Goal: Communication & Community: Answer question/provide support

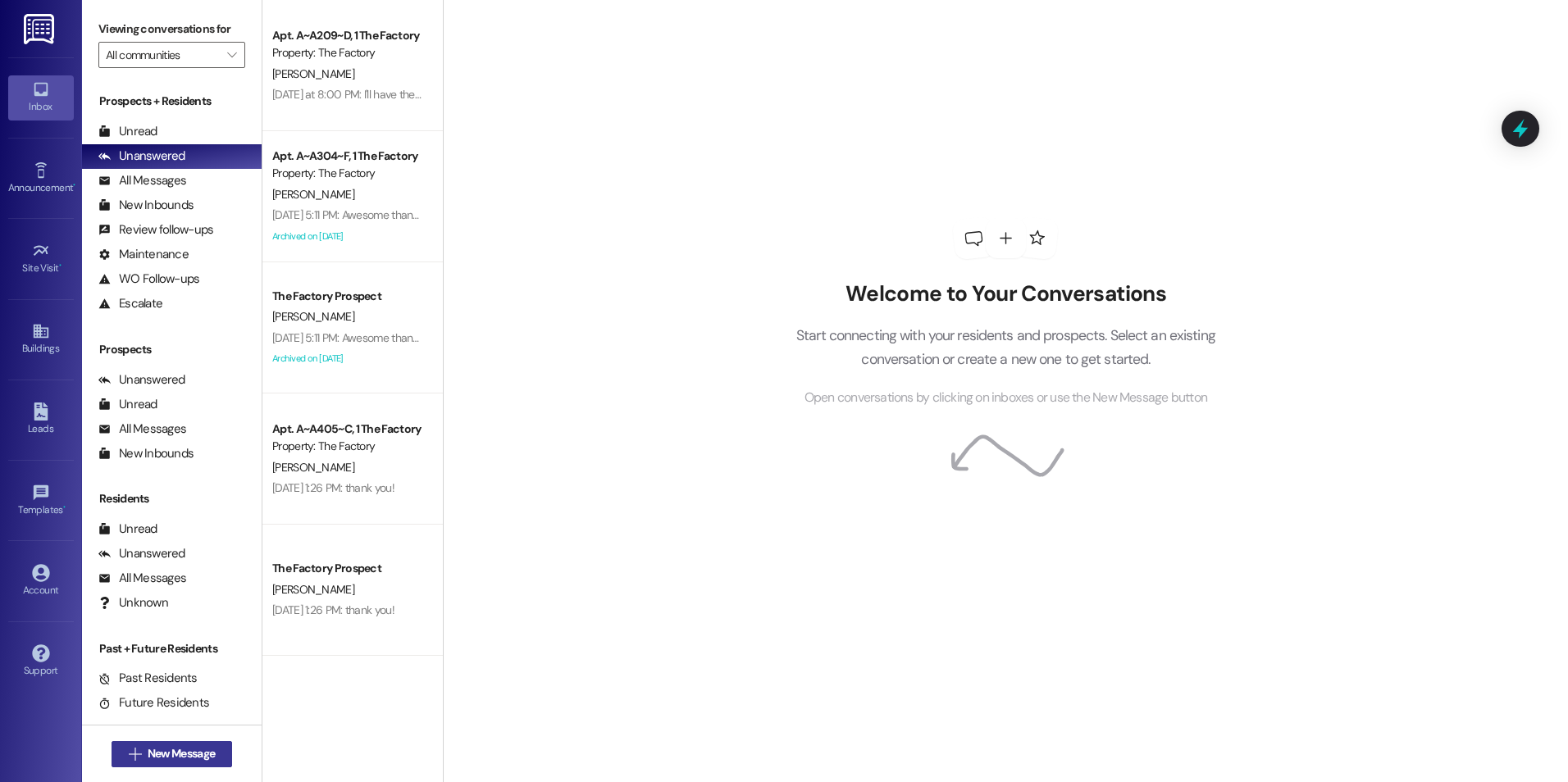
click at [211, 748] on span "New Message" at bounding box center [181, 754] width 74 height 17
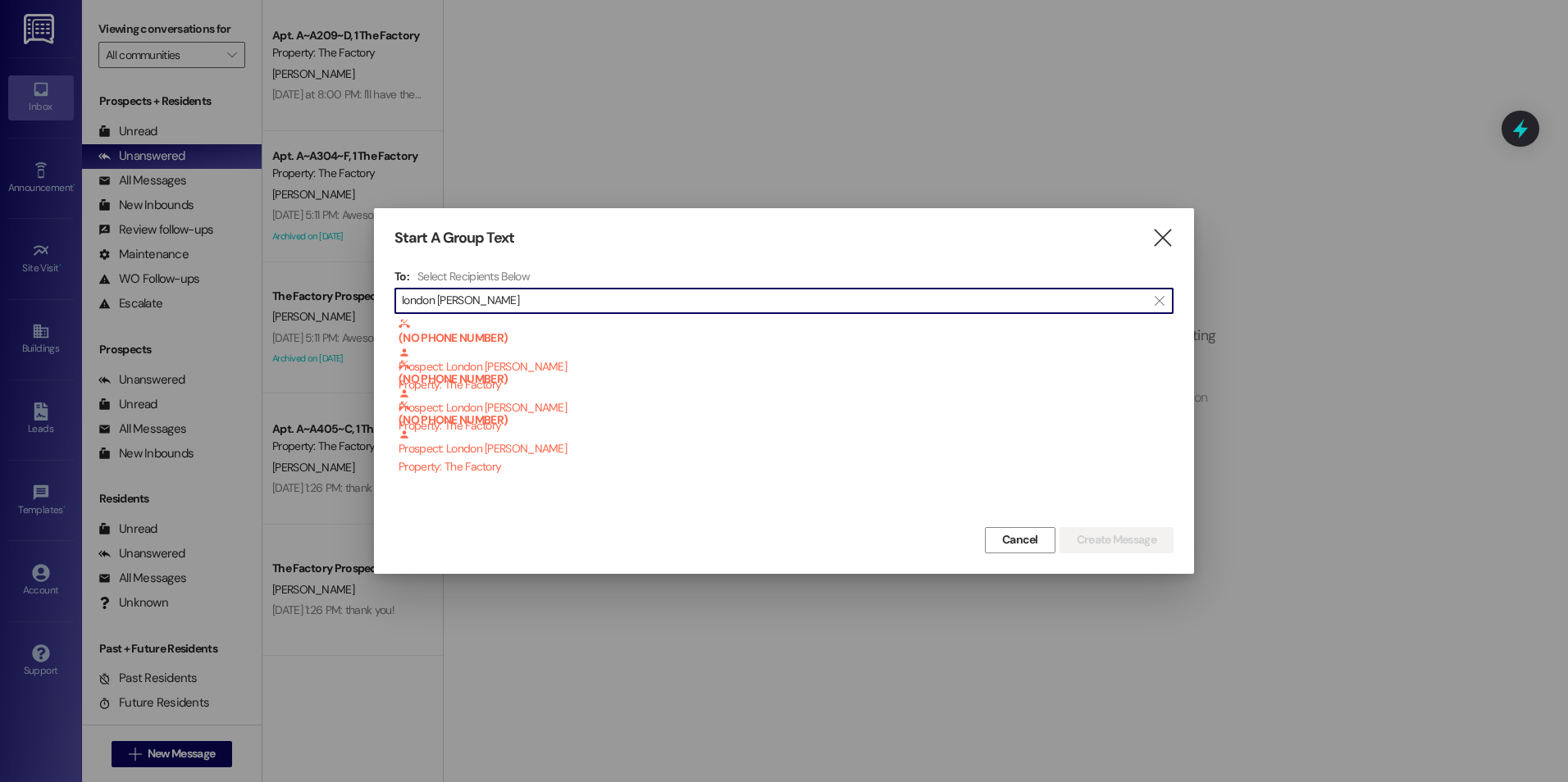
click at [485, 306] on input "london [PERSON_NAME]" at bounding box center [775, 300] width 745 height 23
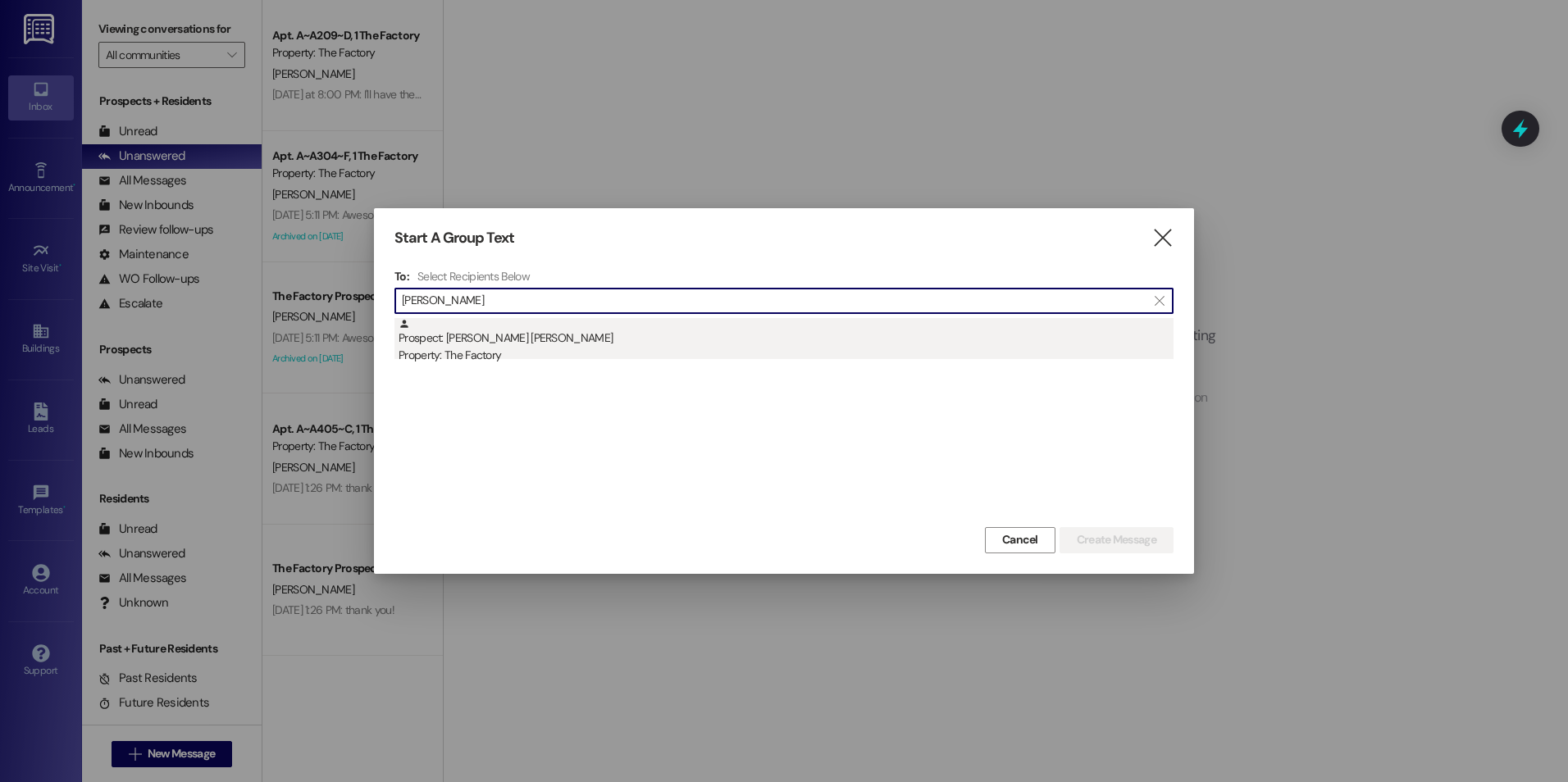
type input "[PERSON_NAME]"
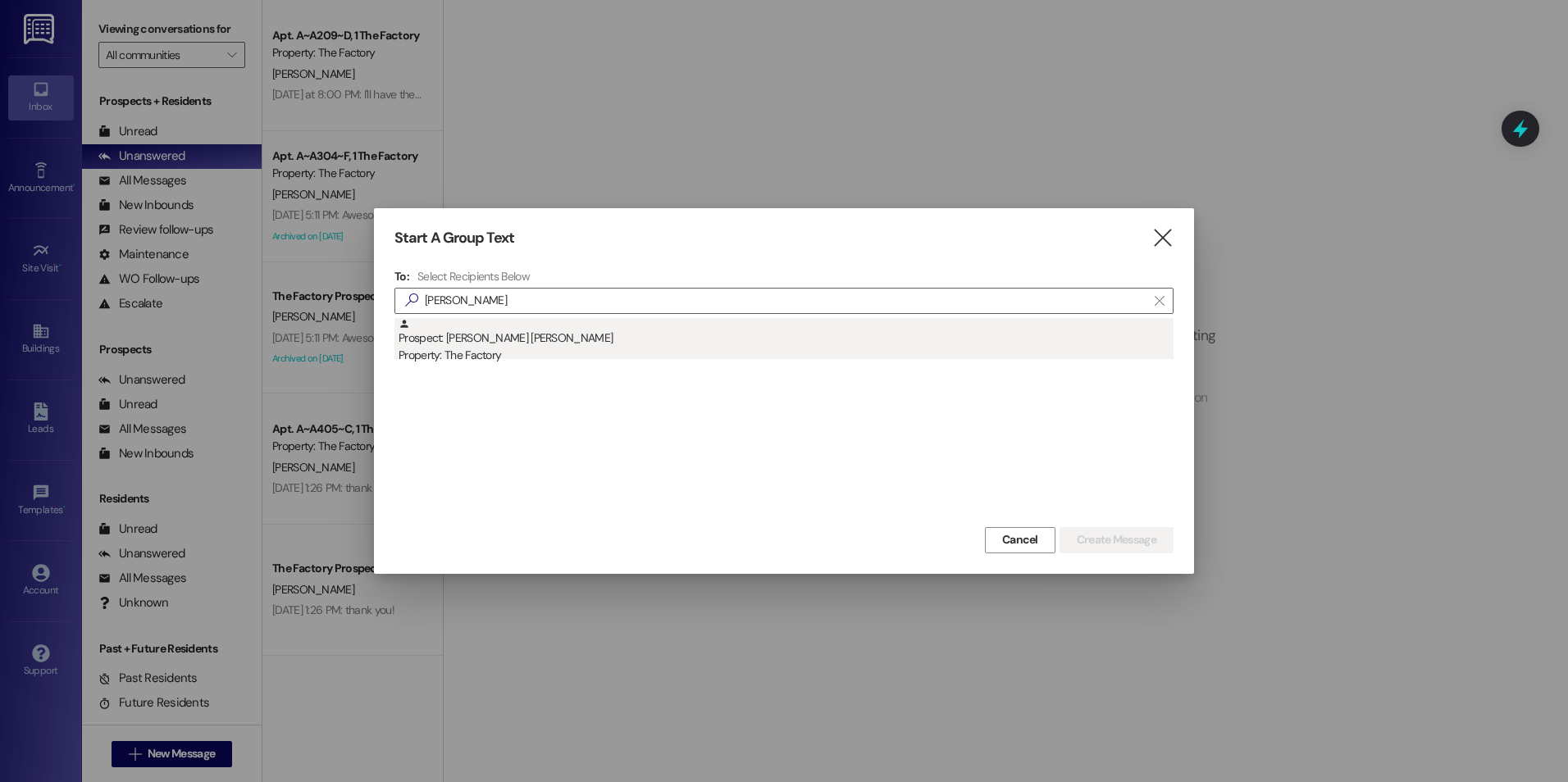
click at [481, 355] on div "Property: The Factory" at bounding box center [786, 355] width 775 height 17
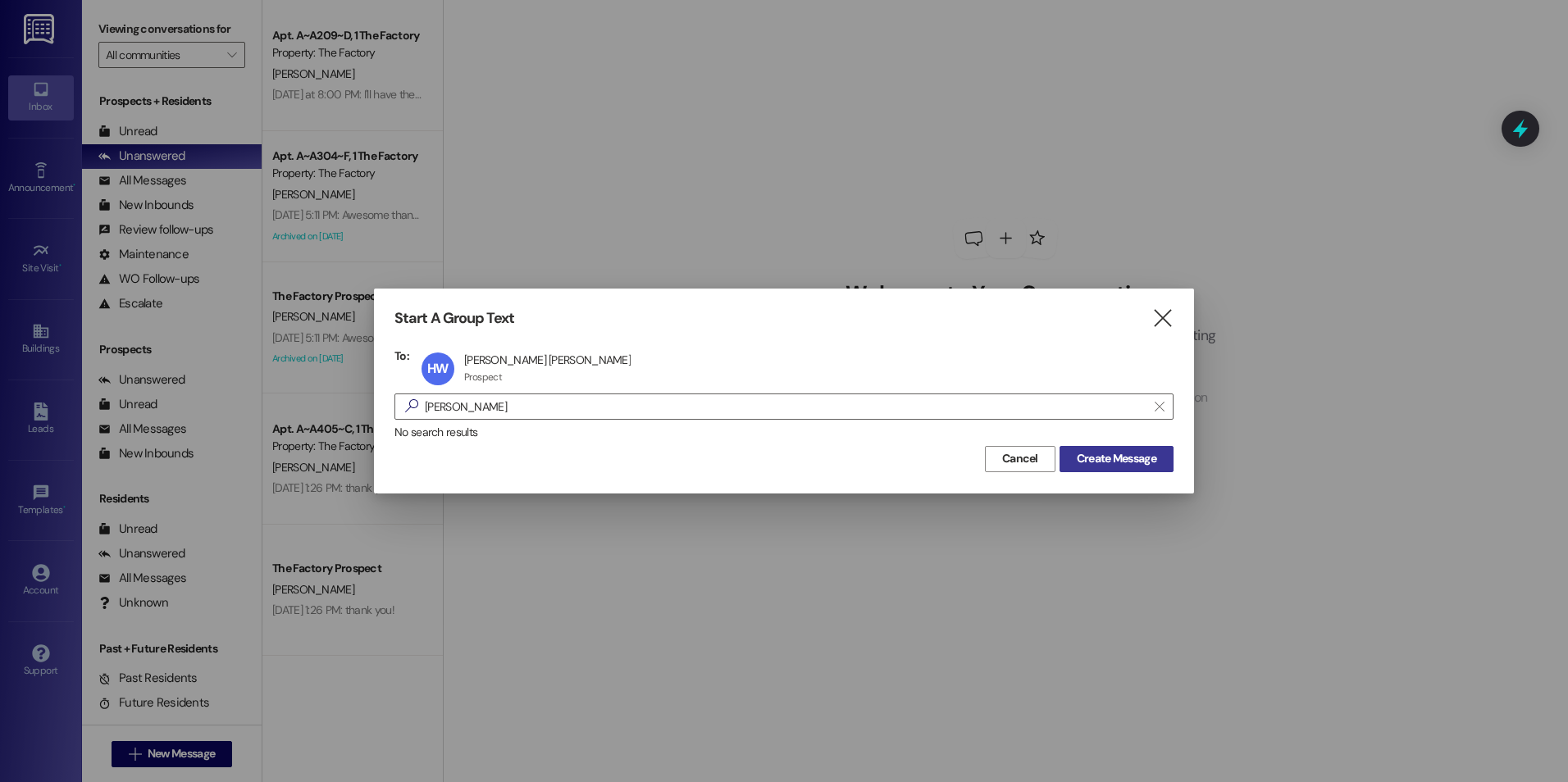
click at [1086, 460] on span "Create Message" at bounding box center [1116, 458] width 80 height 17
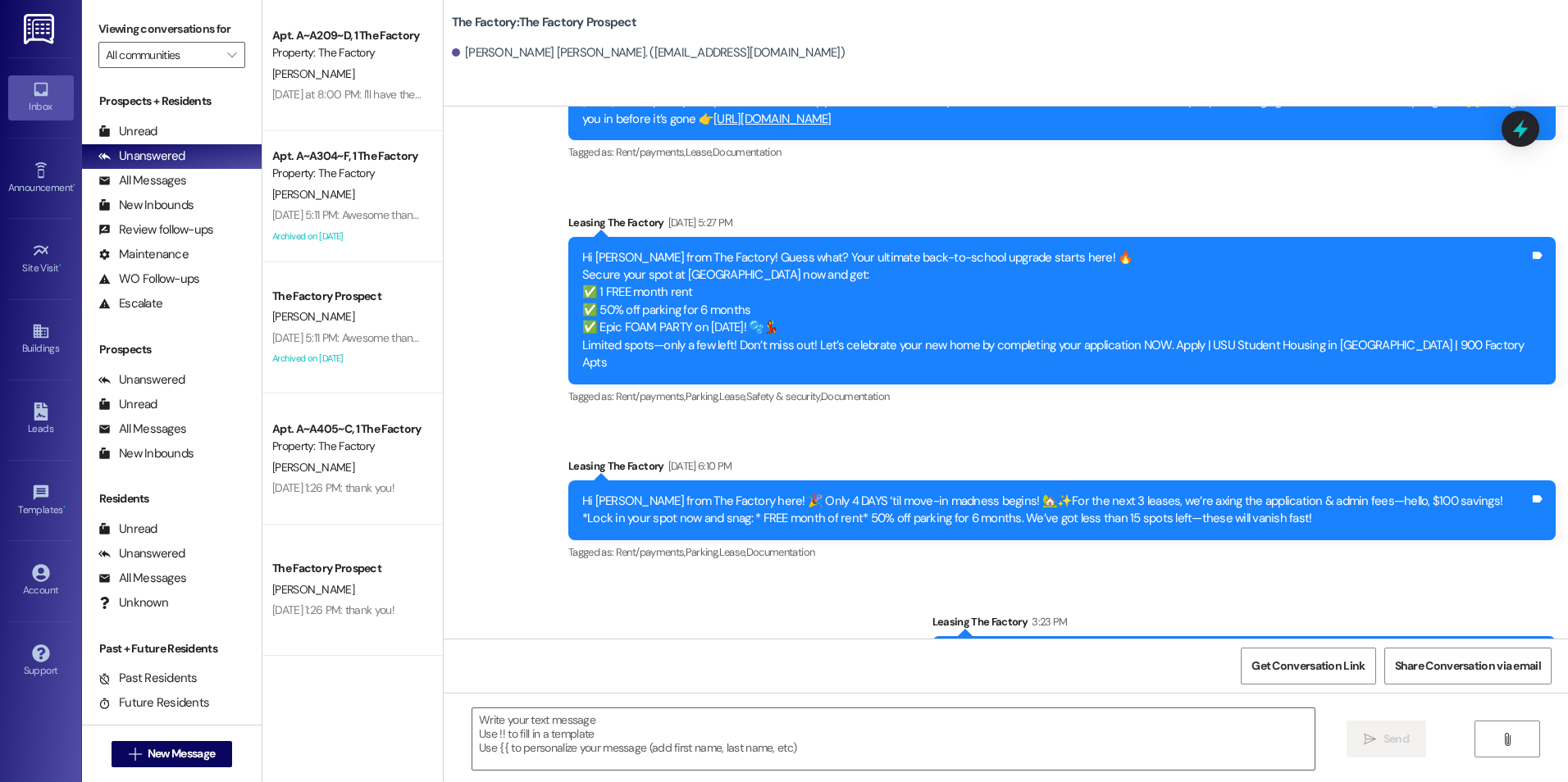
scroll to position [4072, 0]
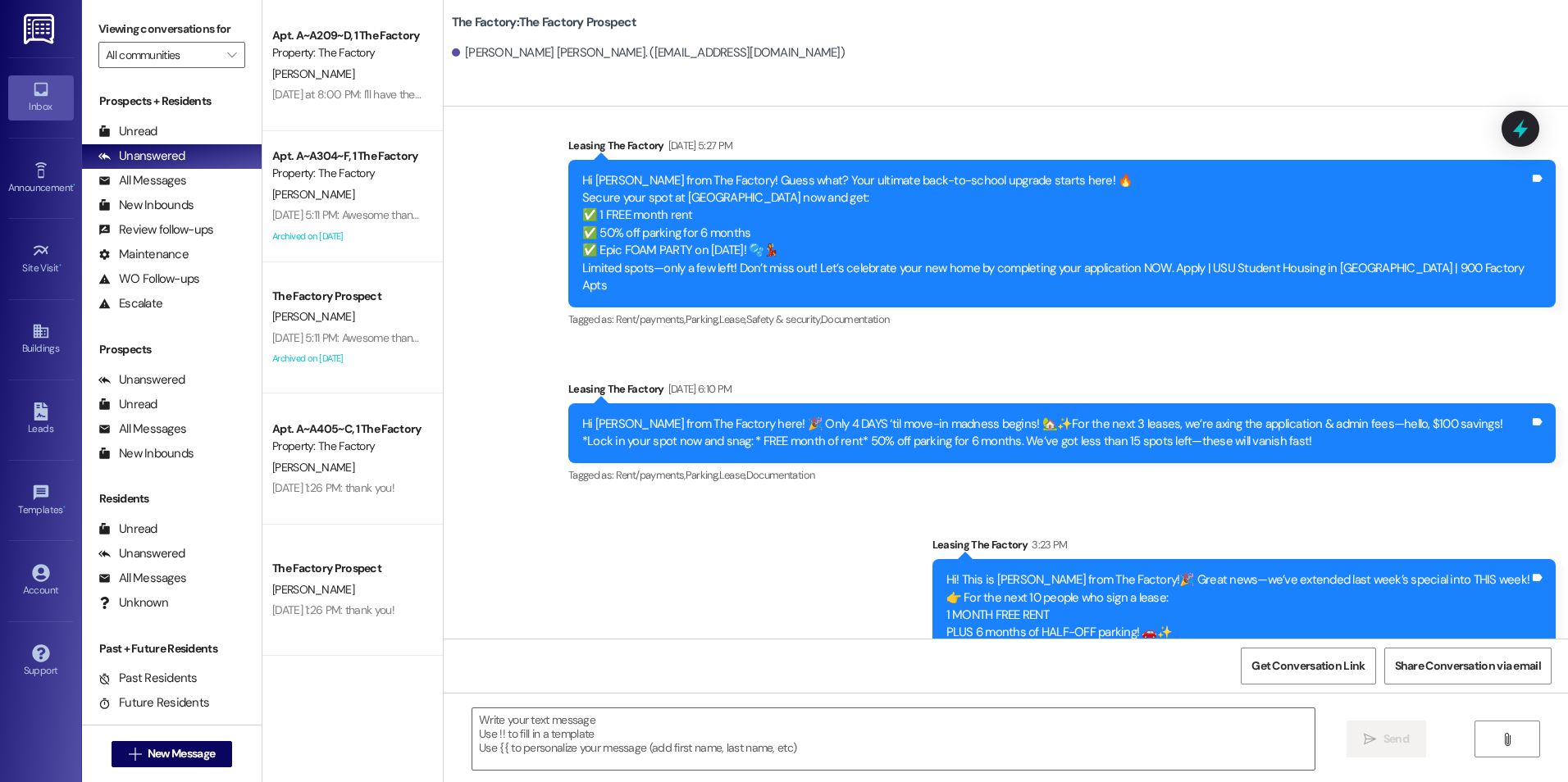
drag, startPoint x: 754, startPoint y: 376, endPoint x: 775, endPoint y: 613, distance: 237.9
click at [790, 754] on textarea at bounding box center [893, 739] width 841 height 62
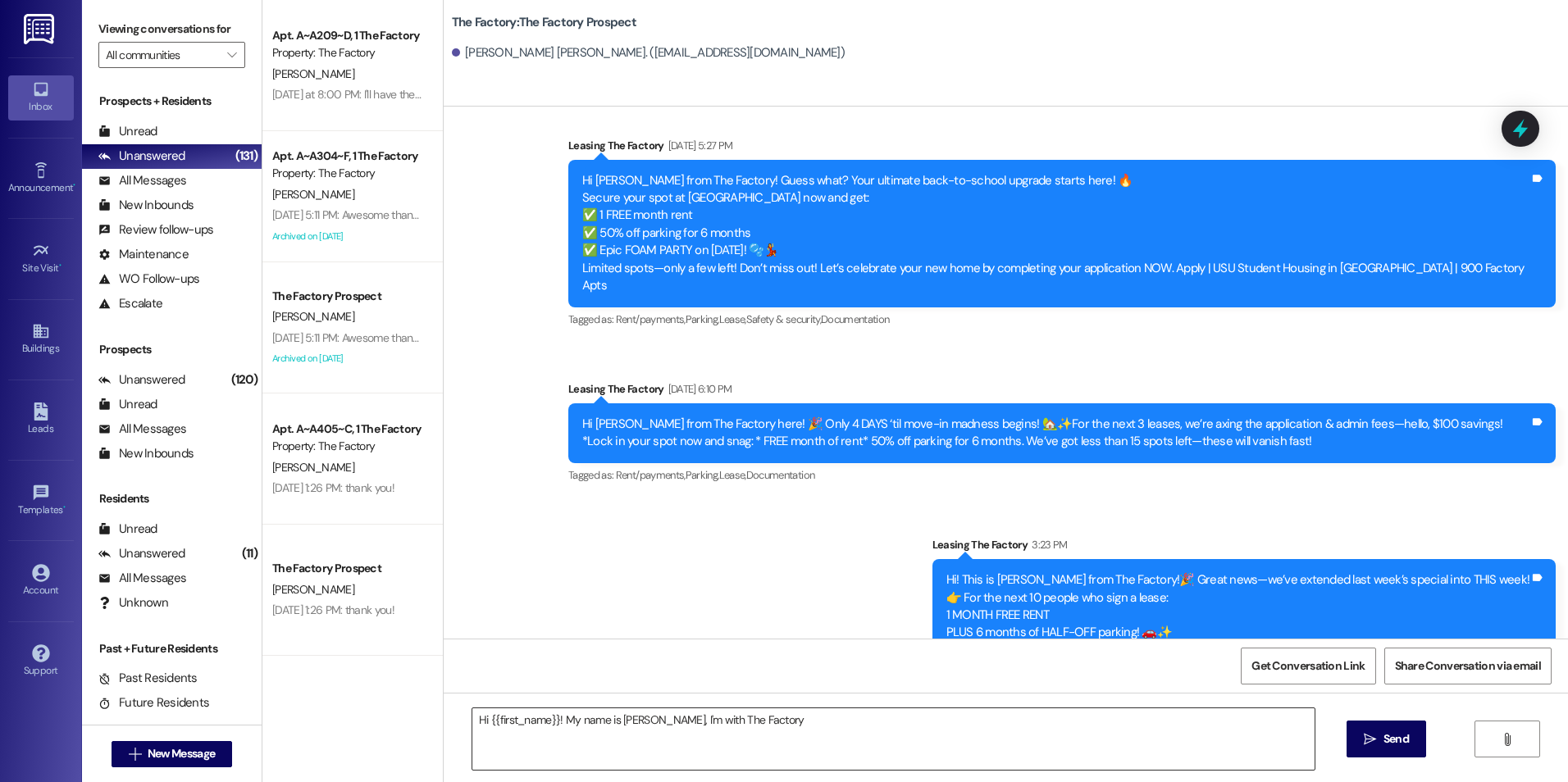
click at [763, 720] on textarea "Hi {{first_name}}! My name is [PERSON_NAME], I'm with The Factory" at bounding box center [893, 739] width 841 height 62
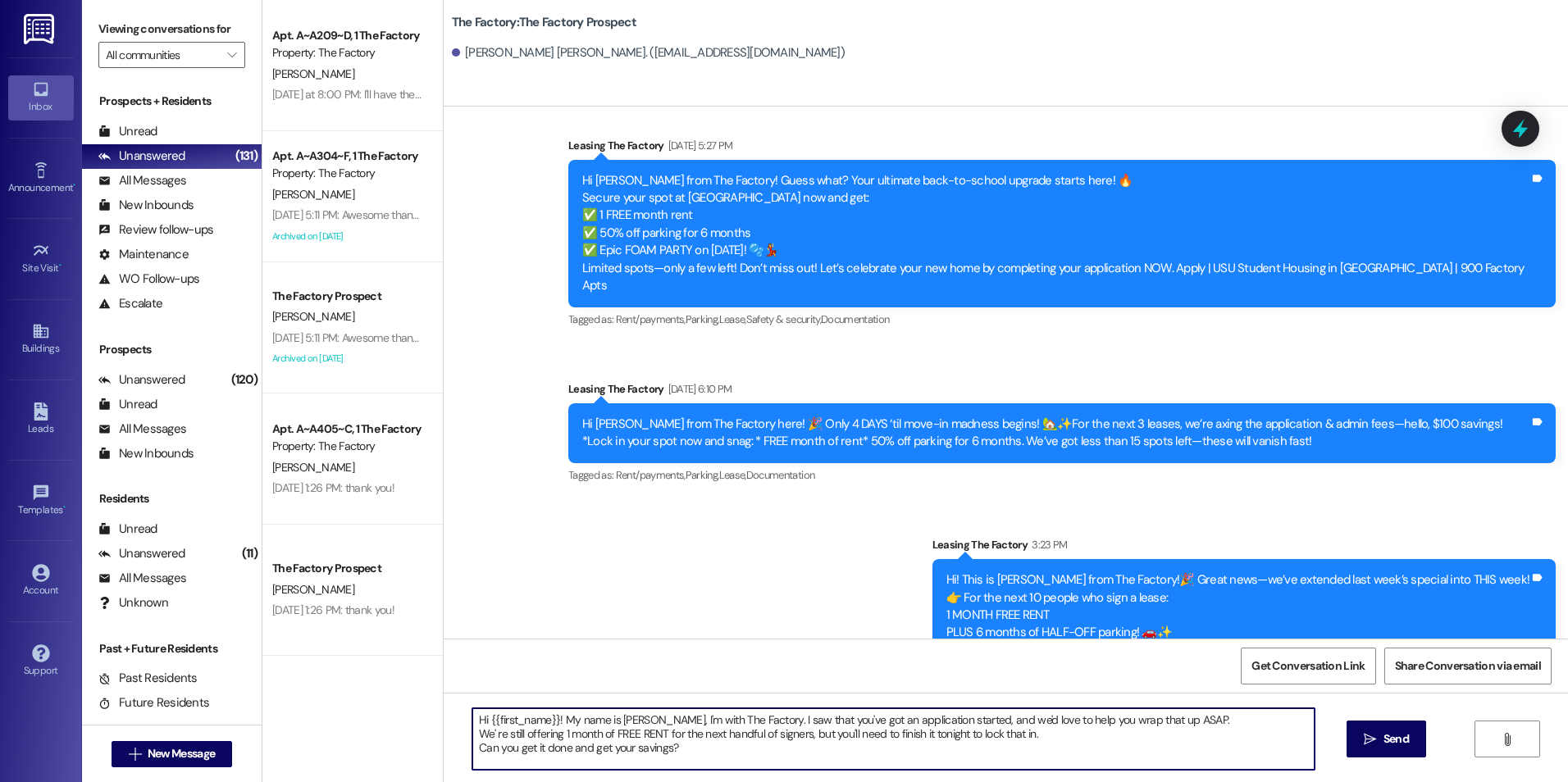
click at [700, 745] on textarea "Hi {{first_name}}! My name is [PERSON_NAME], I'm with The Factory. I saw that y…" at bounding box center [893, 739] width 841 height 62
type textarea "Hi {{first_name}}! My name is [PERSON_NAME], I'm with The Factory. I saw that y…"
click at [1368, 744] on icon "" at bounding box center [1370, 740] width 12 height 13
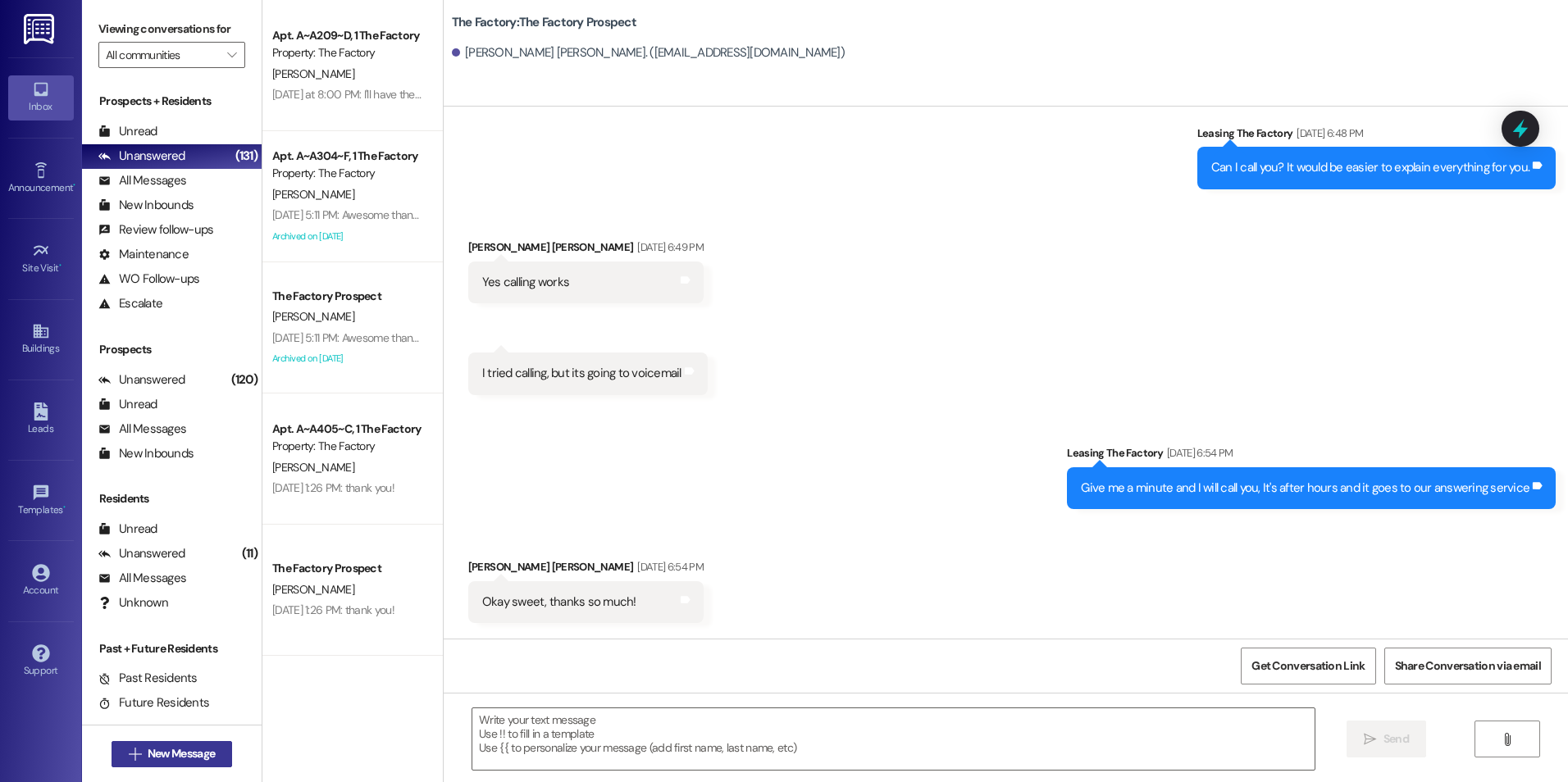
scroll to position [558, 0]
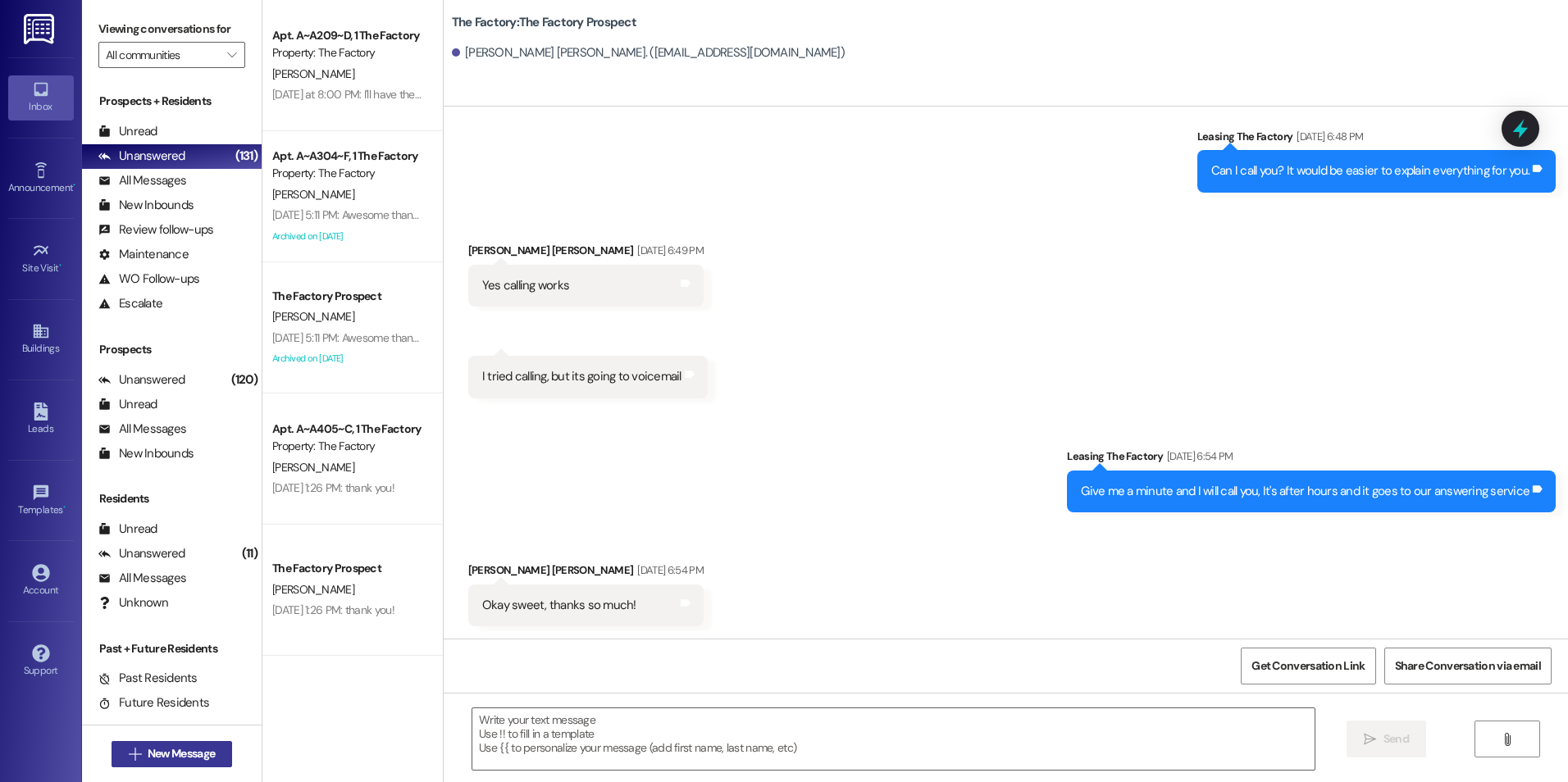
click at [194, 741] on button " New Message" at bounding box center [172, 754] width 122 height 26
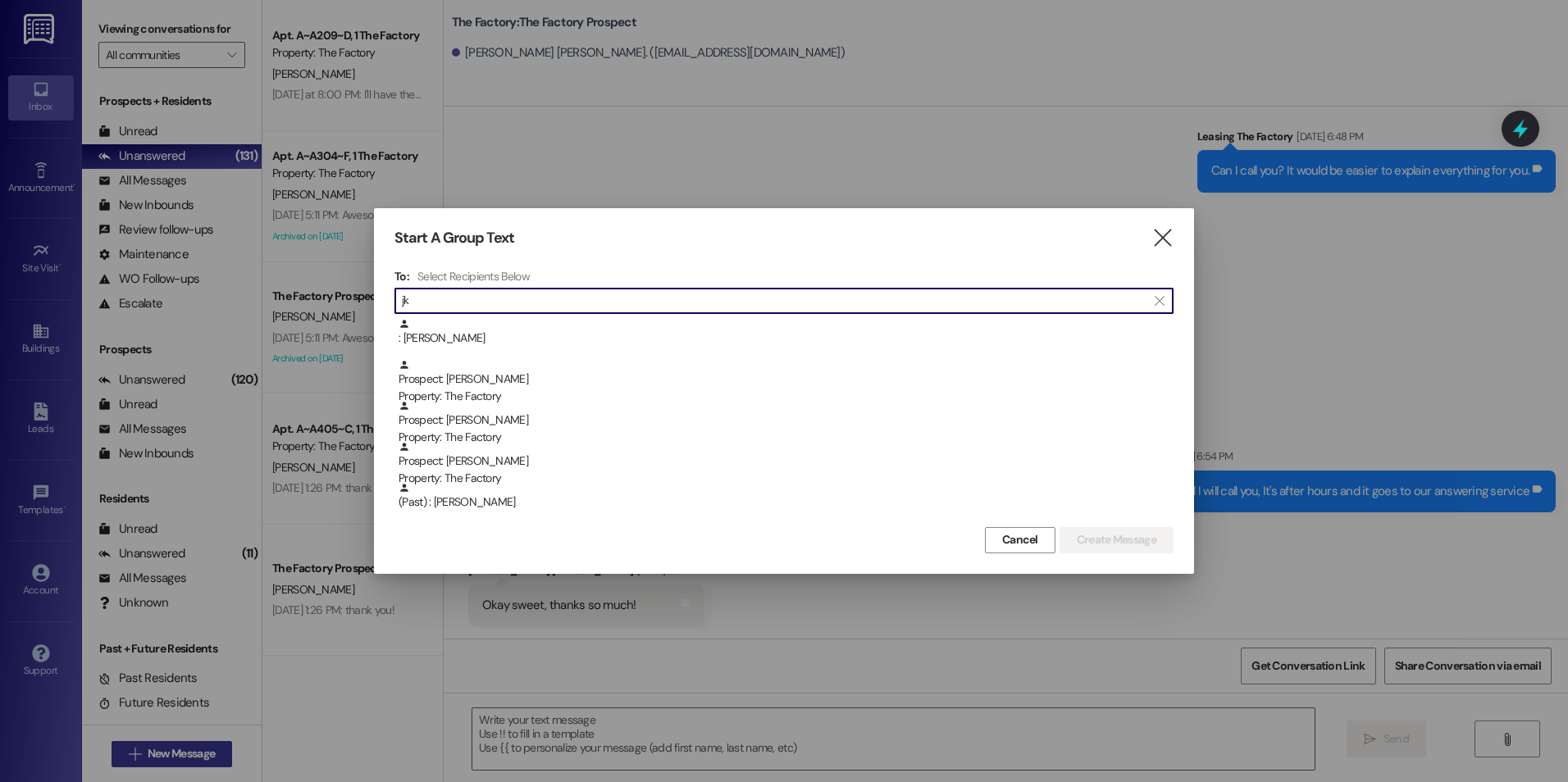
type input "j"
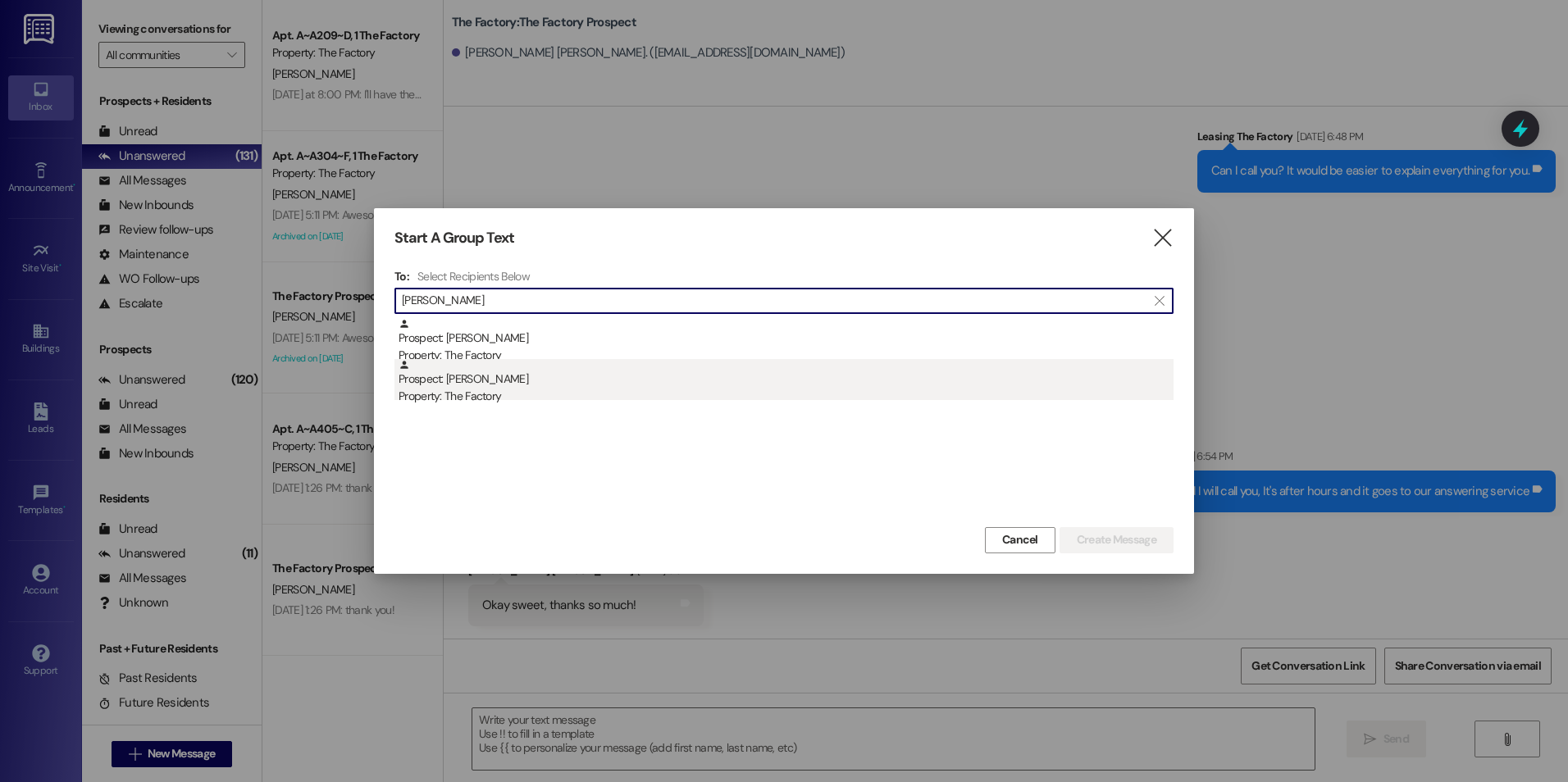
type input "[PERSON_NAME]"
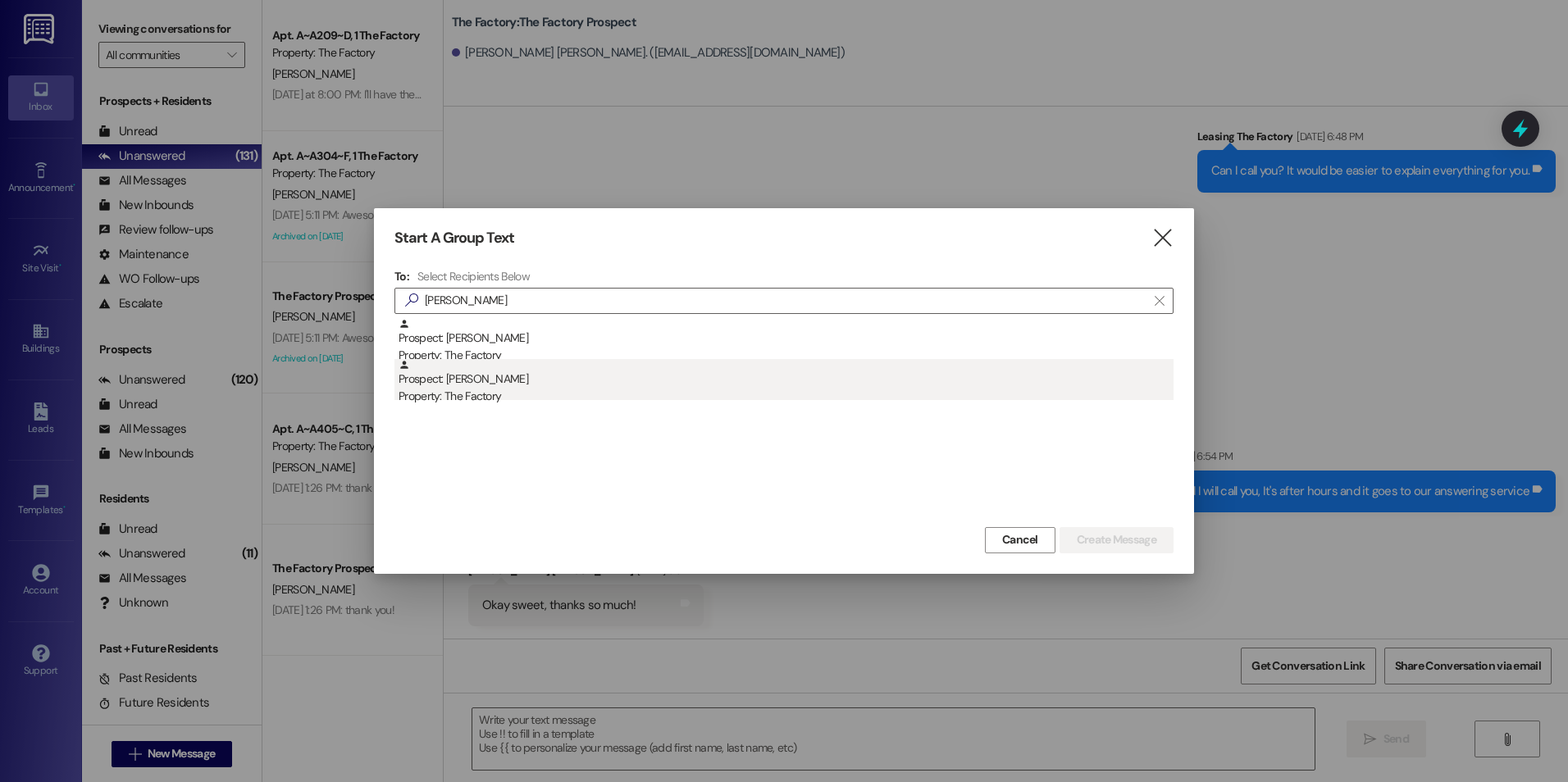
click at [449, 380] on div "Prospect: [PERSON_NAME] Property: The Factory" at bounding box center [786, 383] width 775 height 47
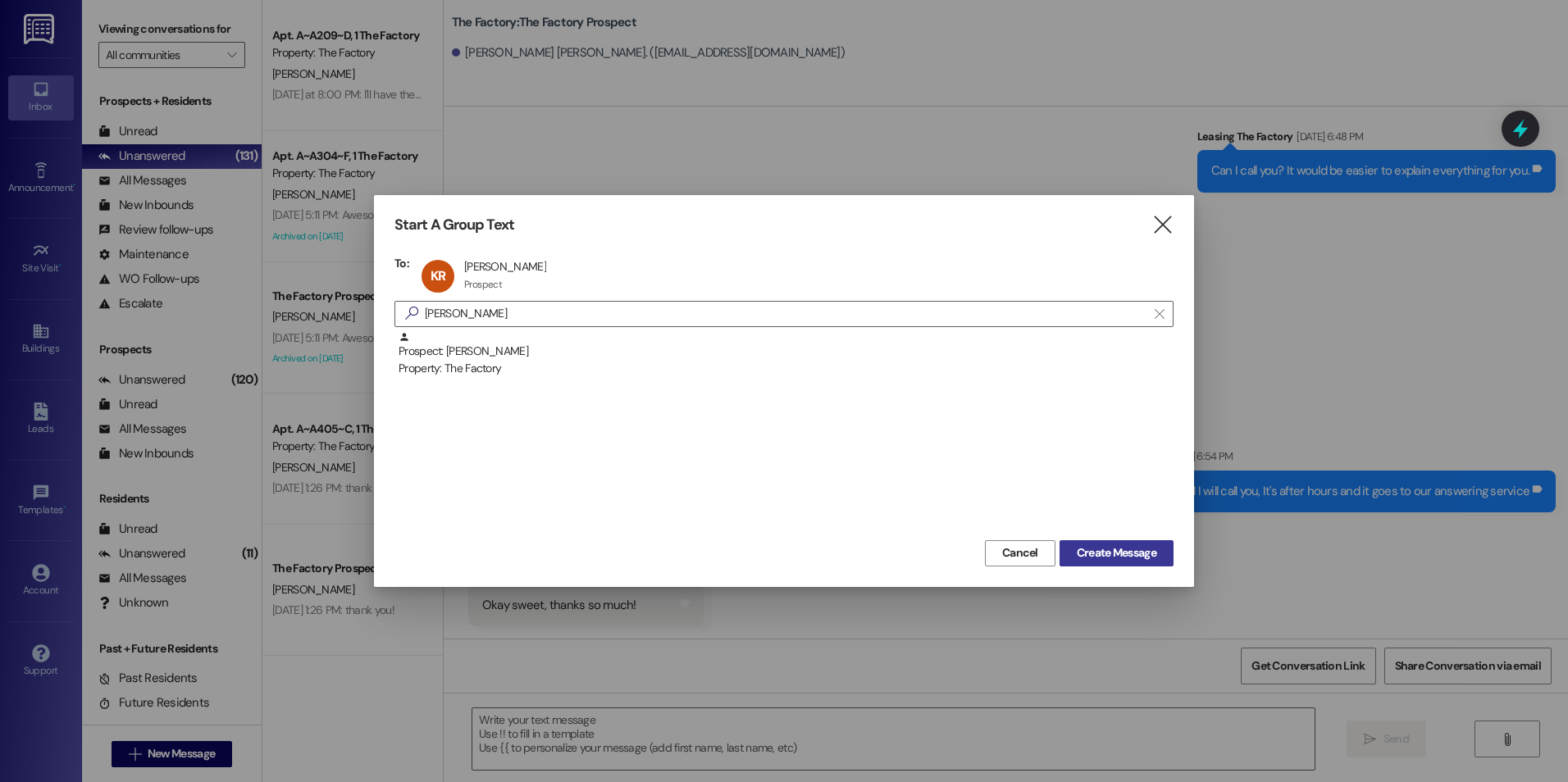
click at [1136, 559] on span "Create Message" at bounding box center [1116, 553] width 80 height 17
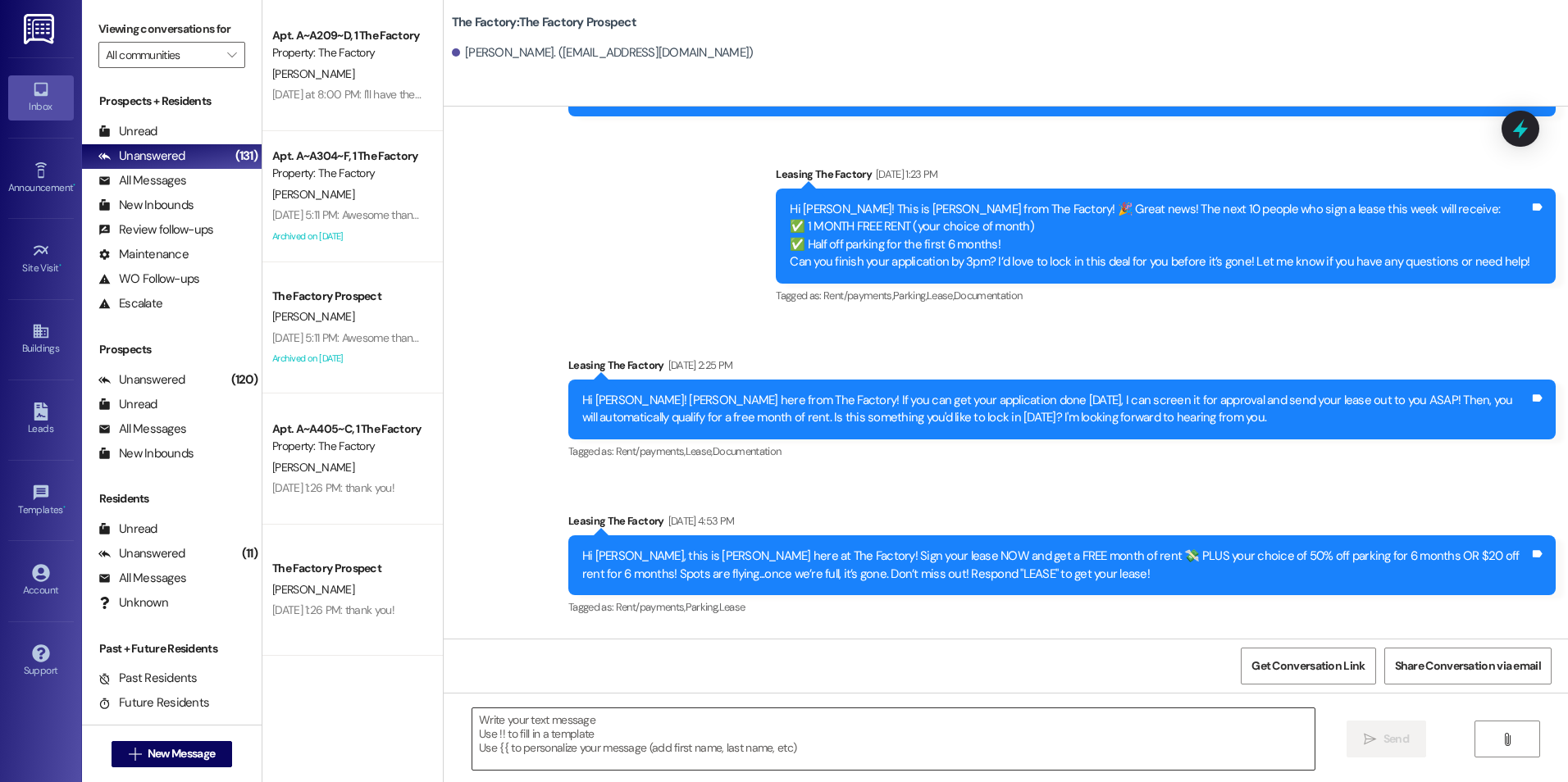
click at [697, 734] on textarea at bounding box center [893, 739] width 841 height 62
paste textarea "Hi {{first_name}}! My name is [PERSON_NAME], I'm with The Factory. I saw that y…"
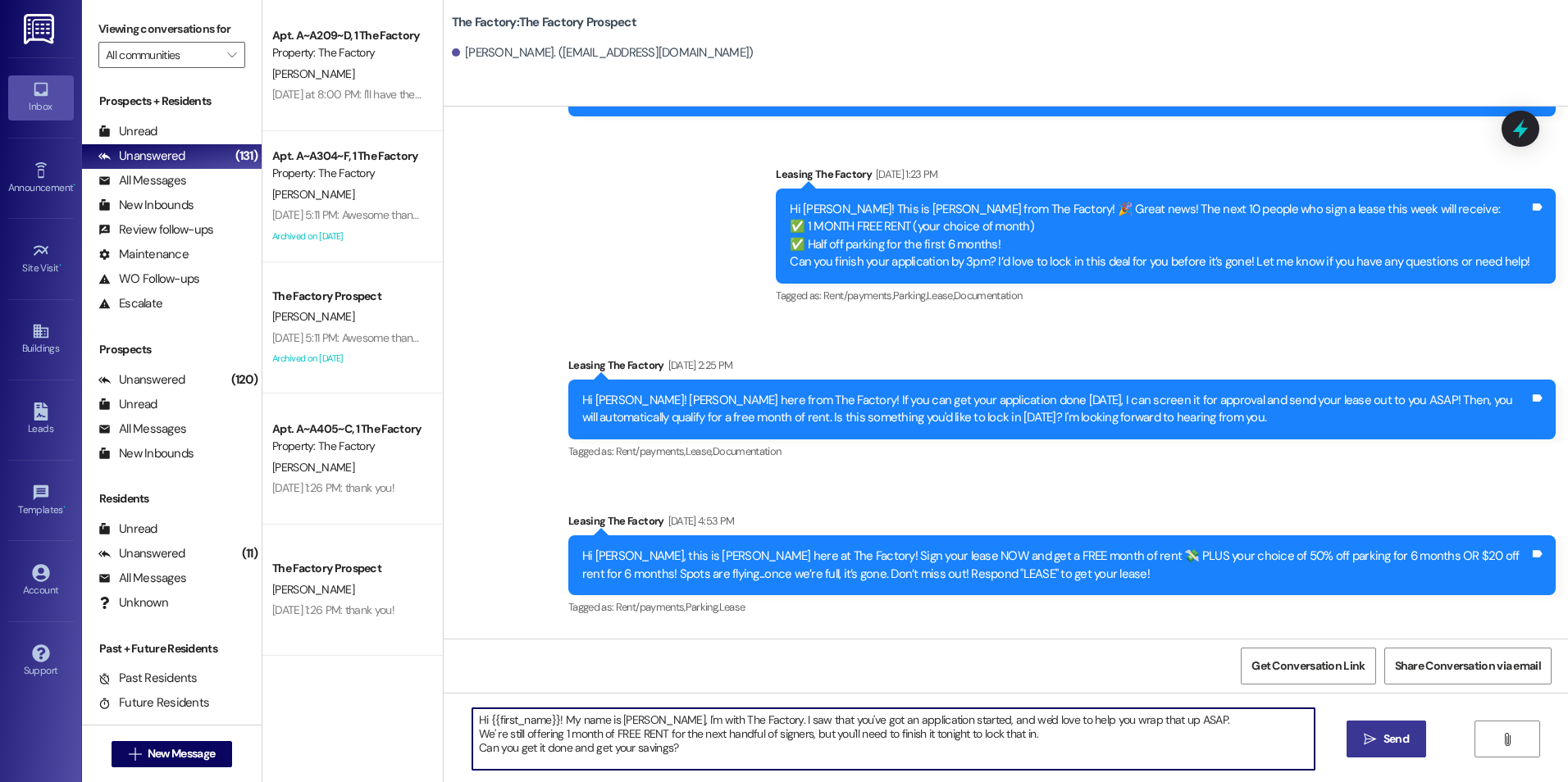
type textarea "Hi {{first_name}}! My name is [PERSON_NAME], I'm with The Factory. I saw that y…"
click at [1346, 743] on button " Send" at bounding box center [1386, 739] width 80 height 36
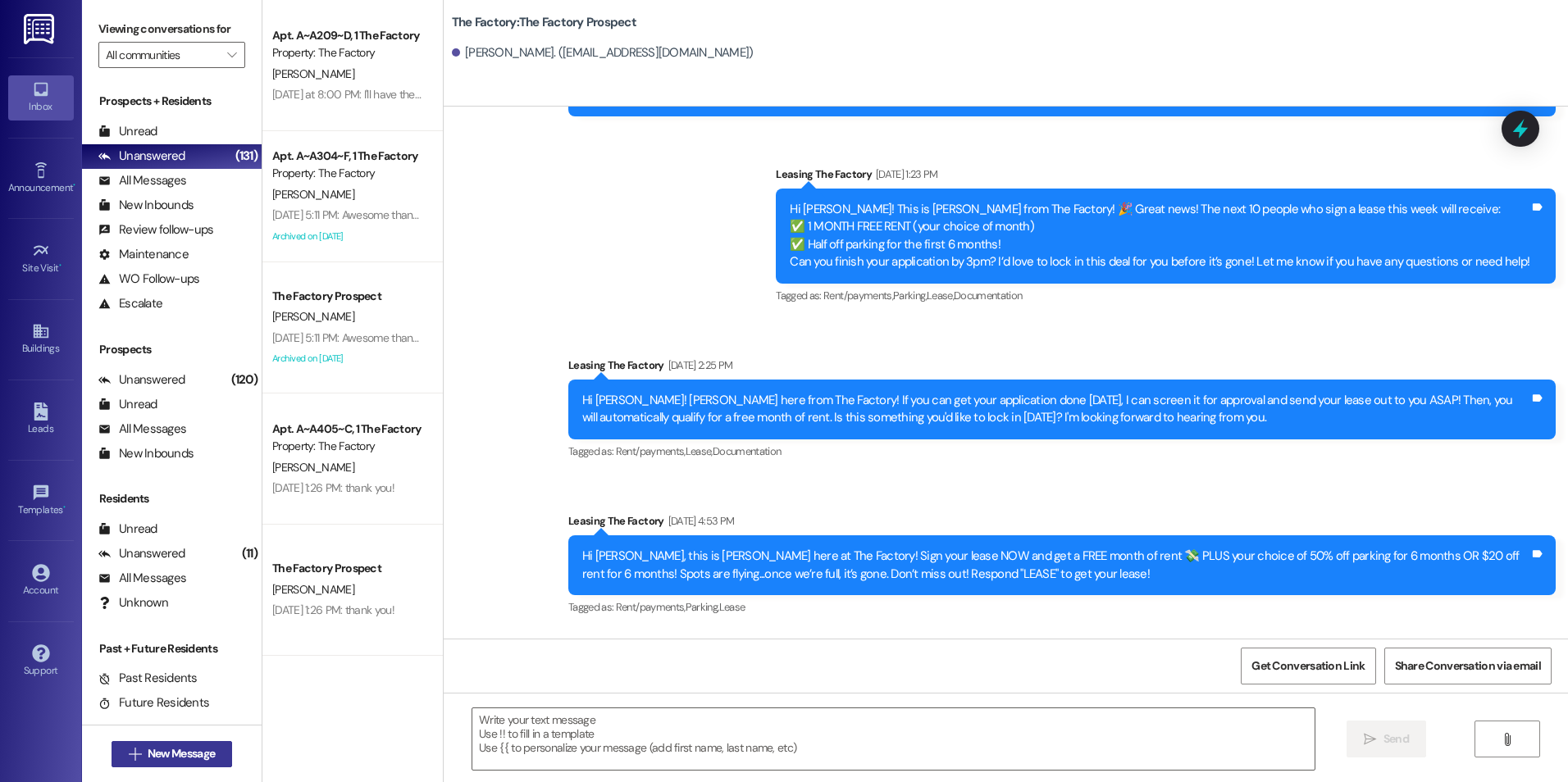
click at [196, 754] on span "New Message" at bounding box center [181, 754] width 67 height 17
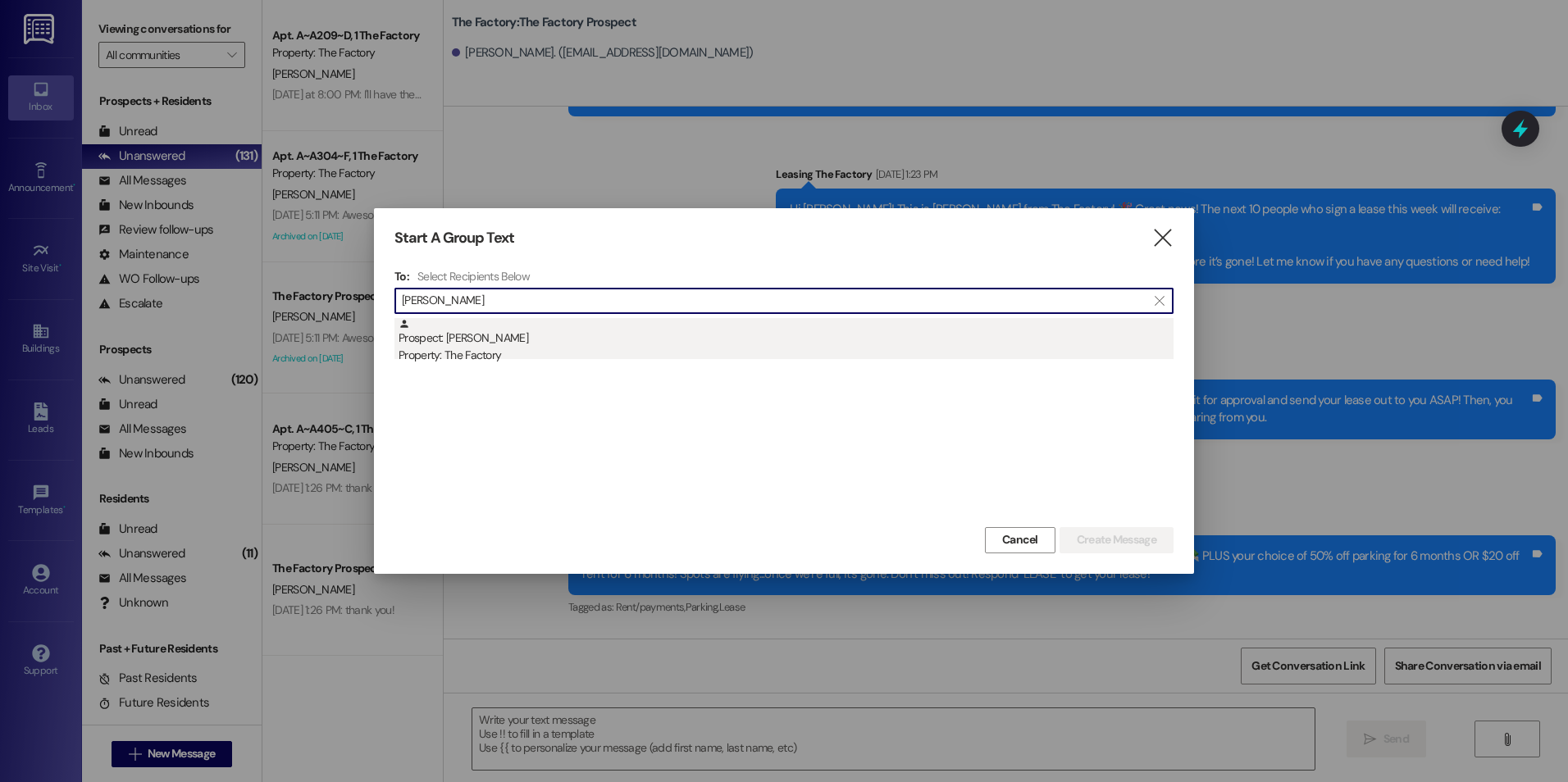
type input "[PERSON_NAME]"
click at [489, 340] on div "Prospect: [PERSON_NAME] Property: The Factory" at bounding box center [786, 341] width 775 height 47
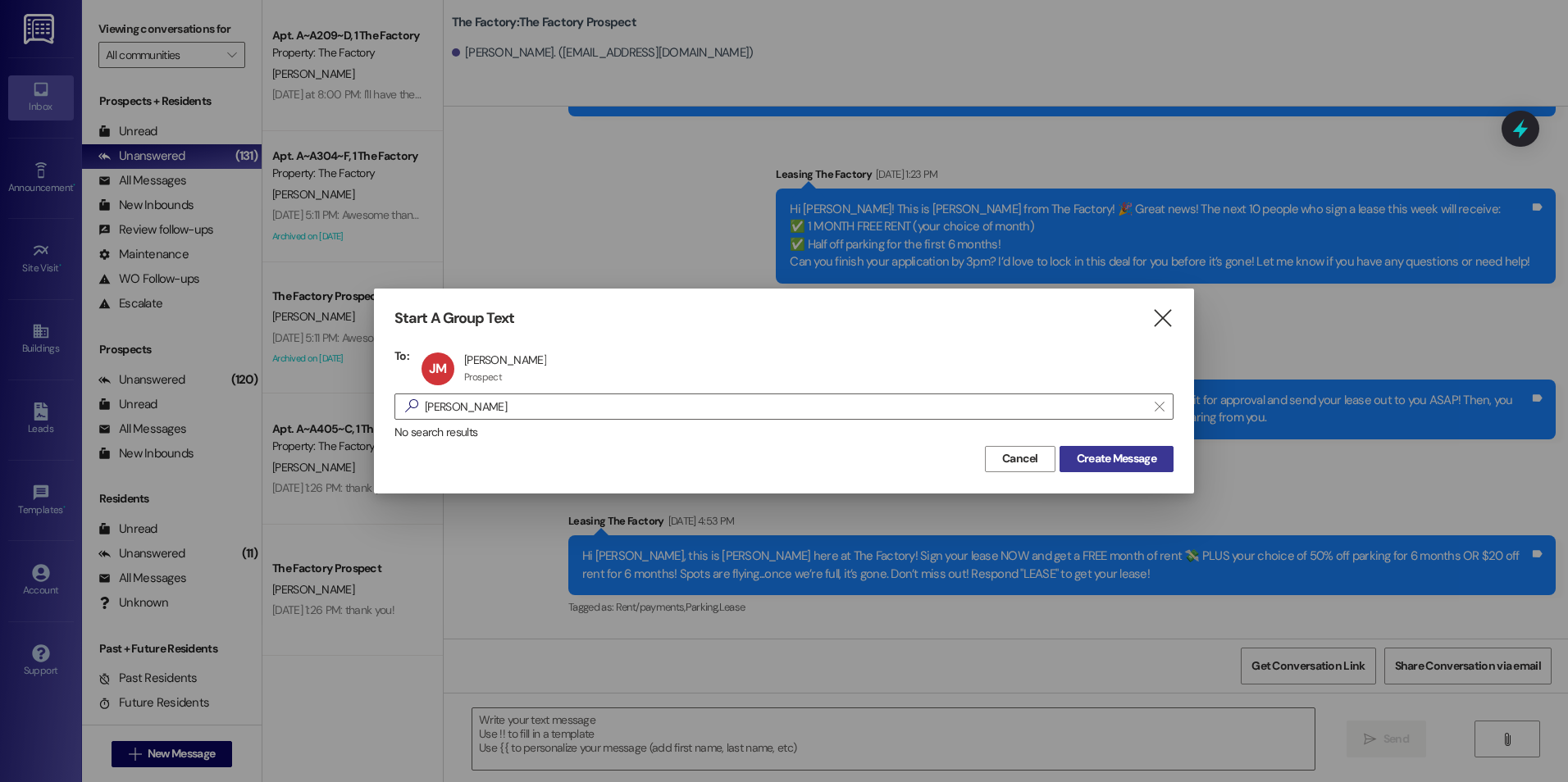
click at [1137, 467] on span "Create Message" at bounding box center [1116, 458] width 80 height 17
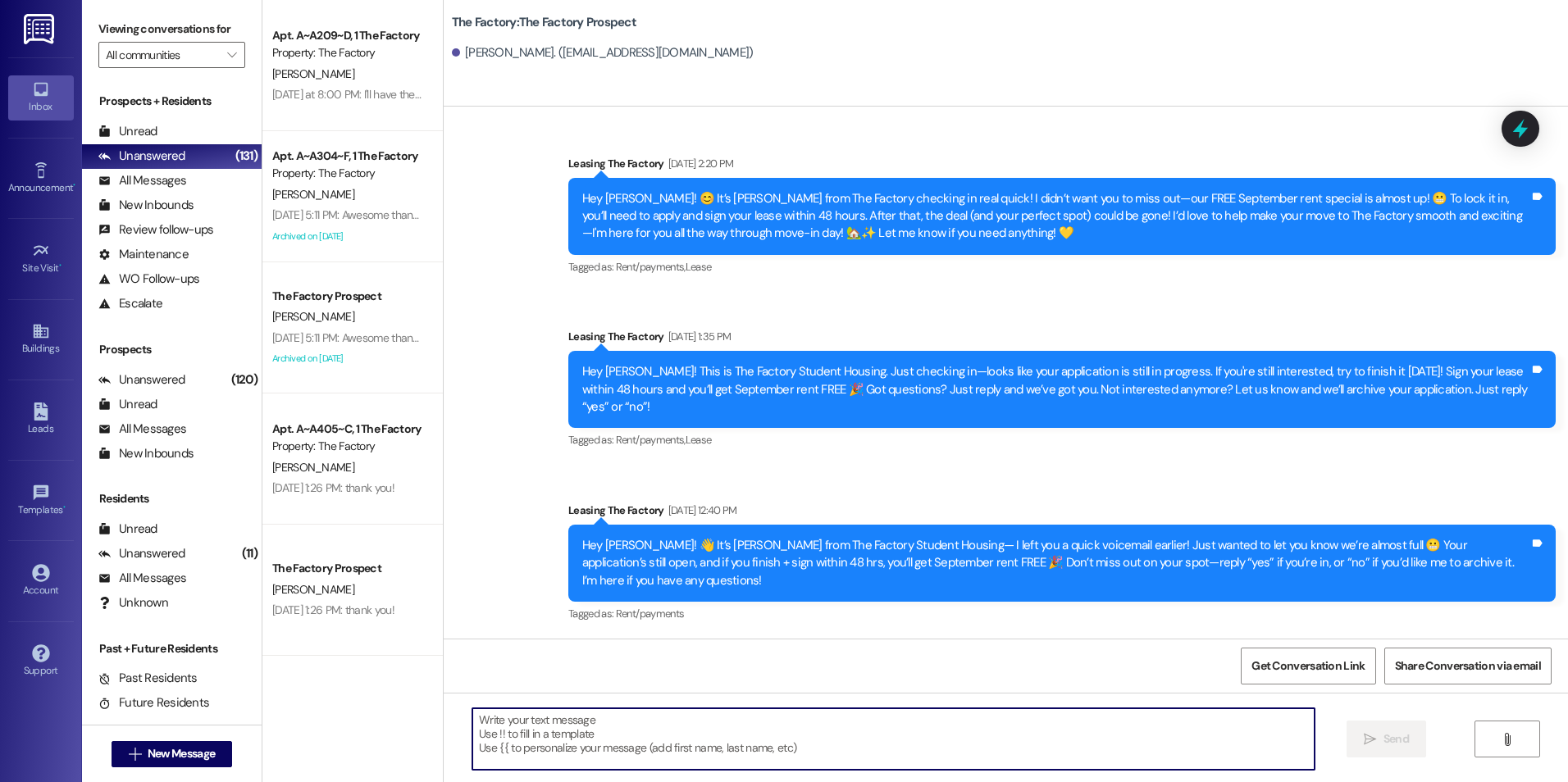
drag, startPoint x: 708, startPoint y: 743, endPoint x: 699, endPoint y: 744, distance: 9.1
click at [708, 743] on textarea at bounding box center [893, 739] width 841 height 62
paste textarea "Hi {{first_name}}! My name is [PERSON_NAME], I'm with The Factory. I saw that y…"
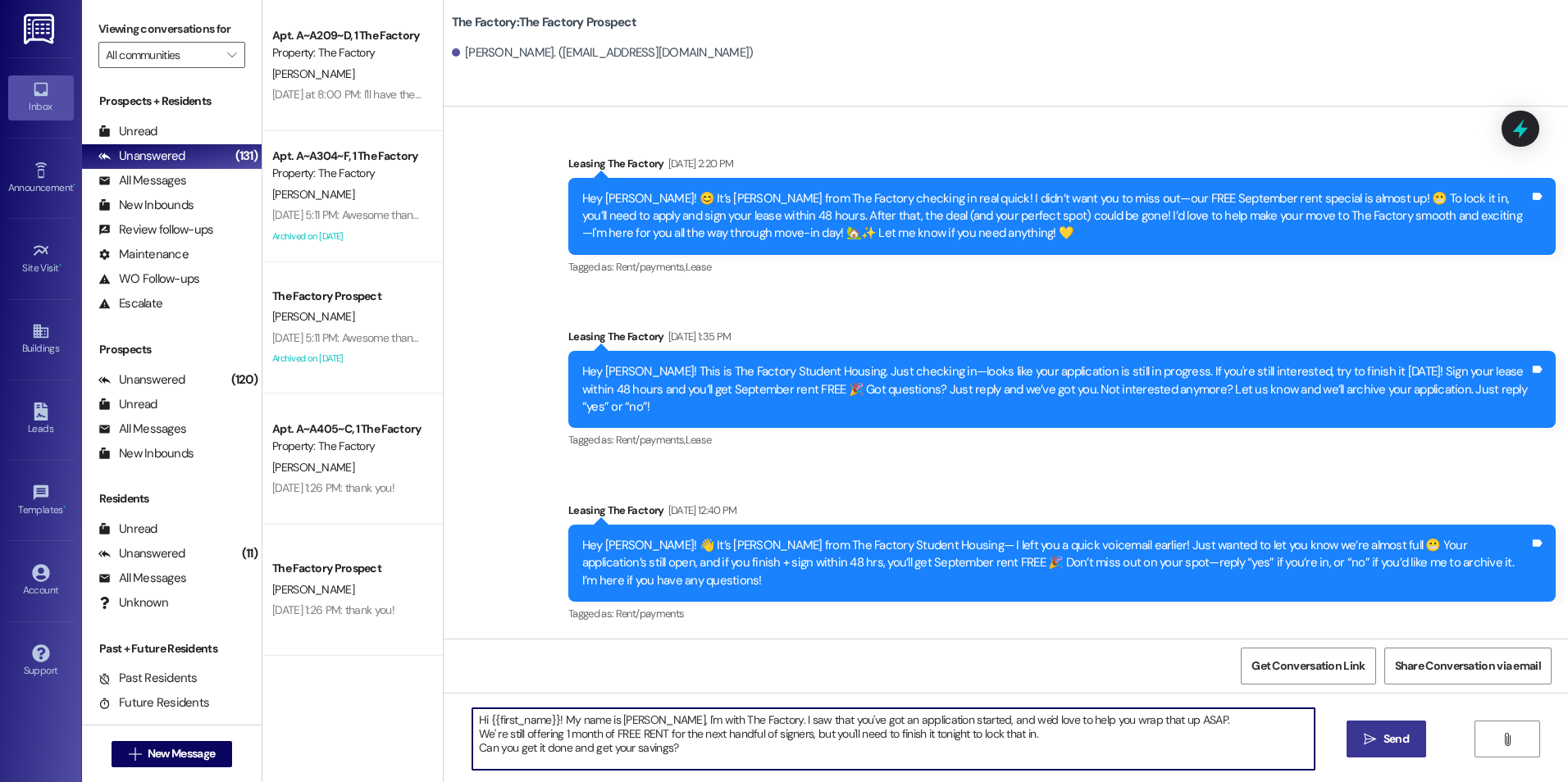
type textarea "Hi {{first_name}}! My name is [PERSON_NAME], I'm with The Factory. I saw that y…"
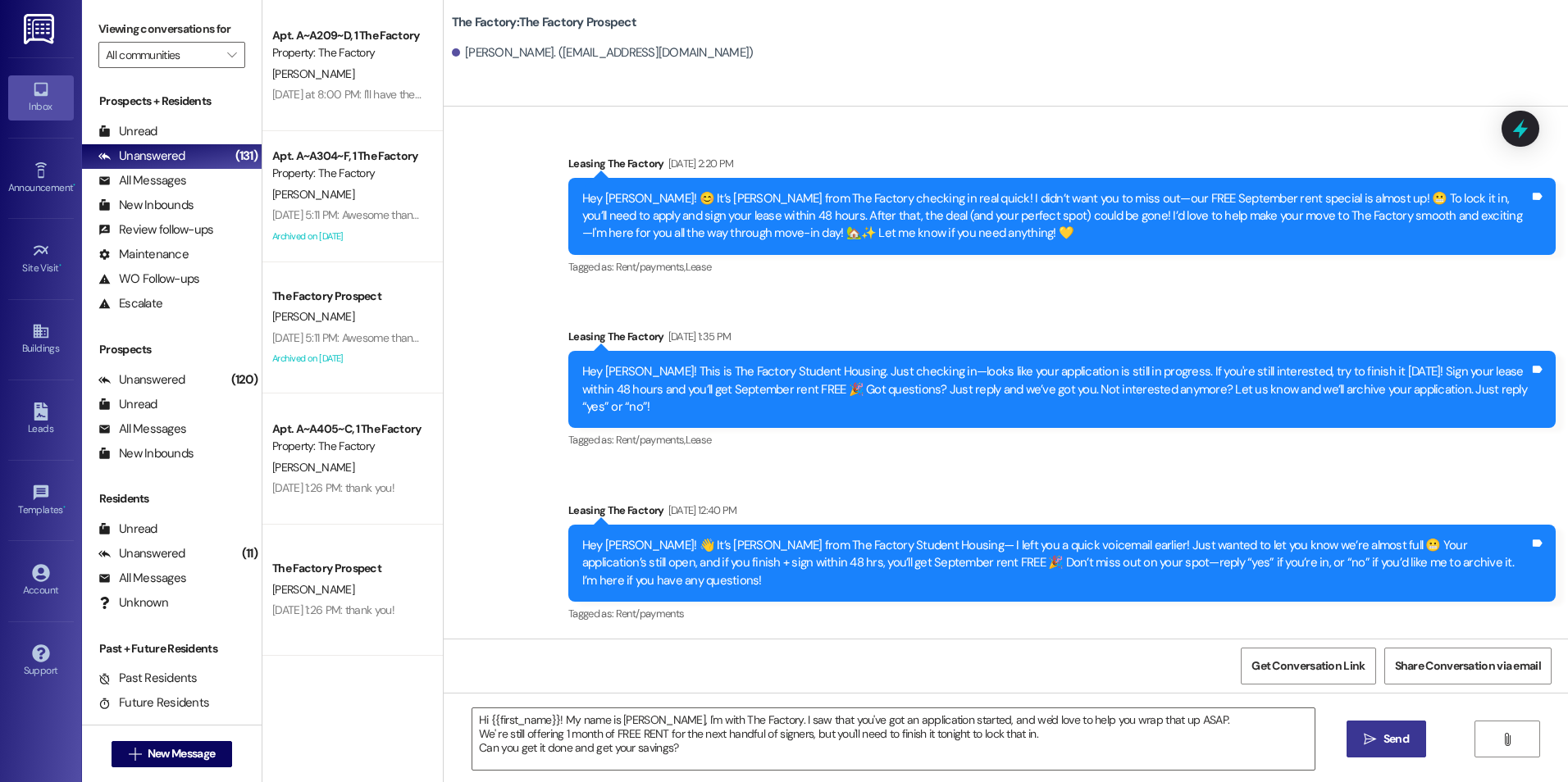
click at [1373, 744] on icon "" at bounding box center [1370, 740] width 12 height 13
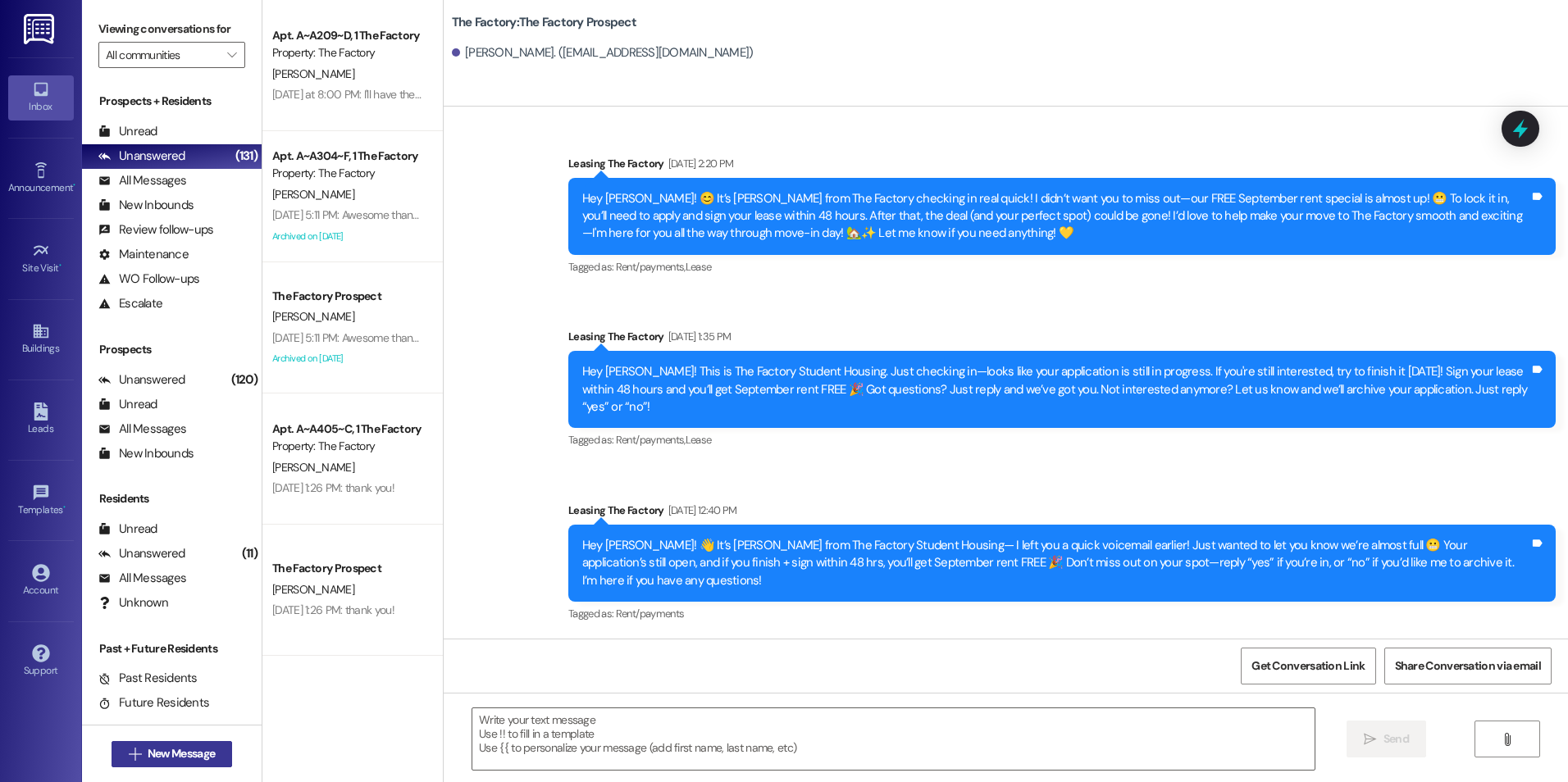
click at [192, 754] on span "New Message" at bounding box center [181, 754] width 67 height 17
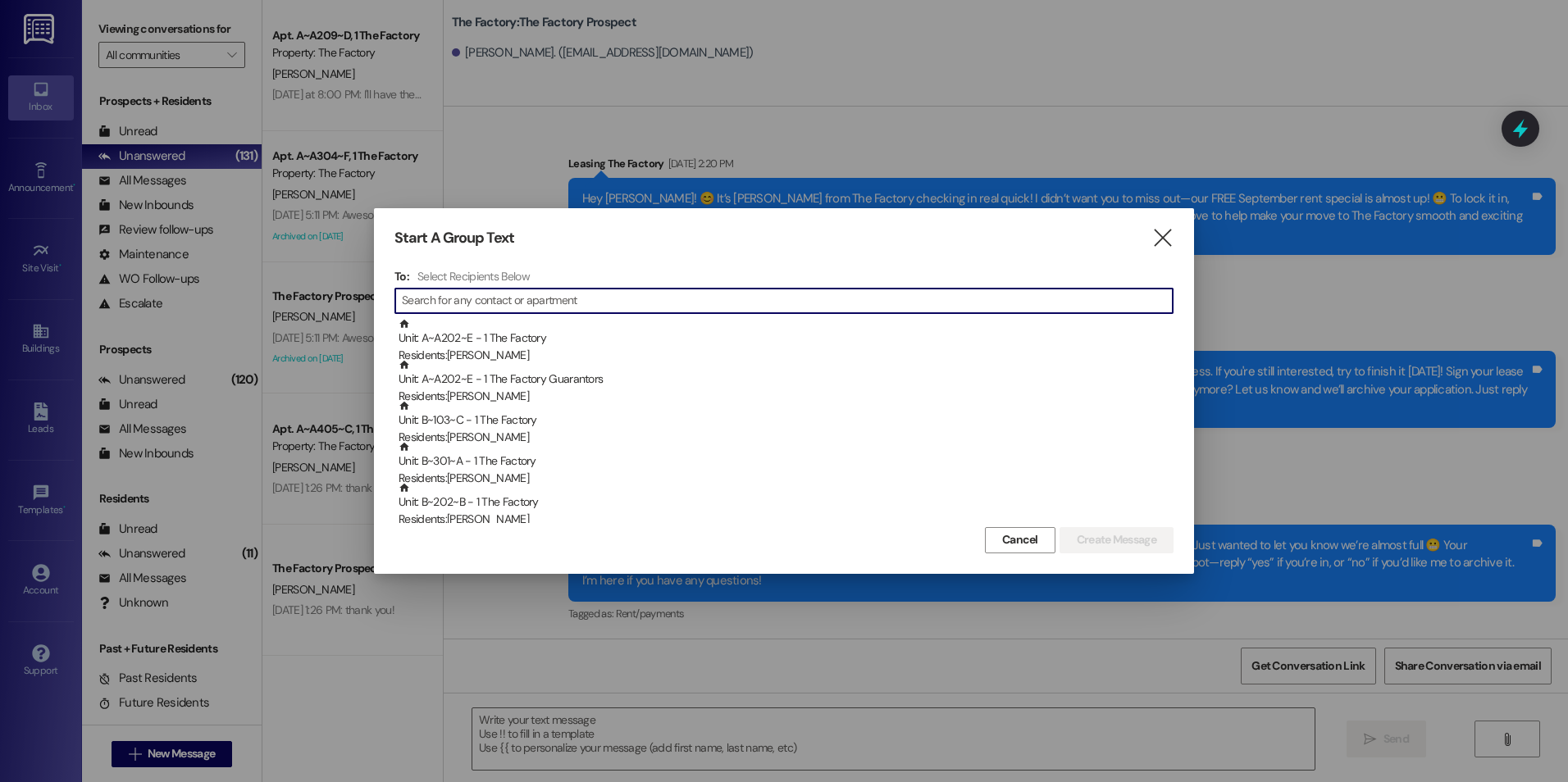
click at [541, 308] on input at bounding box center [788, 300] width 771 height 23
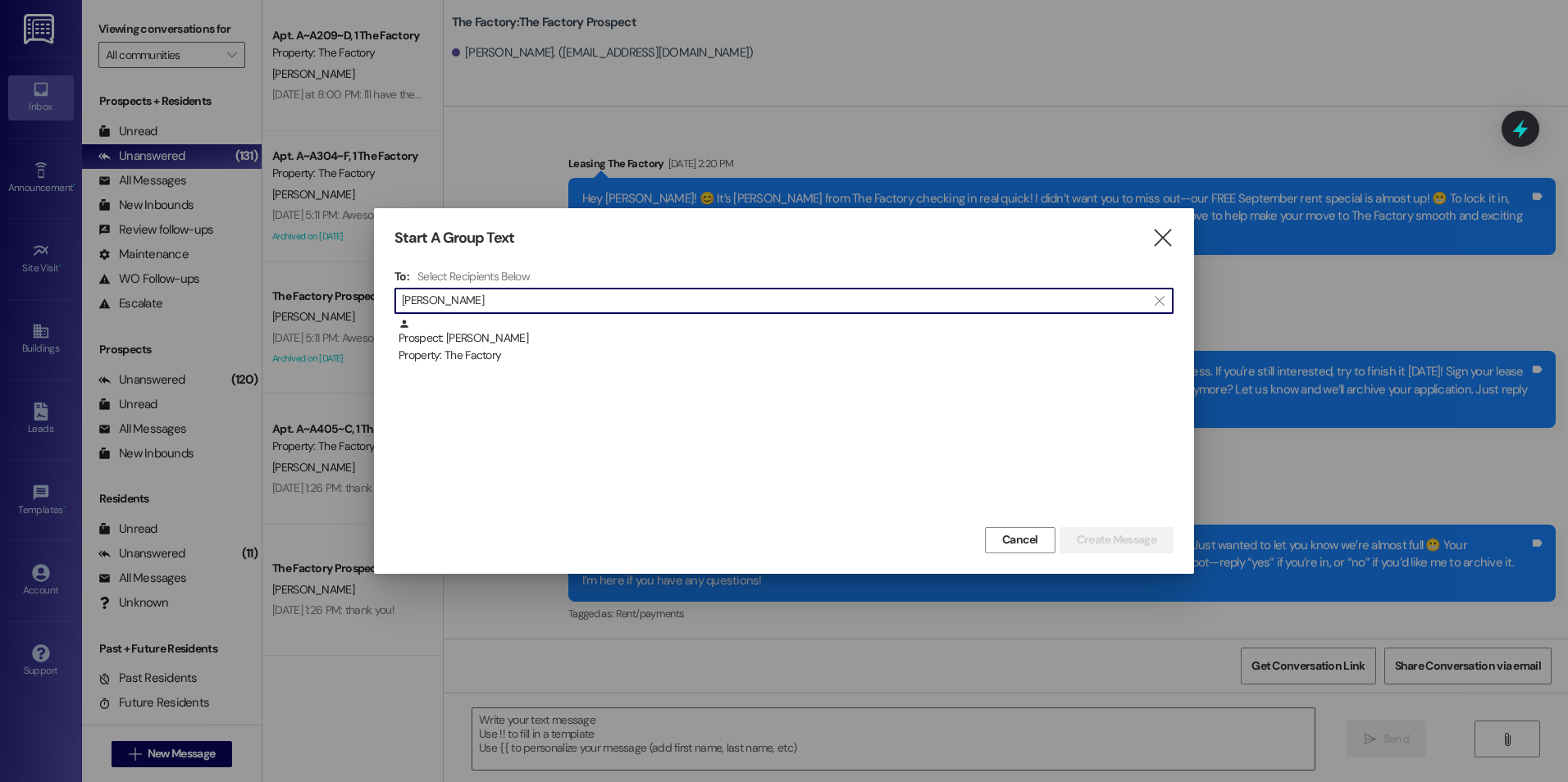
type input "[PERSON_NAME]"
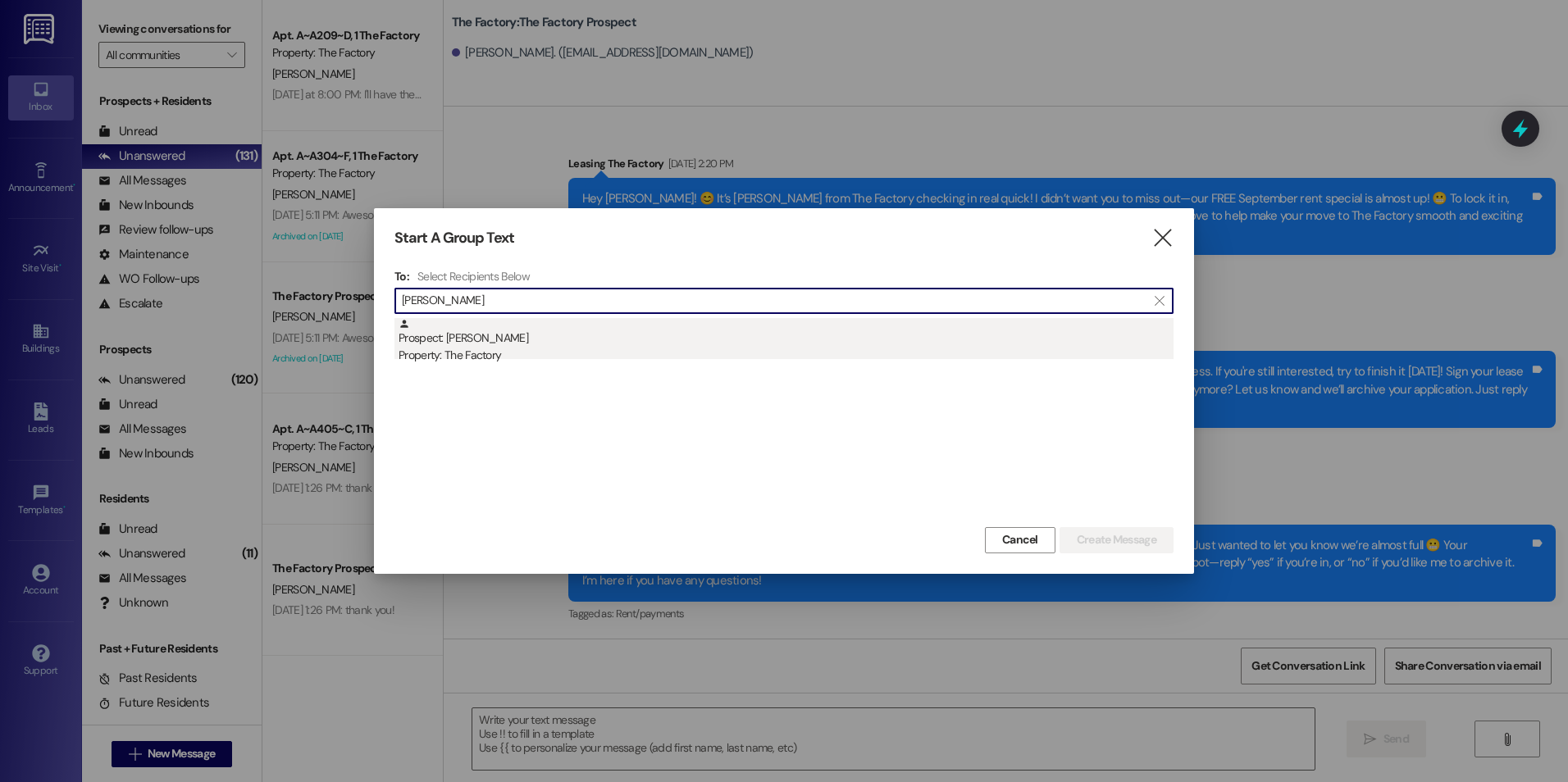
click at [520, 320] on div "Prospect: [PERSON_NAME] Property: The Factory" at bounding box center [786, 341] width 775 height 47
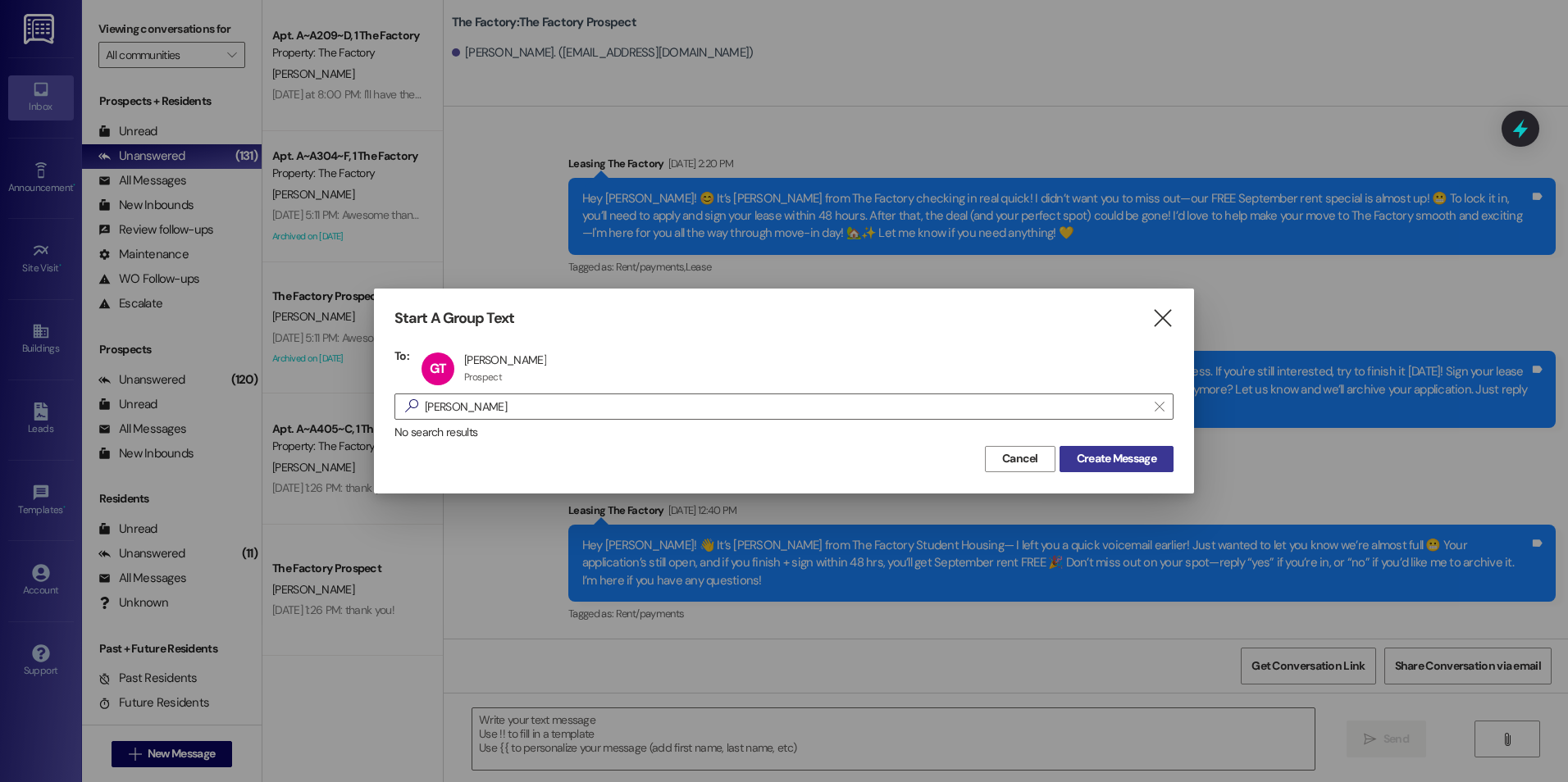
click at [1154, 464] on span "Create Message" at bounding box center [1116, 458] width 80 height 17
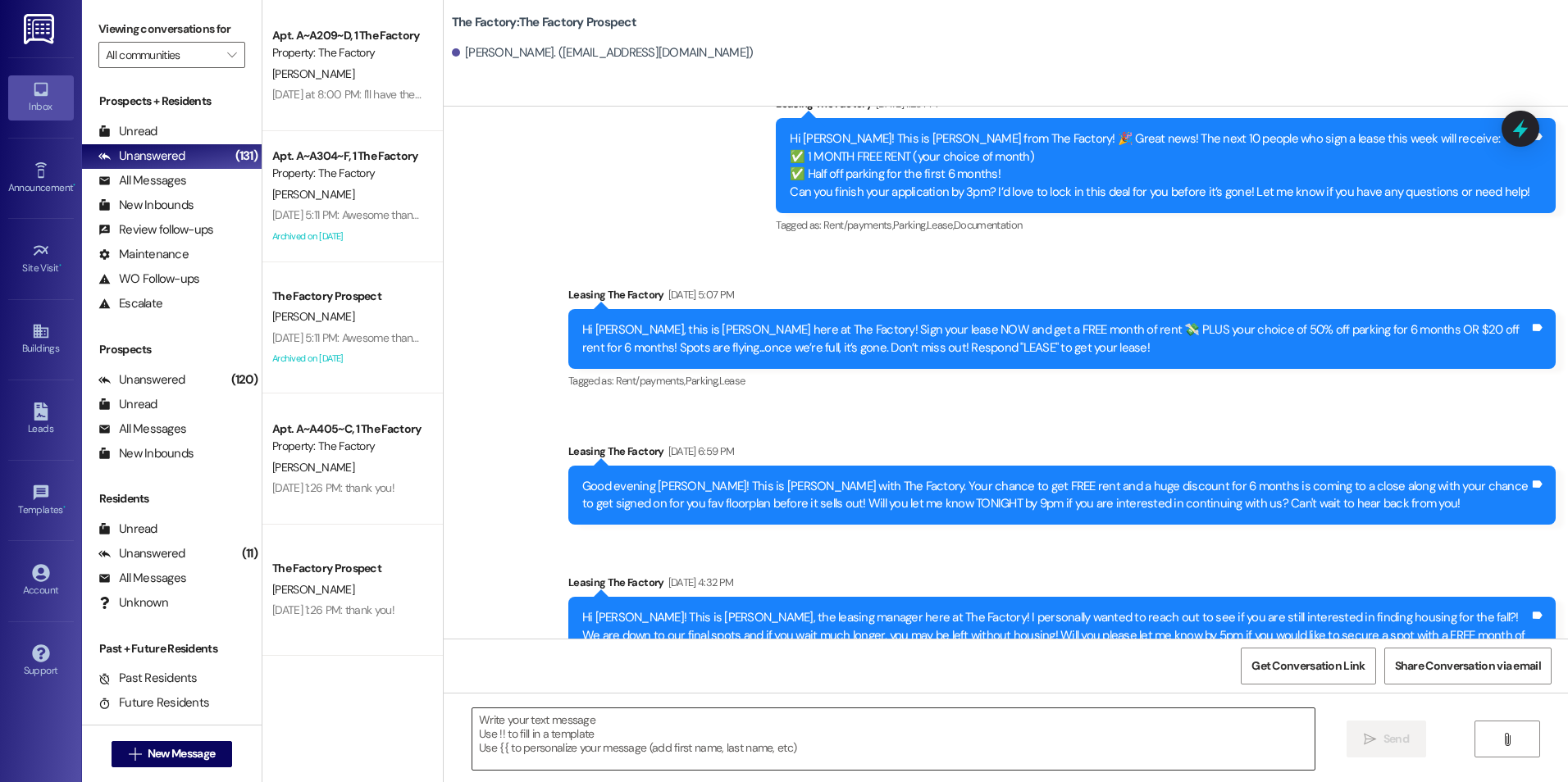
click at [714, 725] on textarea at bounding box center [893, 739] width 841 height 62
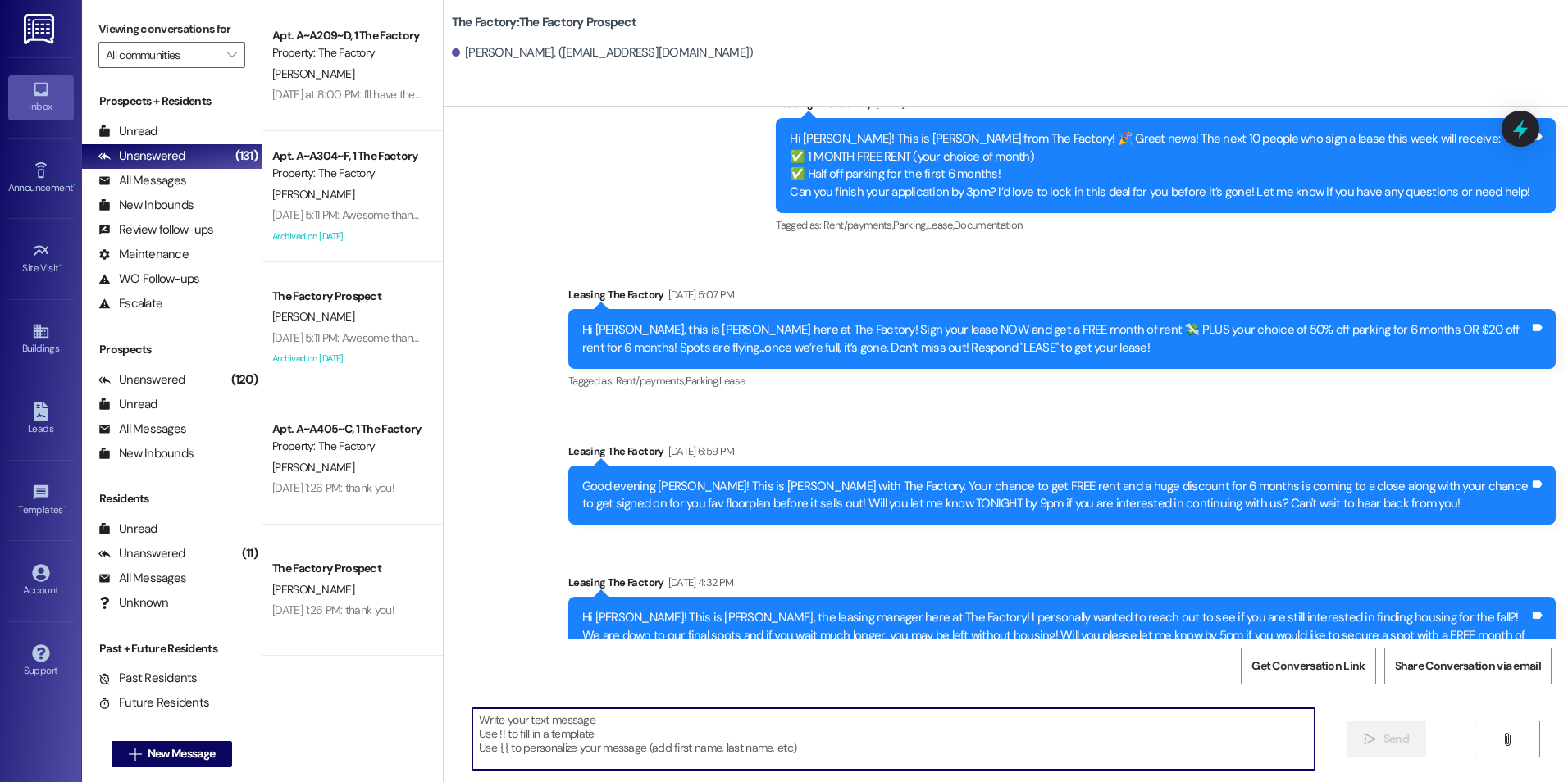
paste textarea "Hi {{first_name}}! My name is [PERSON_NAME], I'm with The Factory. I saw that y…"
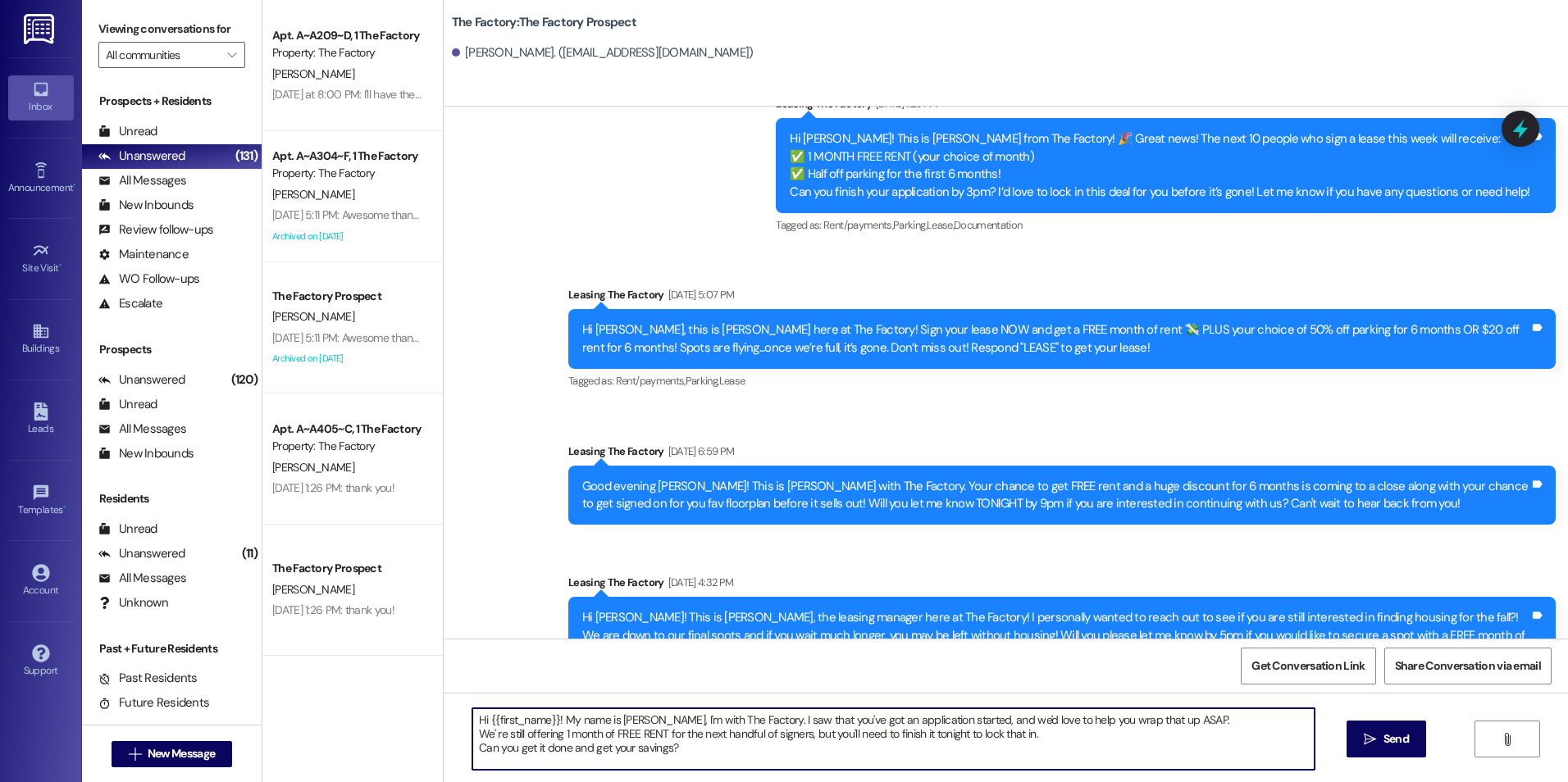
type textarea "Hi {{first_name}}! My name is [PERSON_NAME], I'm with The Factory. I saw that y…"
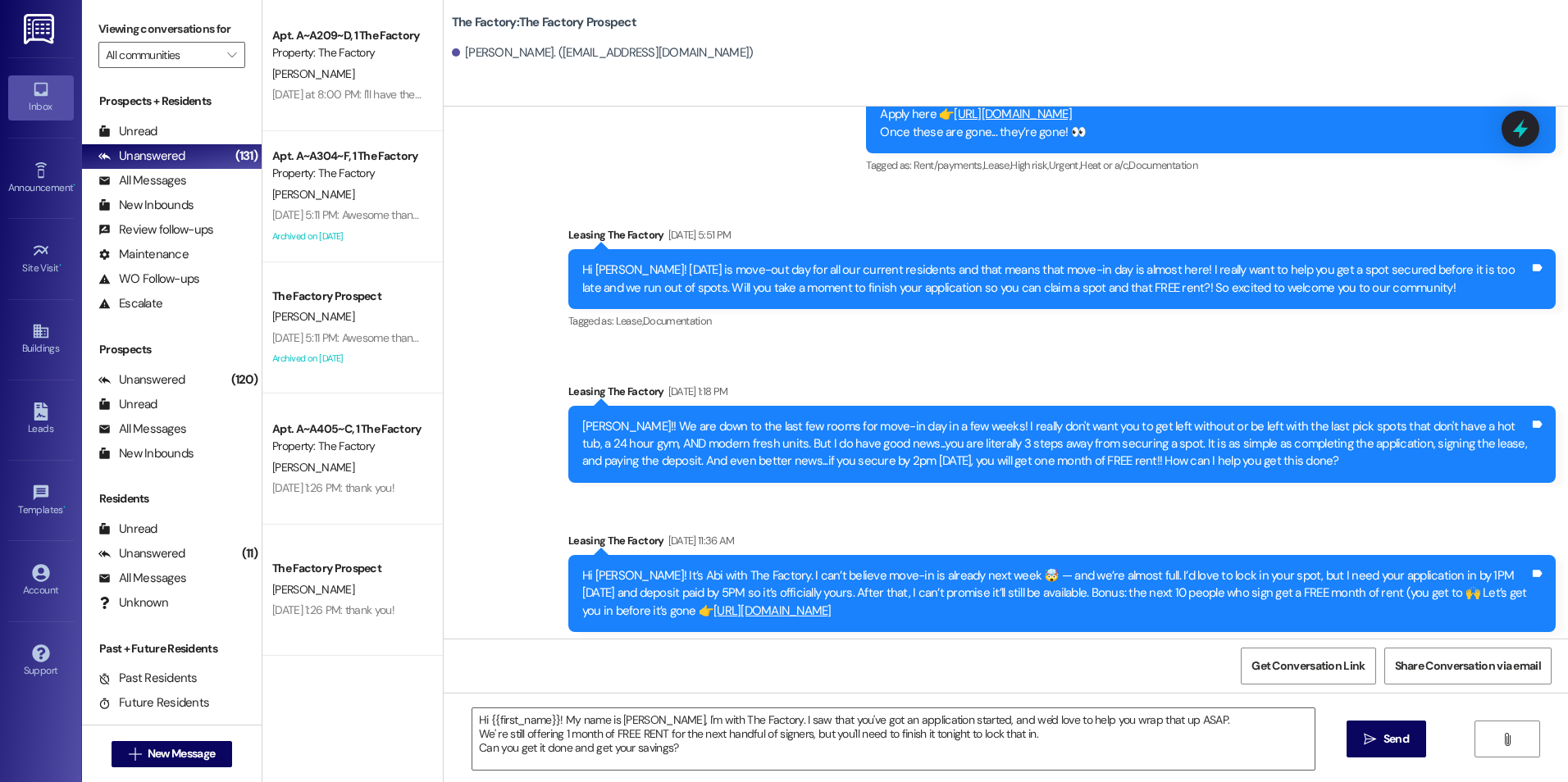
scroll to position [3552, 0]
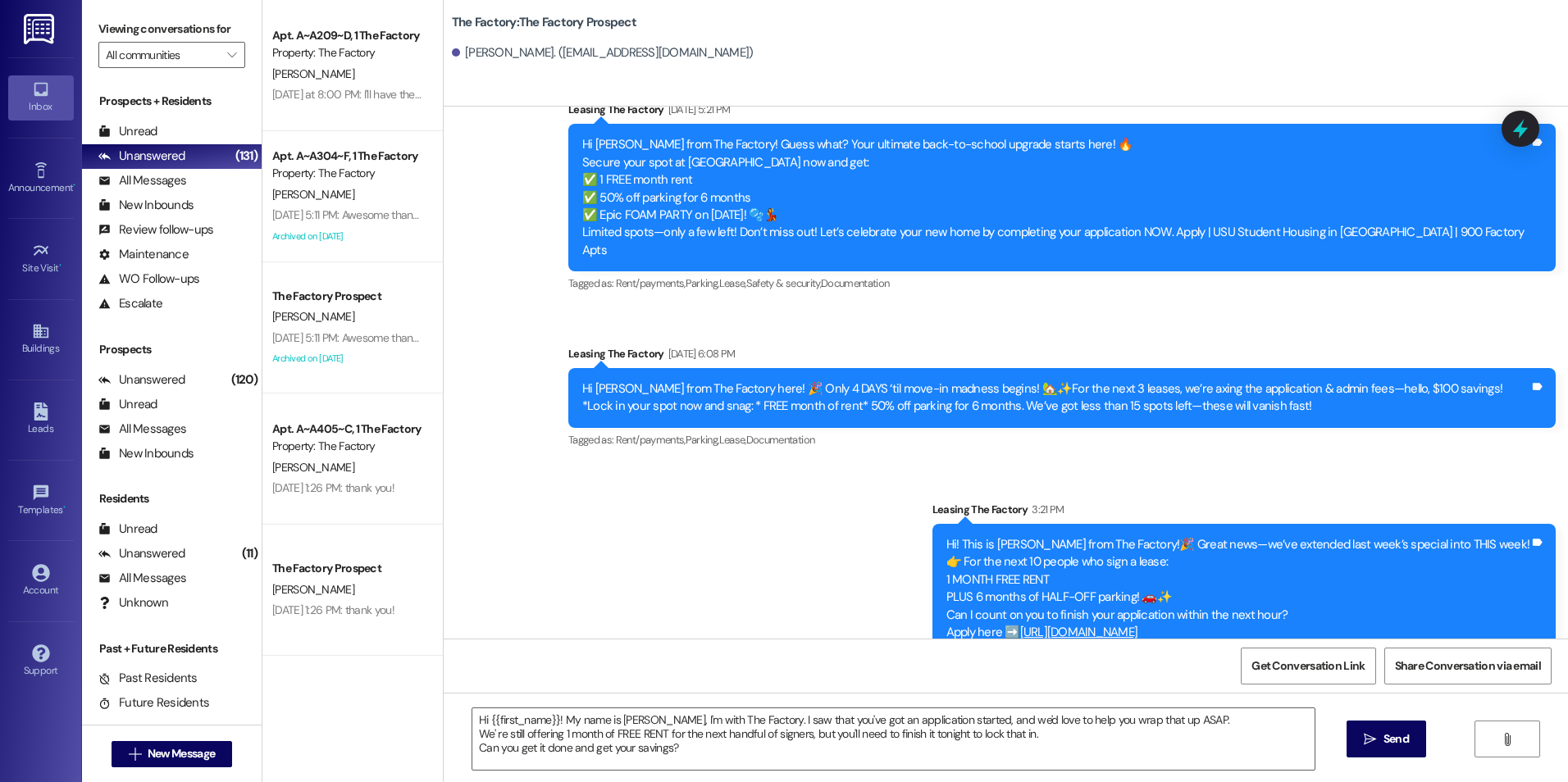
drag, startPoint x: 810, startPoint y: 442, endPoint x: 815, endPoint y: 673, distance: 231.1
drag, startPoint x: 1343, startPoint y: 744, endPoint x: 1315, endPoint y: 724, distance: 34.4
click at [1344, 744] on div "Hi {{first_name}}! My name is [PERSON_NAME], I'm with The Factory. I saw that y…" at bounding box center [1006, 754] width 1125 height 123
click at [1384, 733] on span "Send" at bounding box center [1396, 739] width 25 height 17
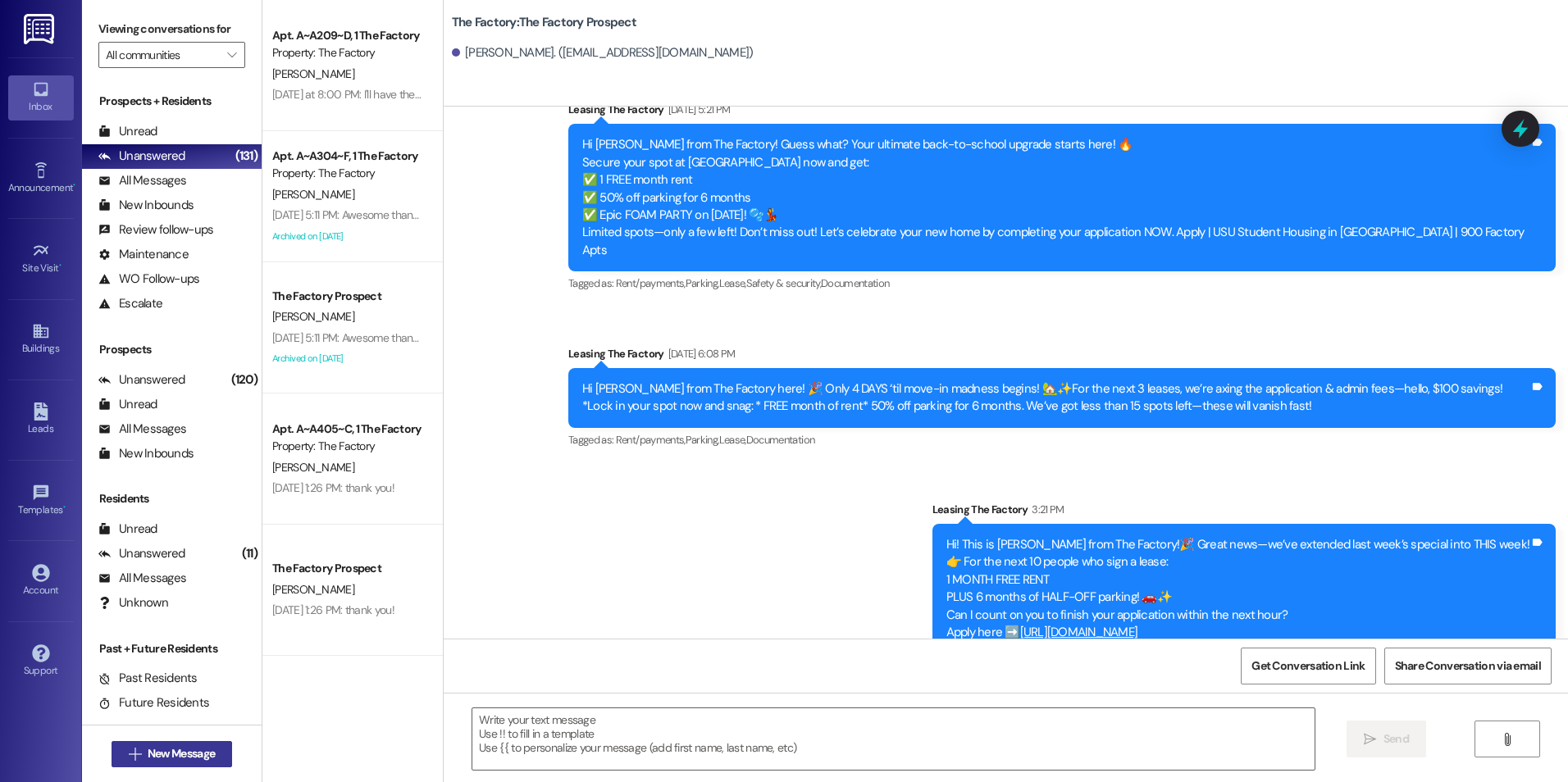
click at [157, 747] on button " New Message" at bounding box center [172, 754] width 122 height 26
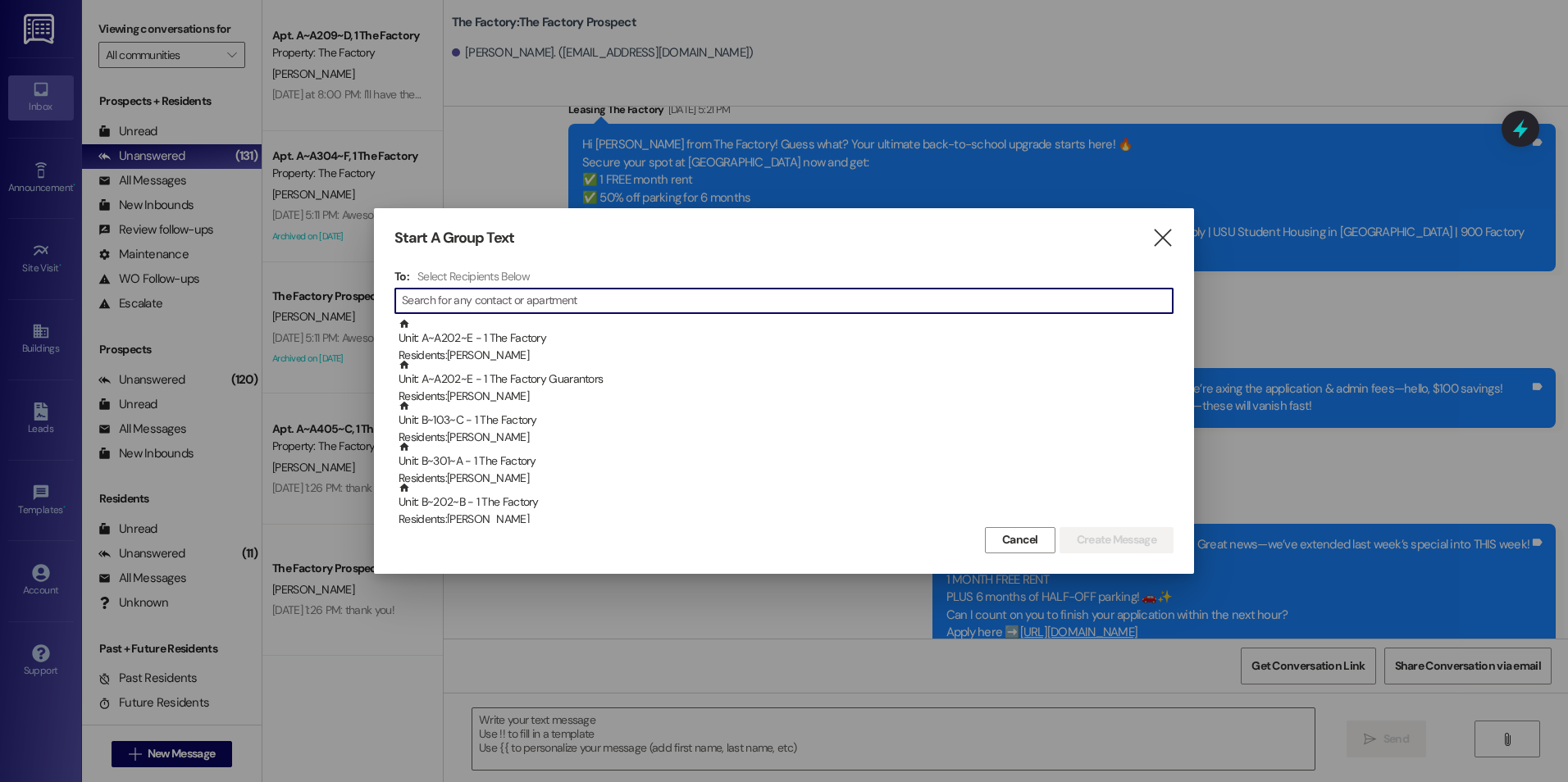
click at [515, 311] on input at bounding box center [788, 300] width 771 height 23
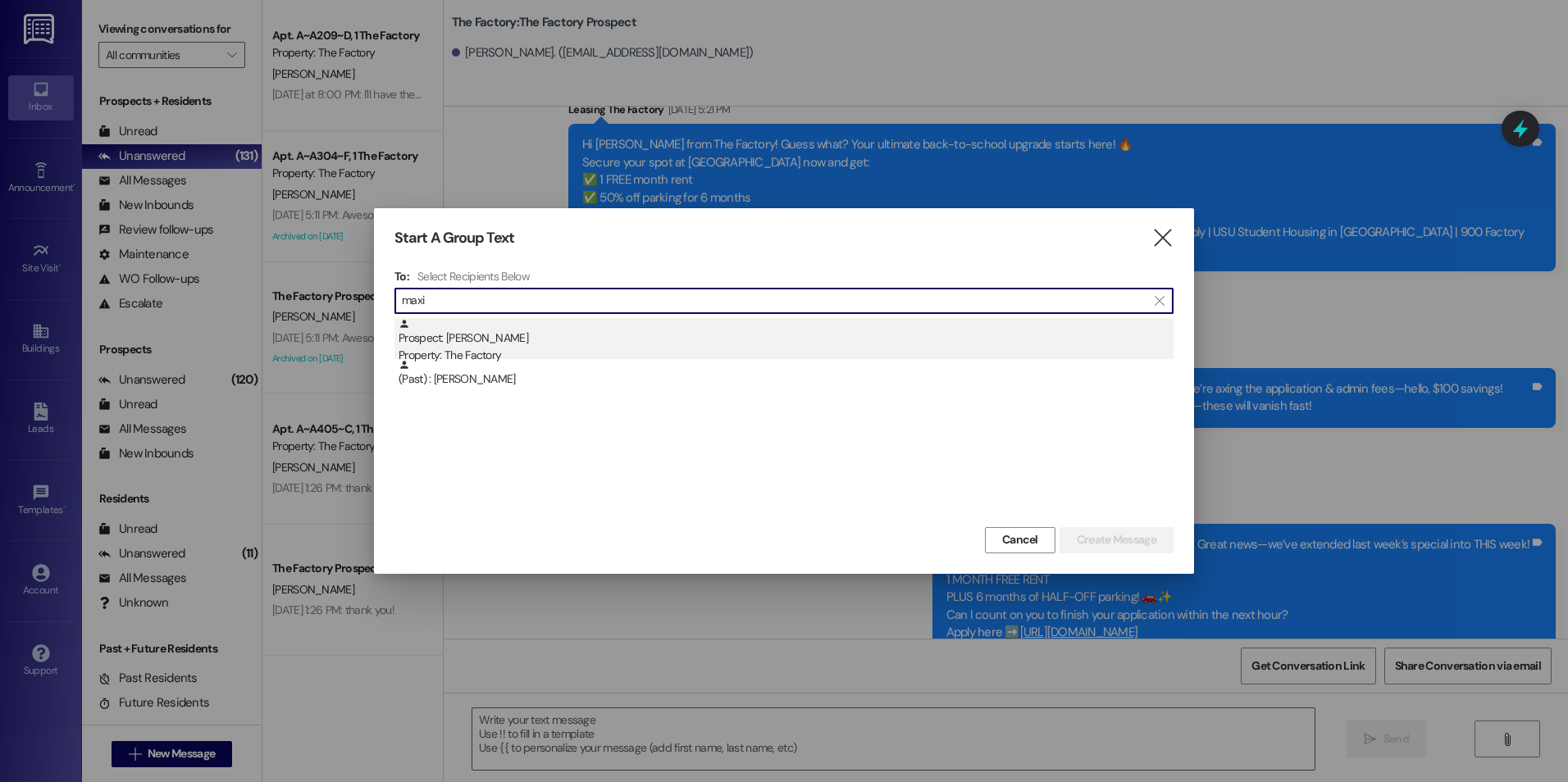
type input "maxi"
click at [529, 345] on div "Prospect: [PERSON_NAME] Property: The Factory" at bounding box center [786, 341] width 775 height 47
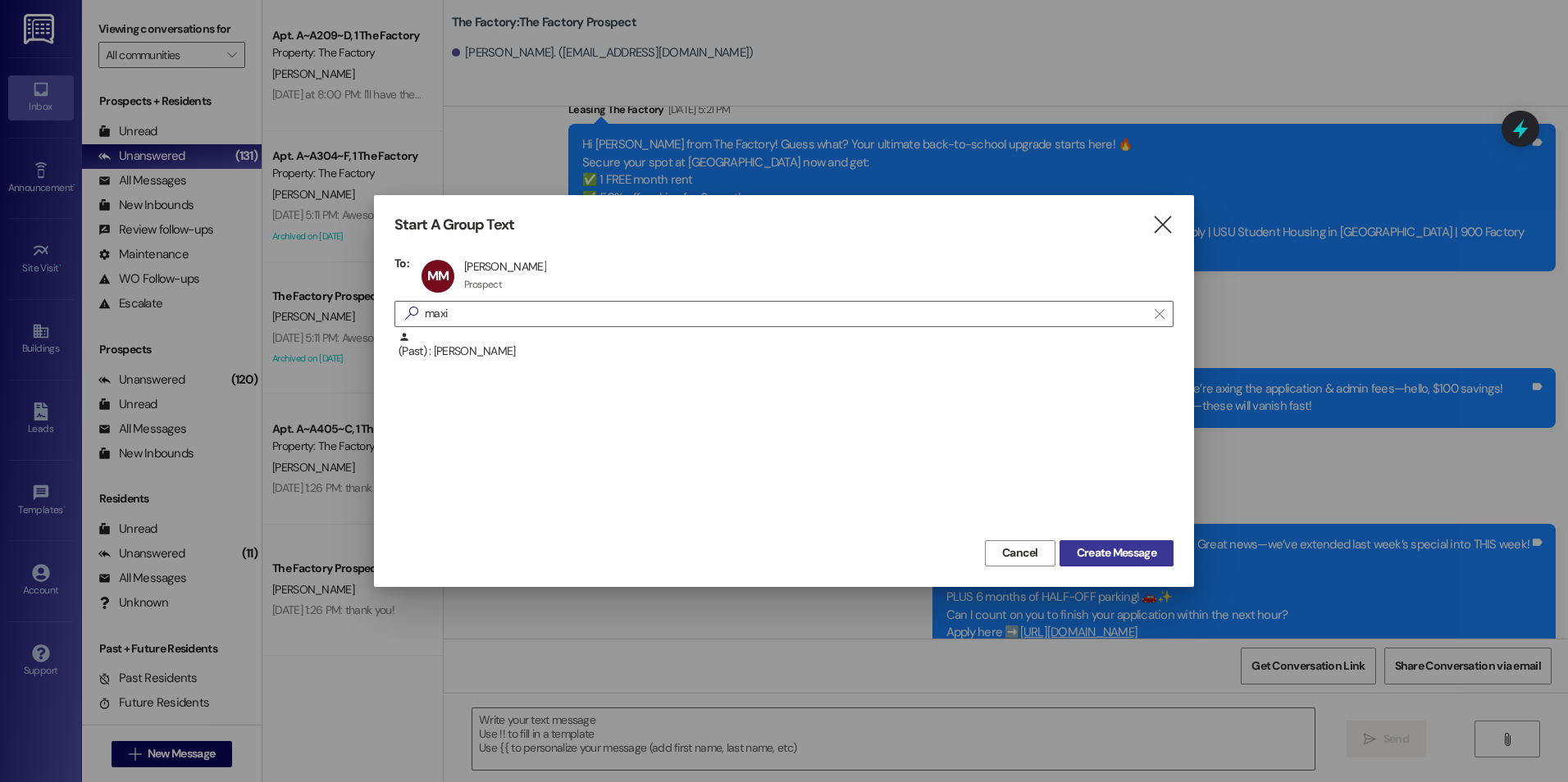
click at [1138, 560] on span "Create Message" at bounding box center [1116, 553] width 80 height 17
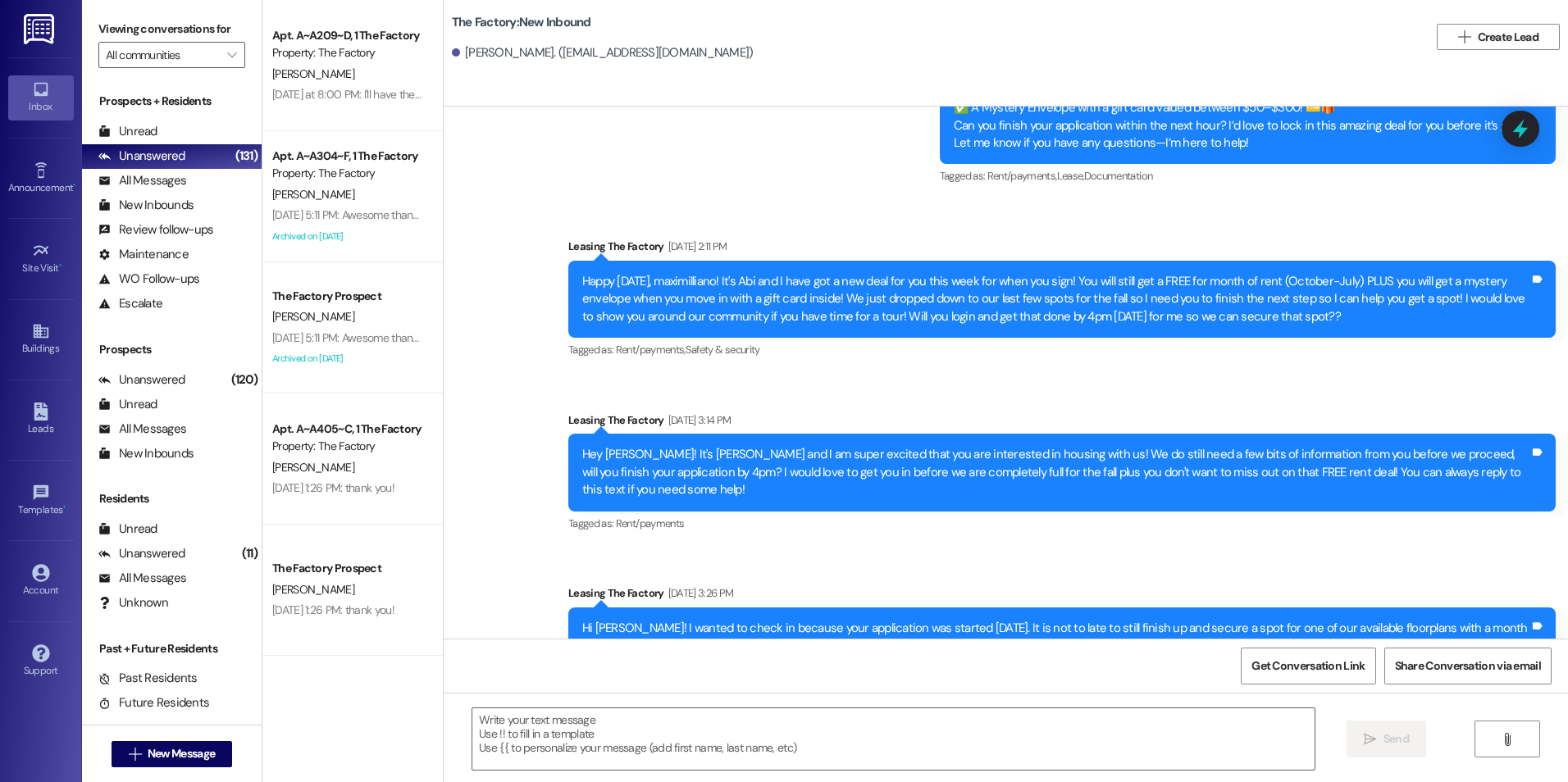
scroll to position [9020, 0]
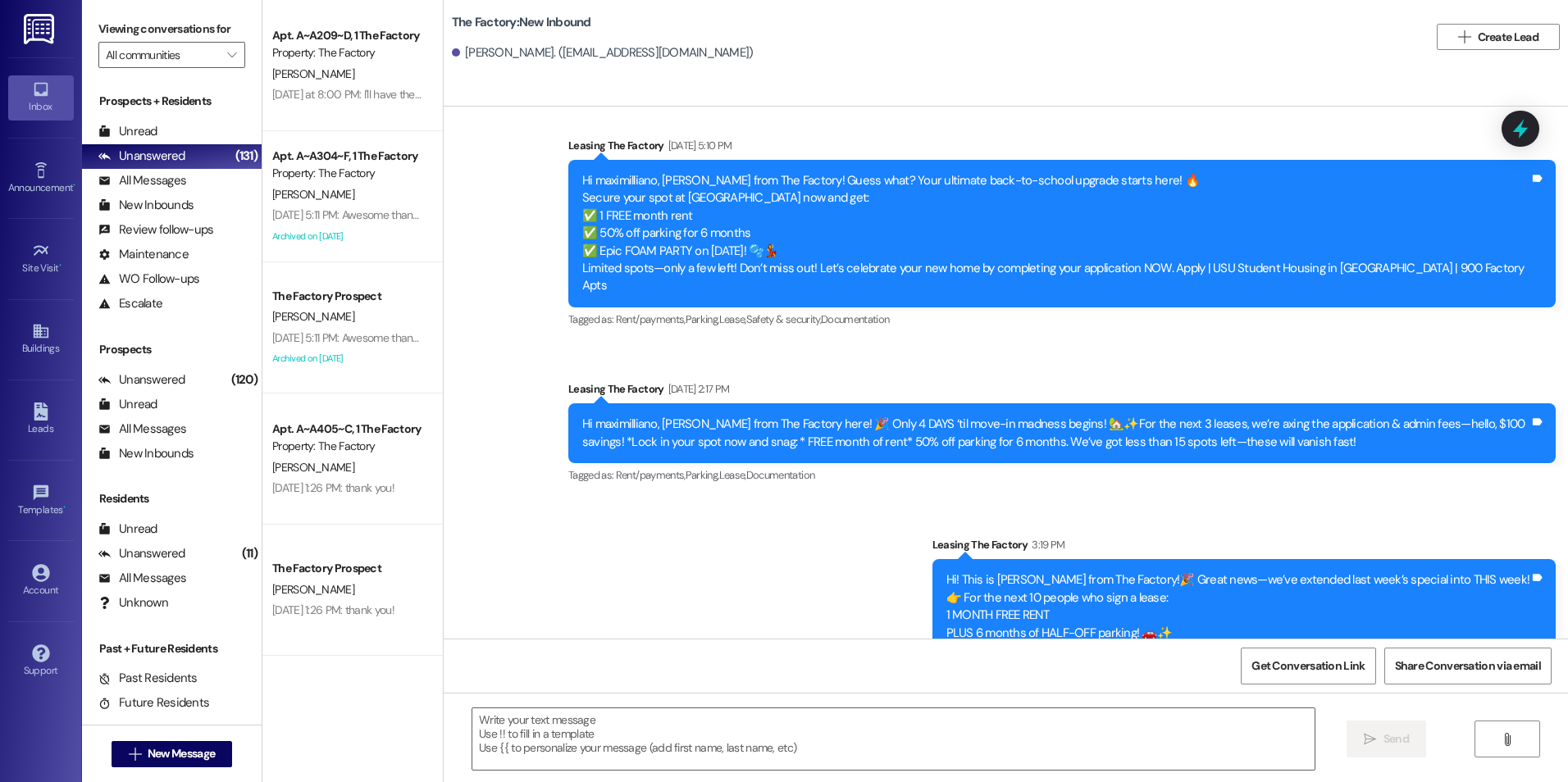
drag, startPoint x: 786, startPoint y: 369, endPoint x: 747, endPoint y: 659, distance: 292.6
click at [658, 760] on textarea at bounding box center [893, 739] width 841 height 62
paste textarea "Hi {{first_name}}! My name is [PERSON_NAME], I'm with The Factory. I saw that y…"
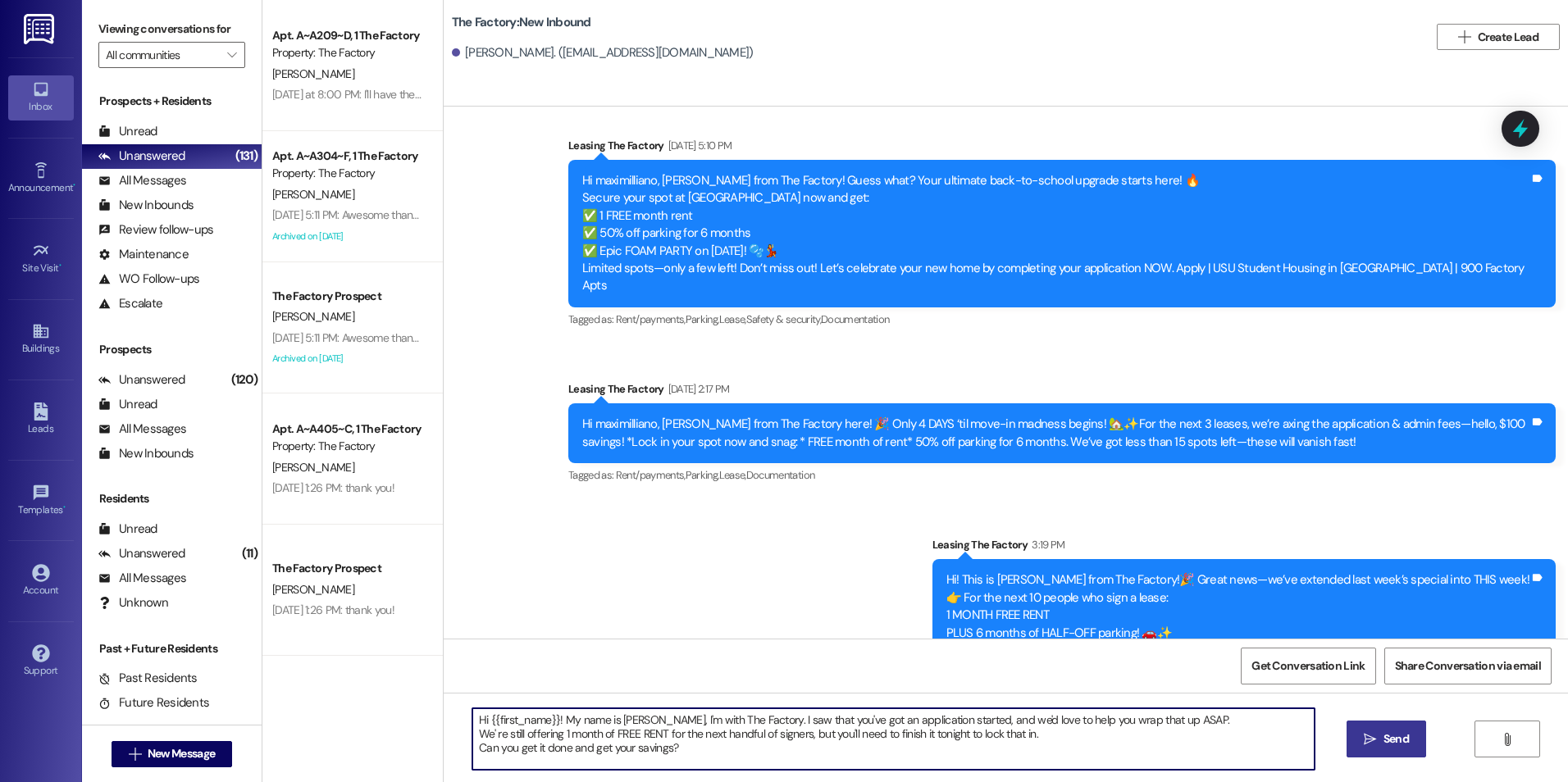
type textarea "Hi {{first_name}}! My name is [PERSON_NAME], I'm with The Factory. I saw that y…"
click at [1367, 744] on icon "" at bounding box center [1370, 740] width 12 height 13
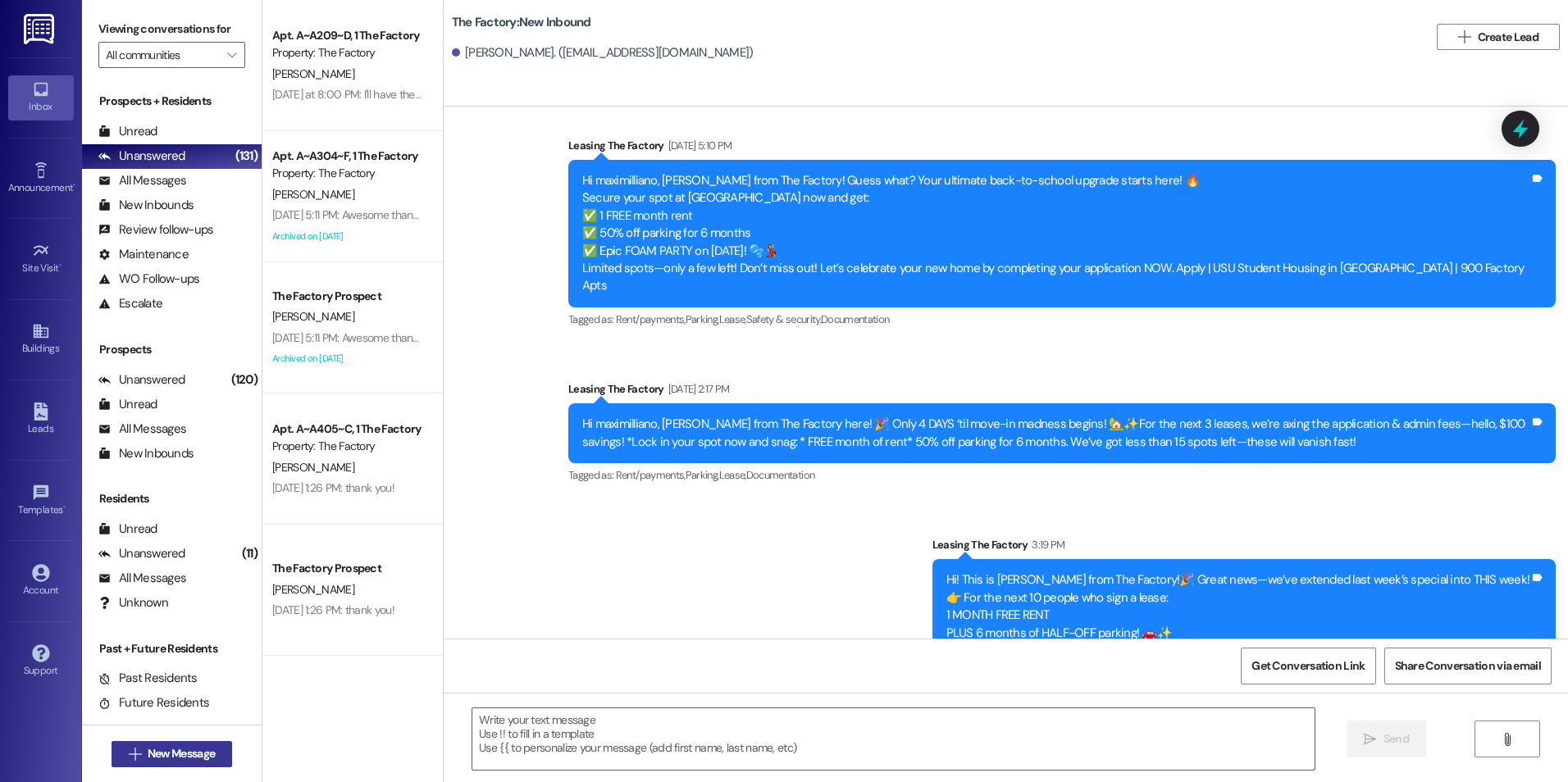
click at [136, 745] on button " New Message" at bounding box center [172, 754] width 122 height 26
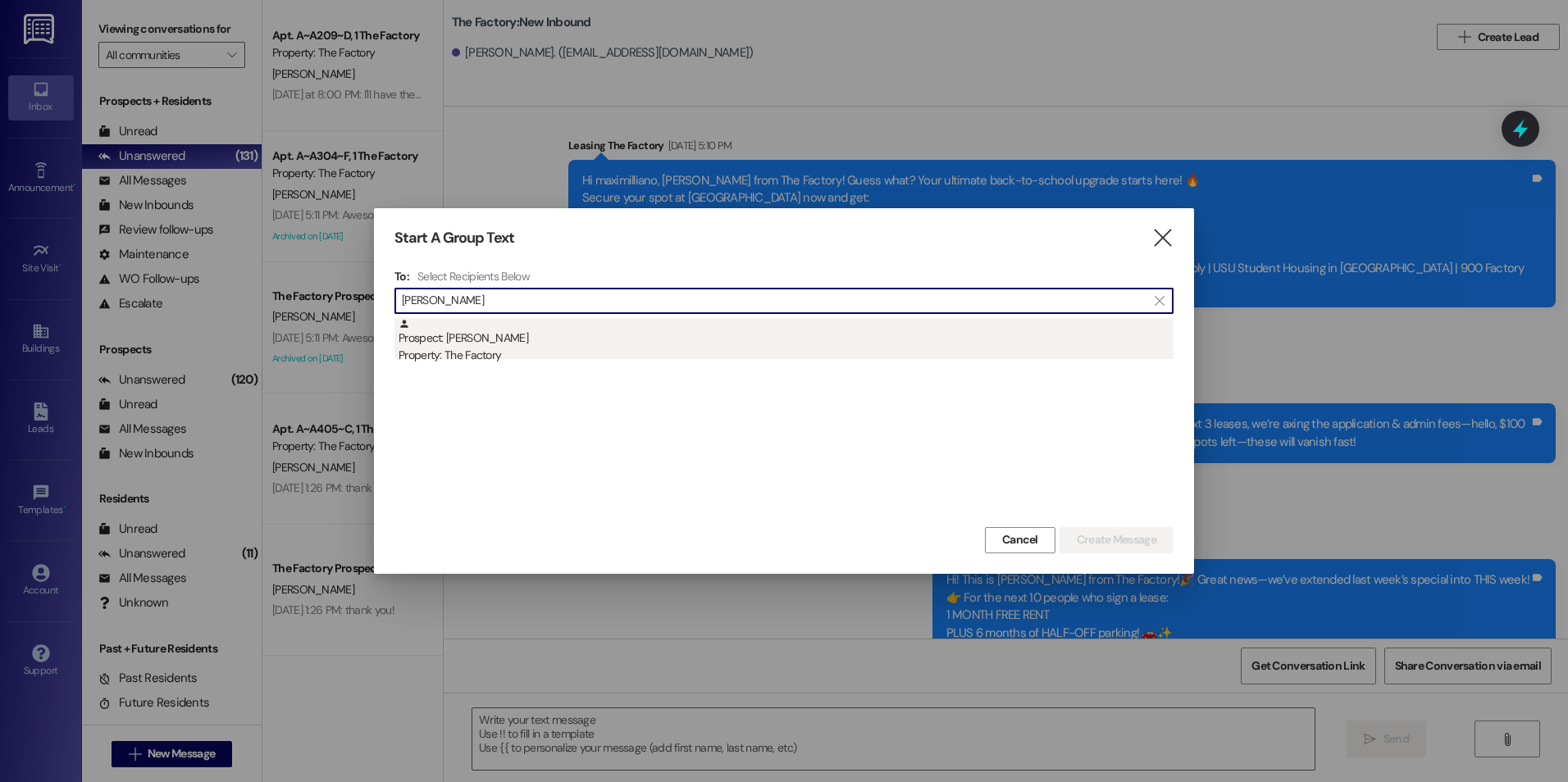
type input "[PERSON_NAME]"
click at [470, 361] on div "Property: The Factory" at bounding box center [786, 355] width 775 height 17
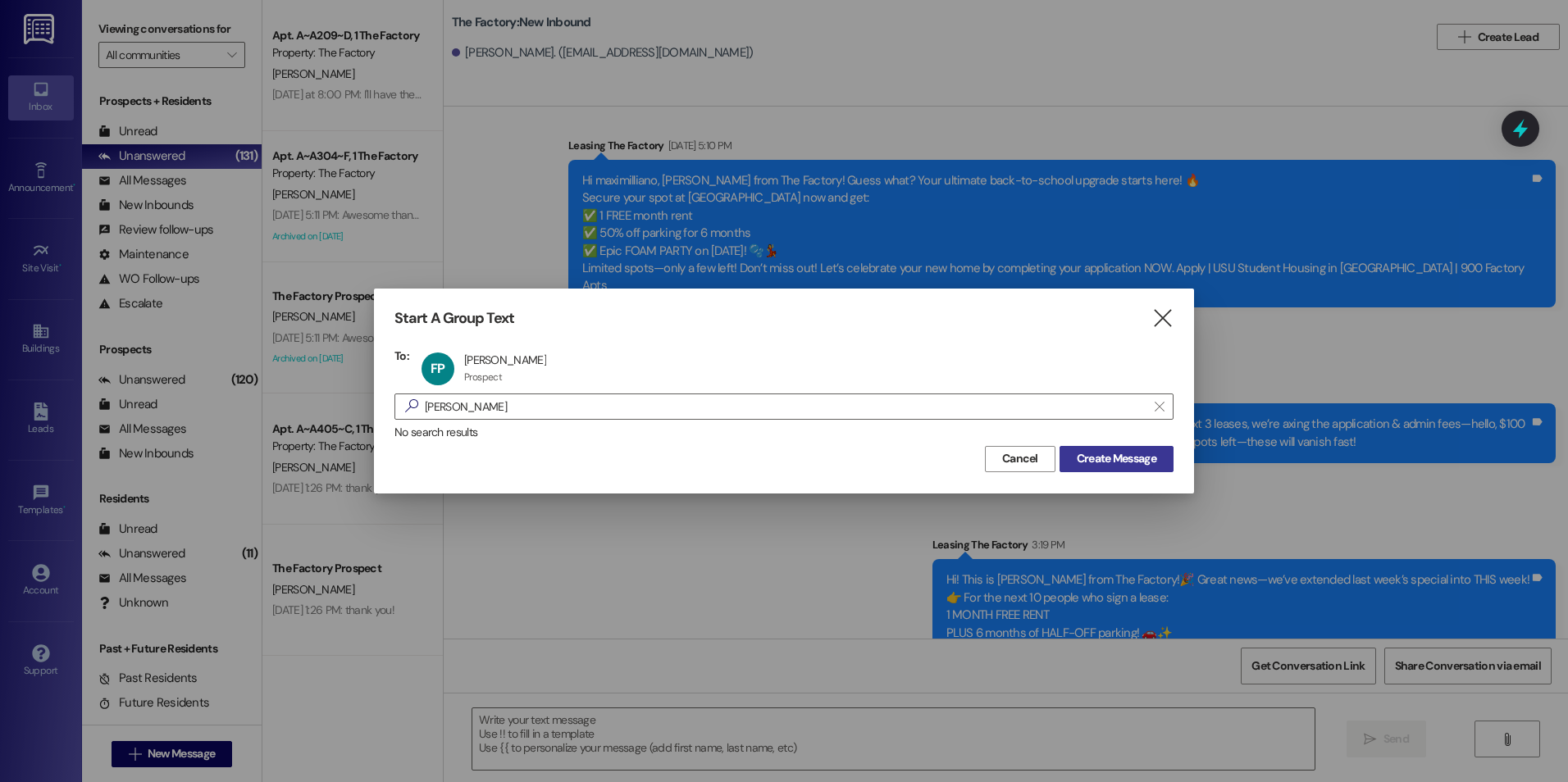
click at [1131, 461] on span "Create Message" at bounding box center [1116, 458] width 80 height 17
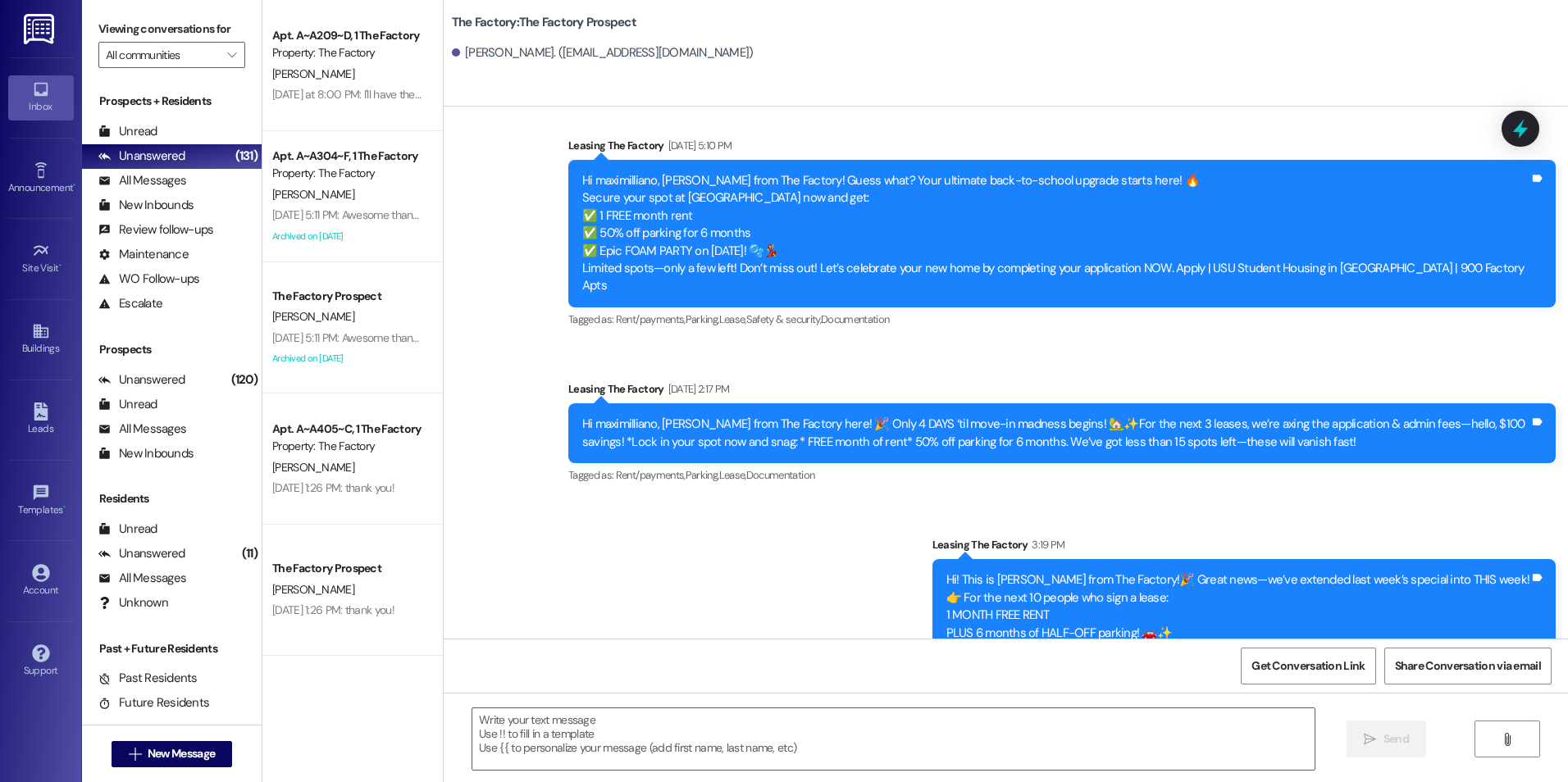
scroll to position [2834, 0]
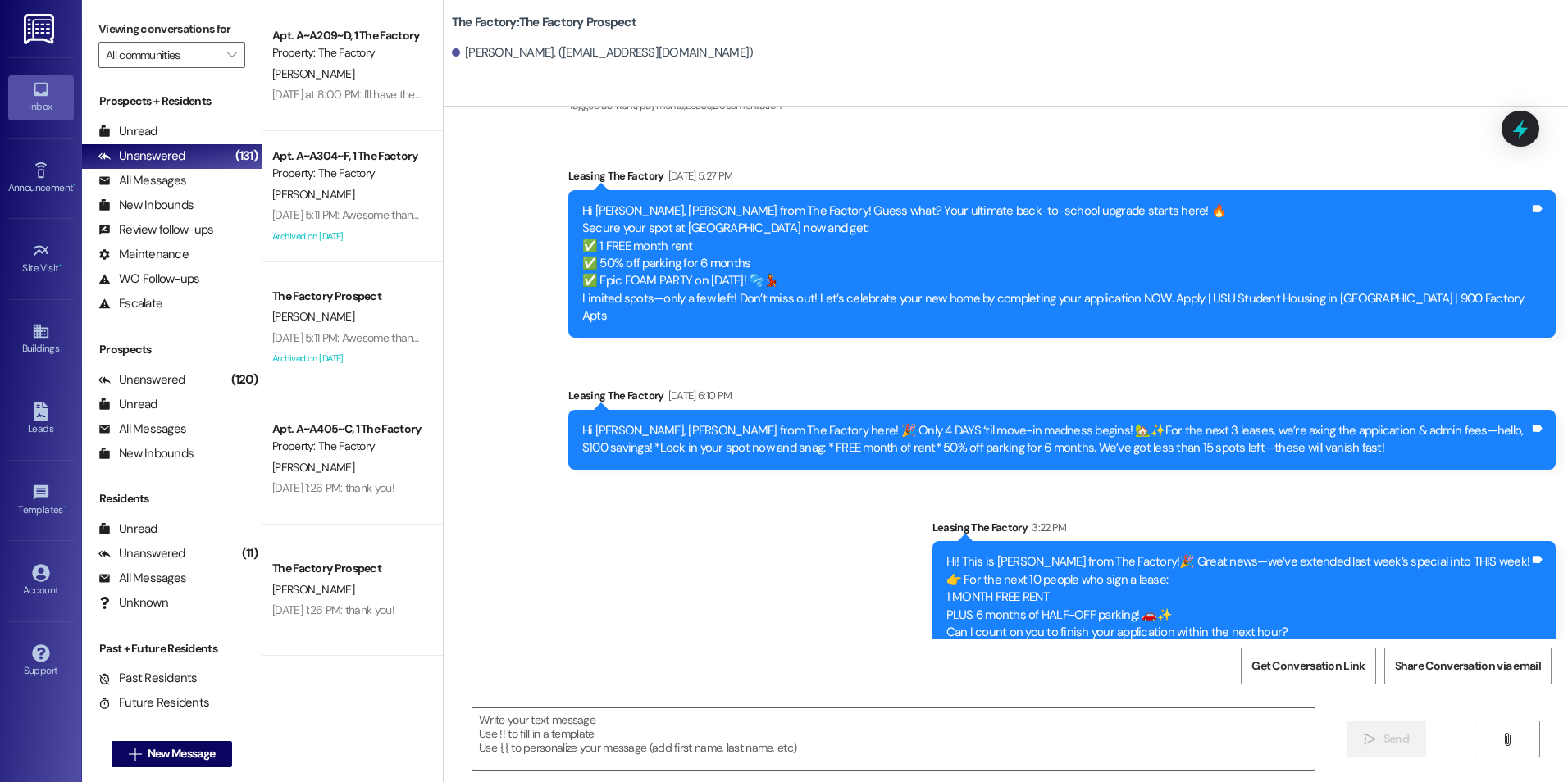
drag, startPoint x: 848, startPoint y: 251, endPoint x: 820, endPoint y: 620, distance: 370.1
click at [690, 735] on textarea at bounding box center [893, 739] width 841 height 62
paste textarea "Hi {{first_name}}! My name is [PERSON_NAME], I'm with The Factory. I saw that y…"
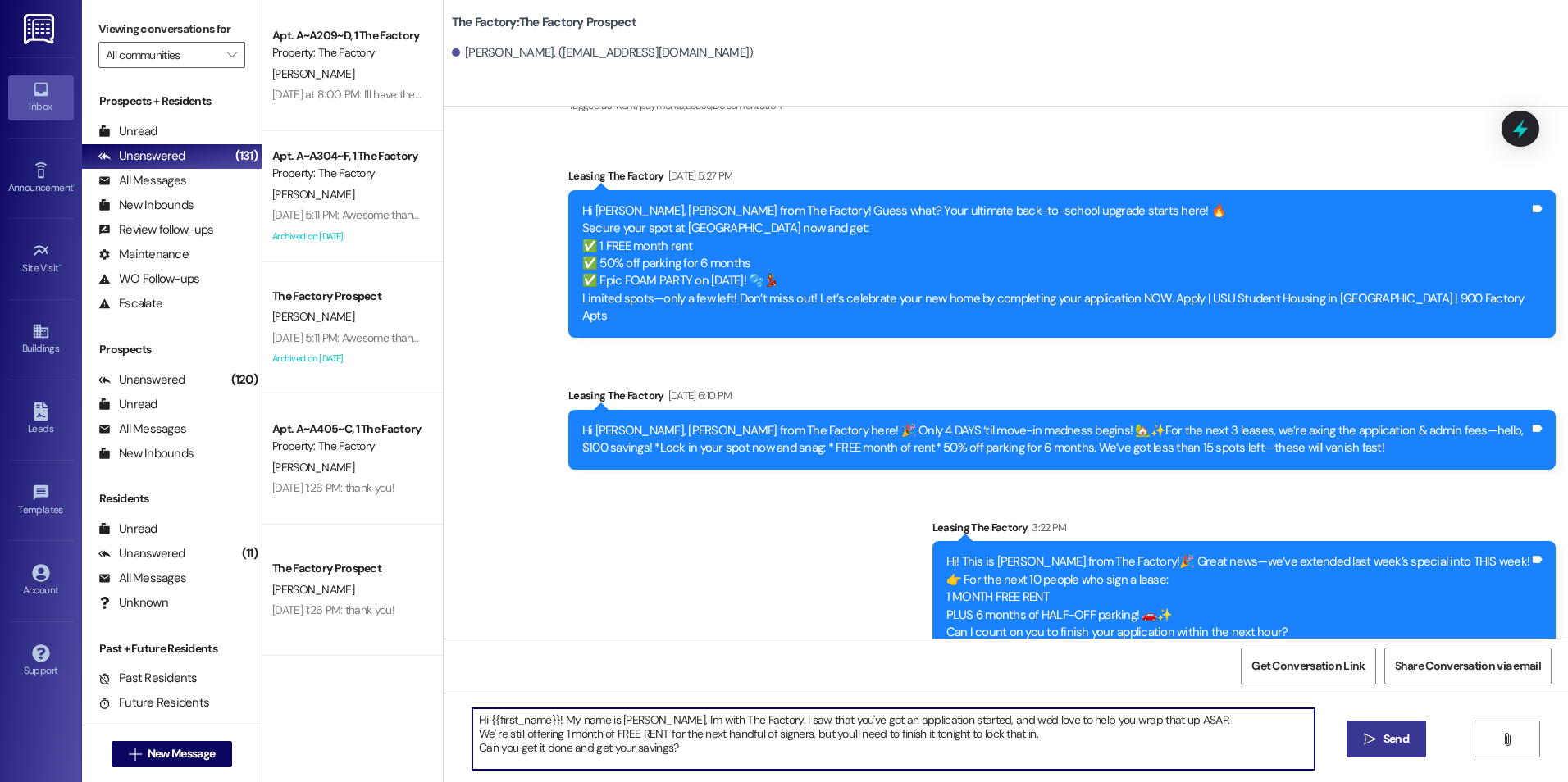
type textarea "Hi {{first_name}}! My name is [PERSON_NAME], I'm with The Factory. I saw that y…"
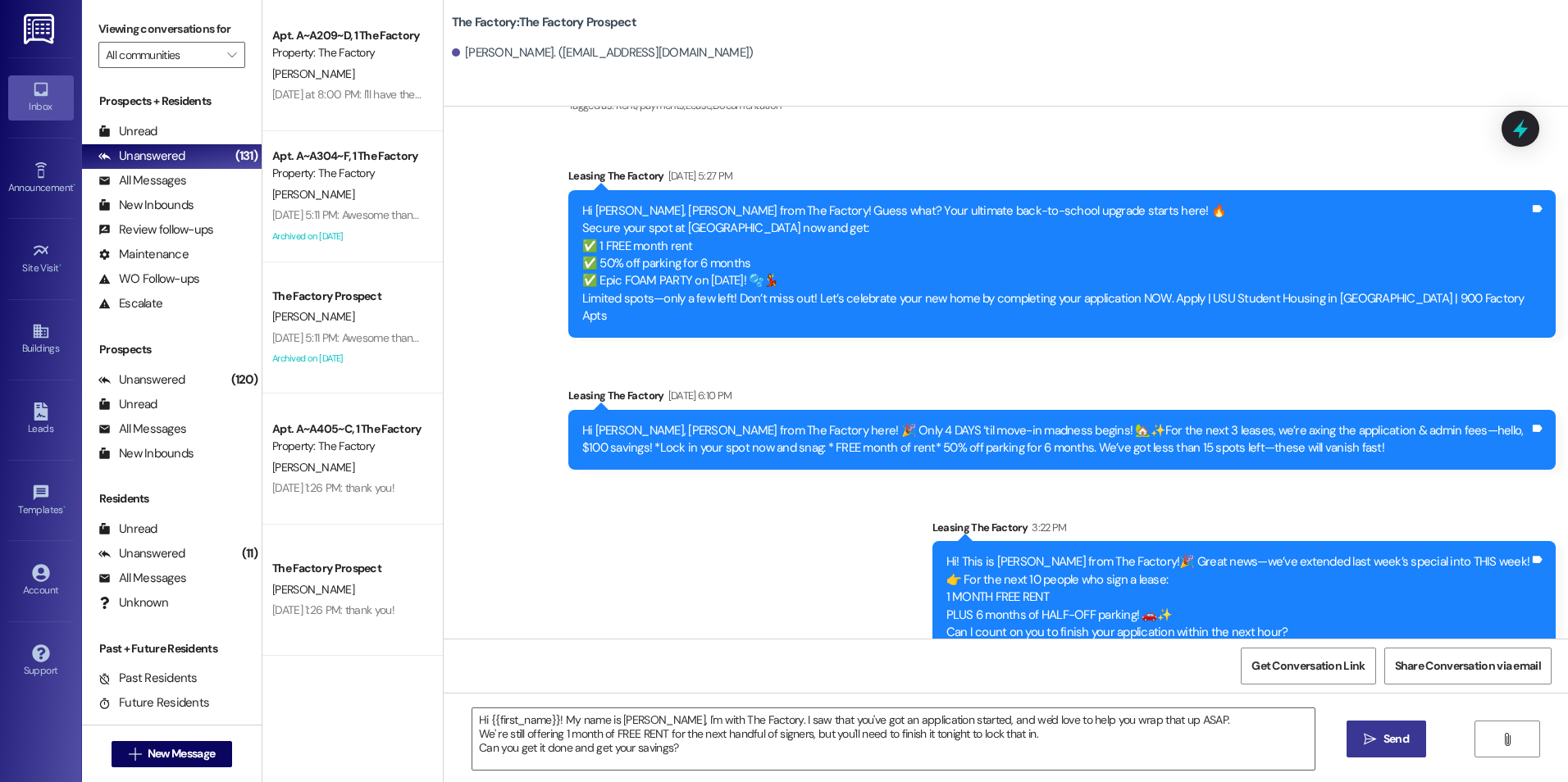
click at [1423, 739] on button " Send" at bounding box center [1386, 739] width 80 height 36
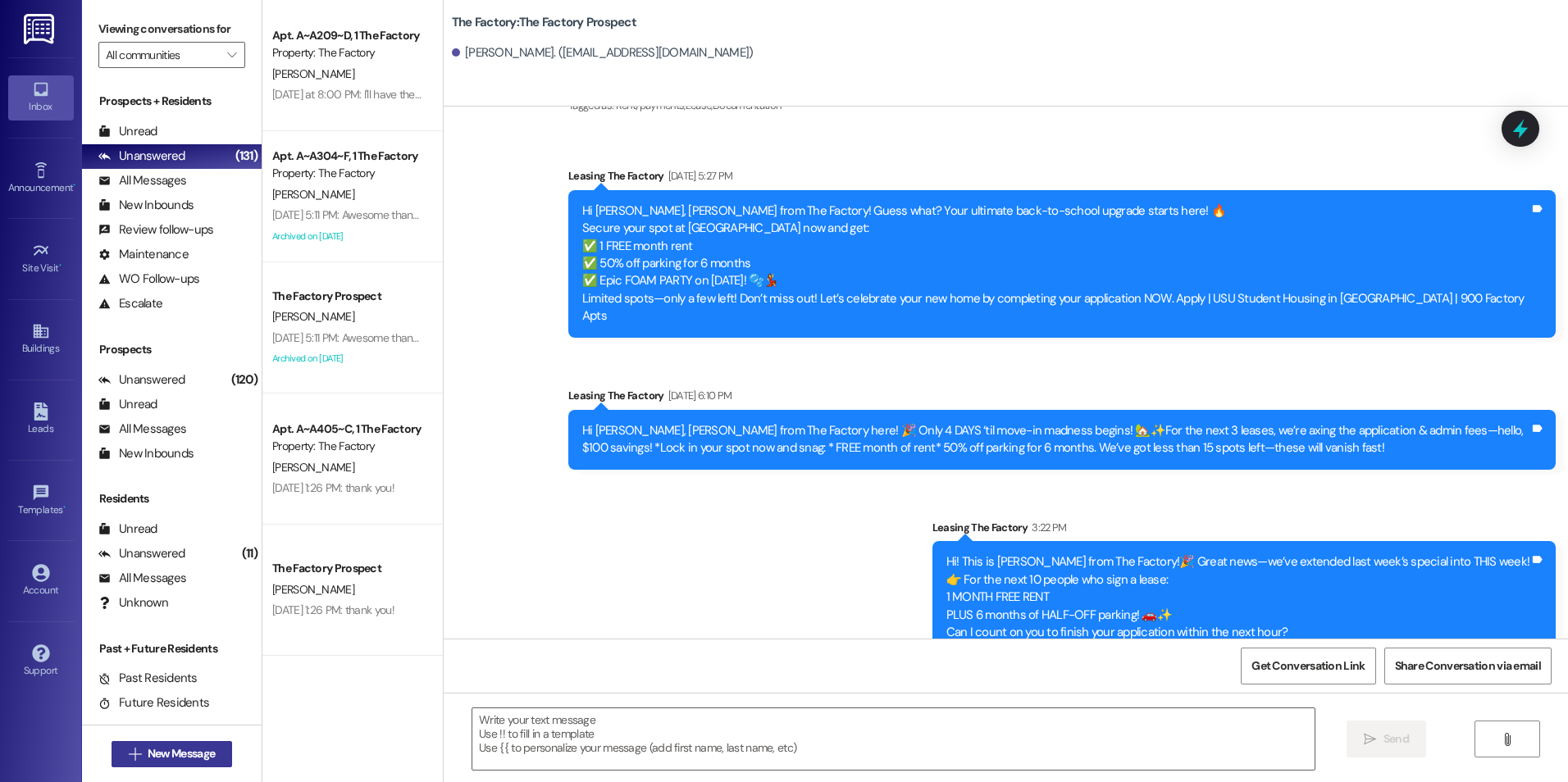
click at [188, 760] on span "New Message" at bounding box center [181, 754] width 67 height 17
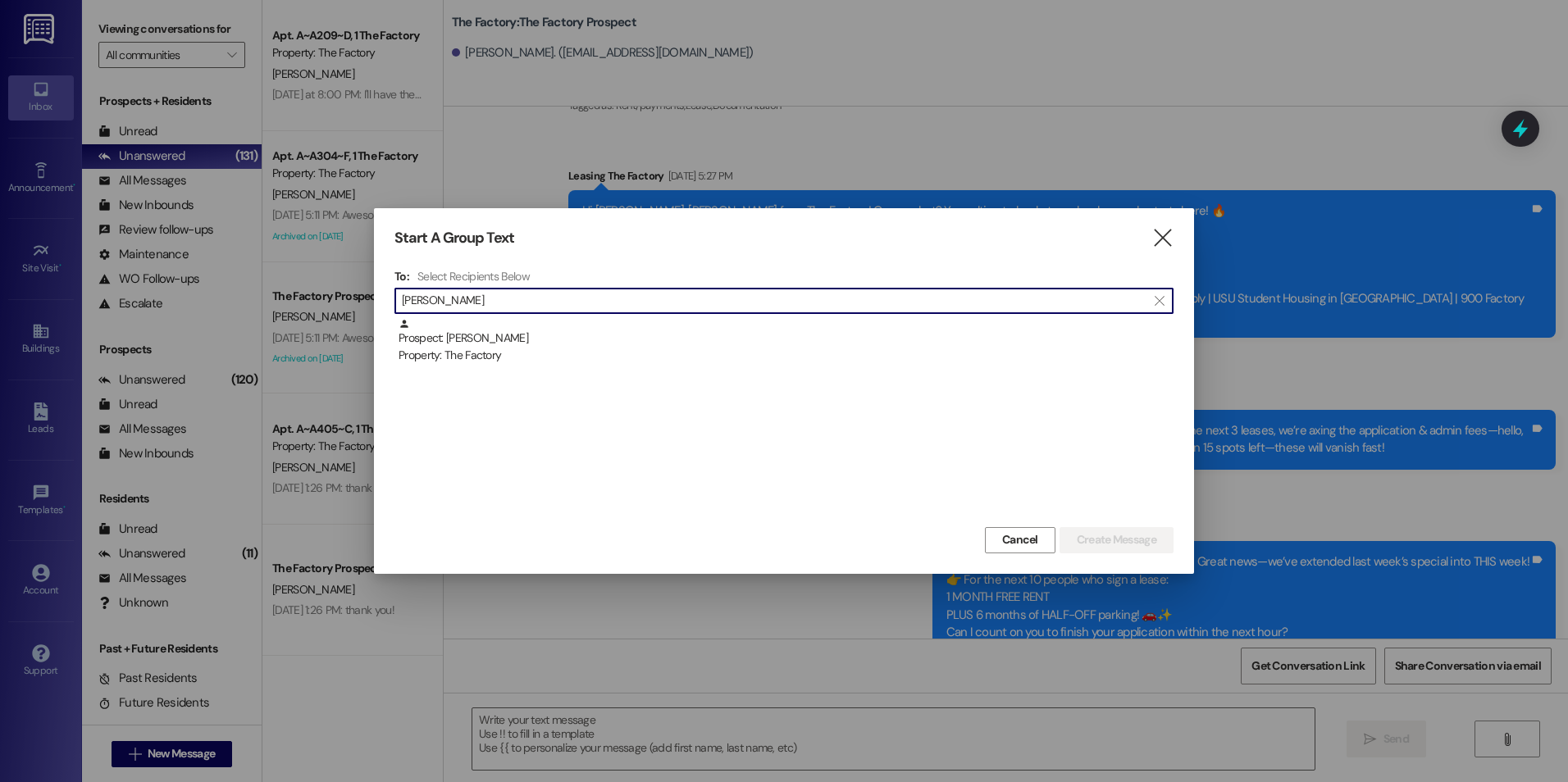
type input "[PERSON_NAME]"
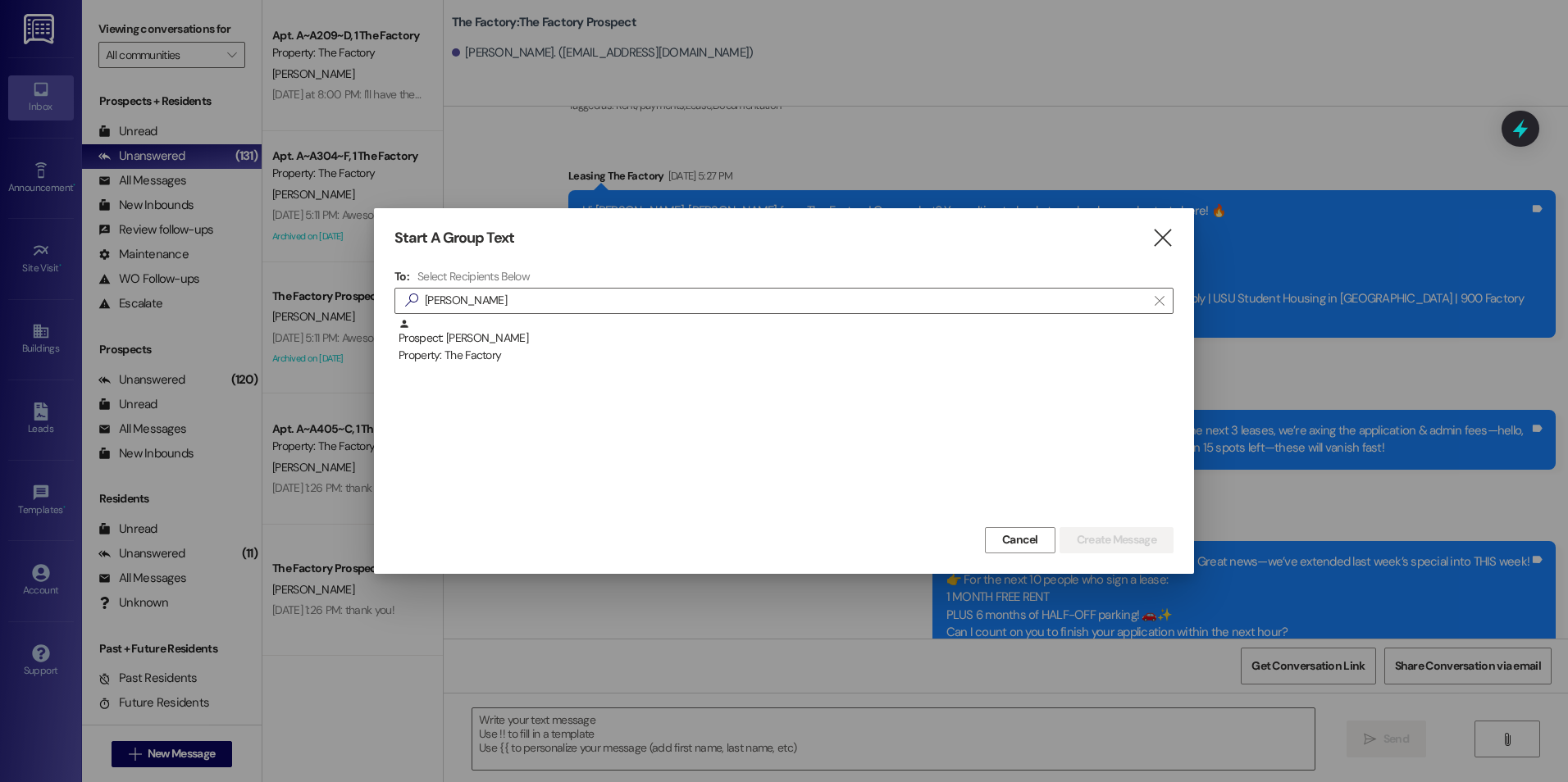
click at [561, 367] on div "Prospect: [PERSON_NAME] Property: The Factory" at bounding box center [784, 420] width 779 height 205
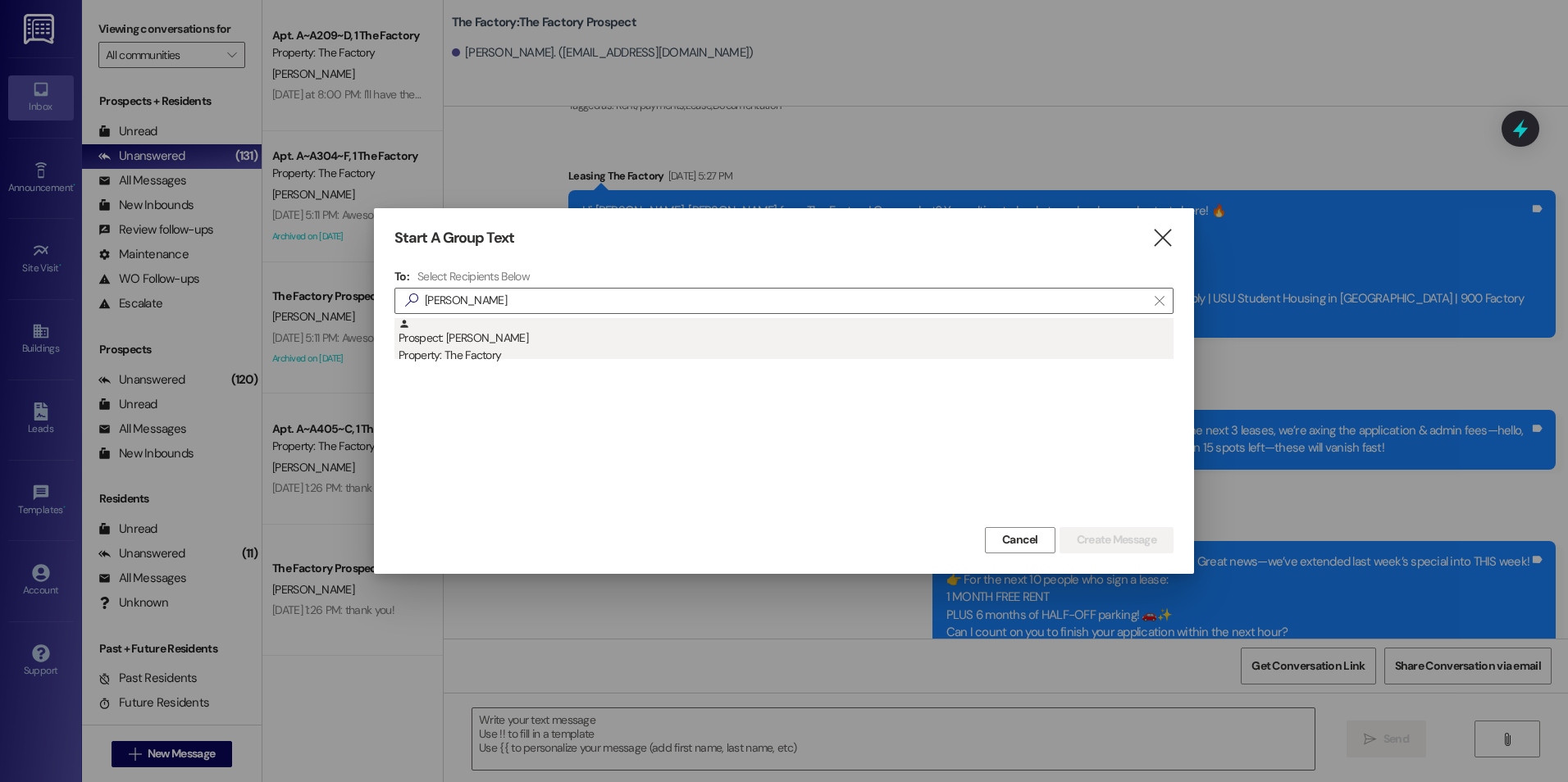
click at [554, 357] on div "Property: The Factory" at bounding box center [786, 355] width 775 height 17
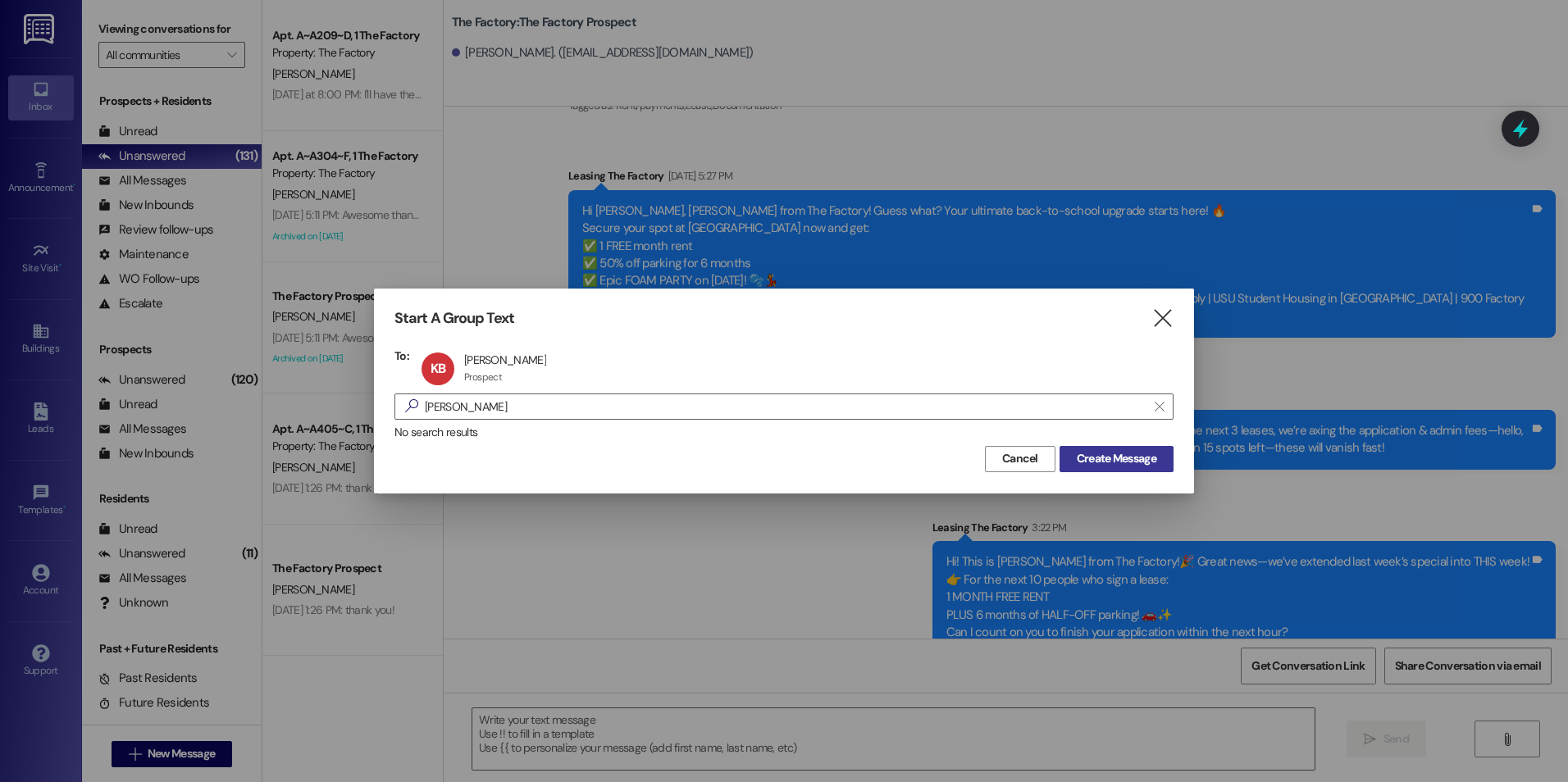
click at [1138, 462] on span "Create Message" at bounding box center [1116, 458] width 80 height 17
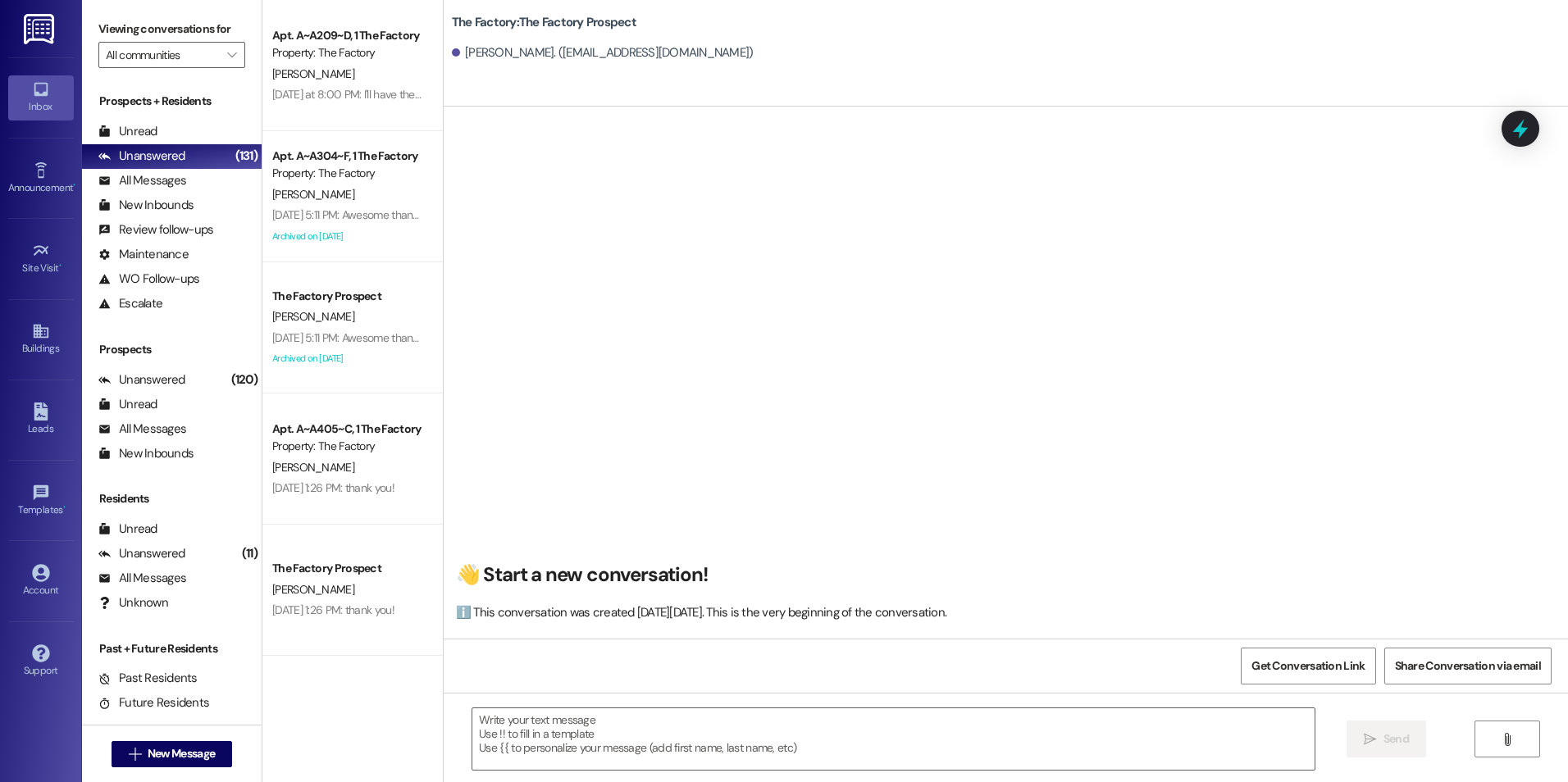
scroll to position [1, 0]
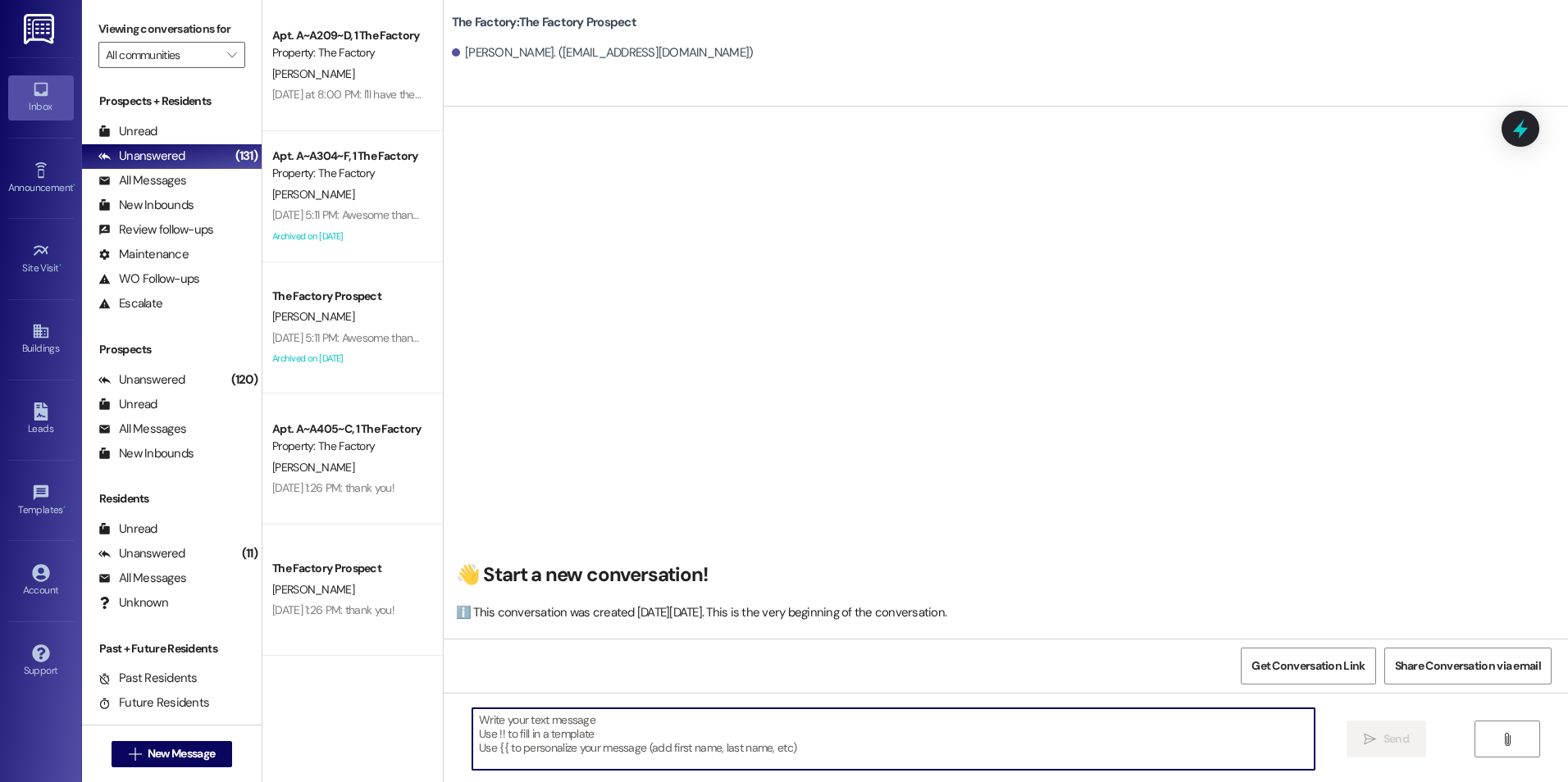
click at [576, 737] on textarea at bounding box center [893, 739] width 841 height 62
paste textarea "Hi {{first_name}}! My name is [PERSON_NAME], I'm with The Factory. I saw that y…"
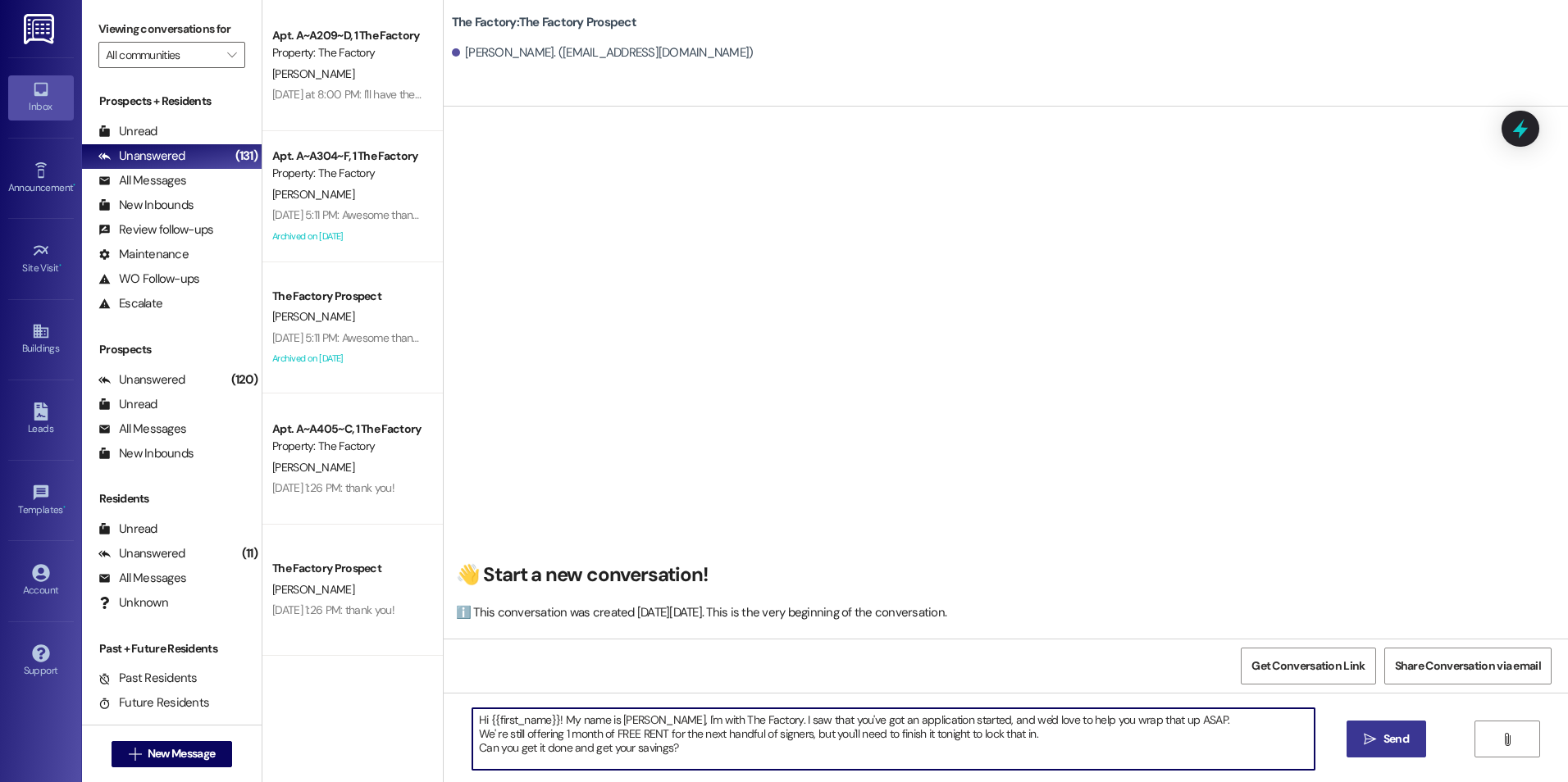
type textarea "Hi {{first_name}}! My name is [PERSON_NAME], I'm with The Factory. I saw that y…"
click at [1411, 734] on span "Send" at bounding box center [1396, 739] width 32 height 17
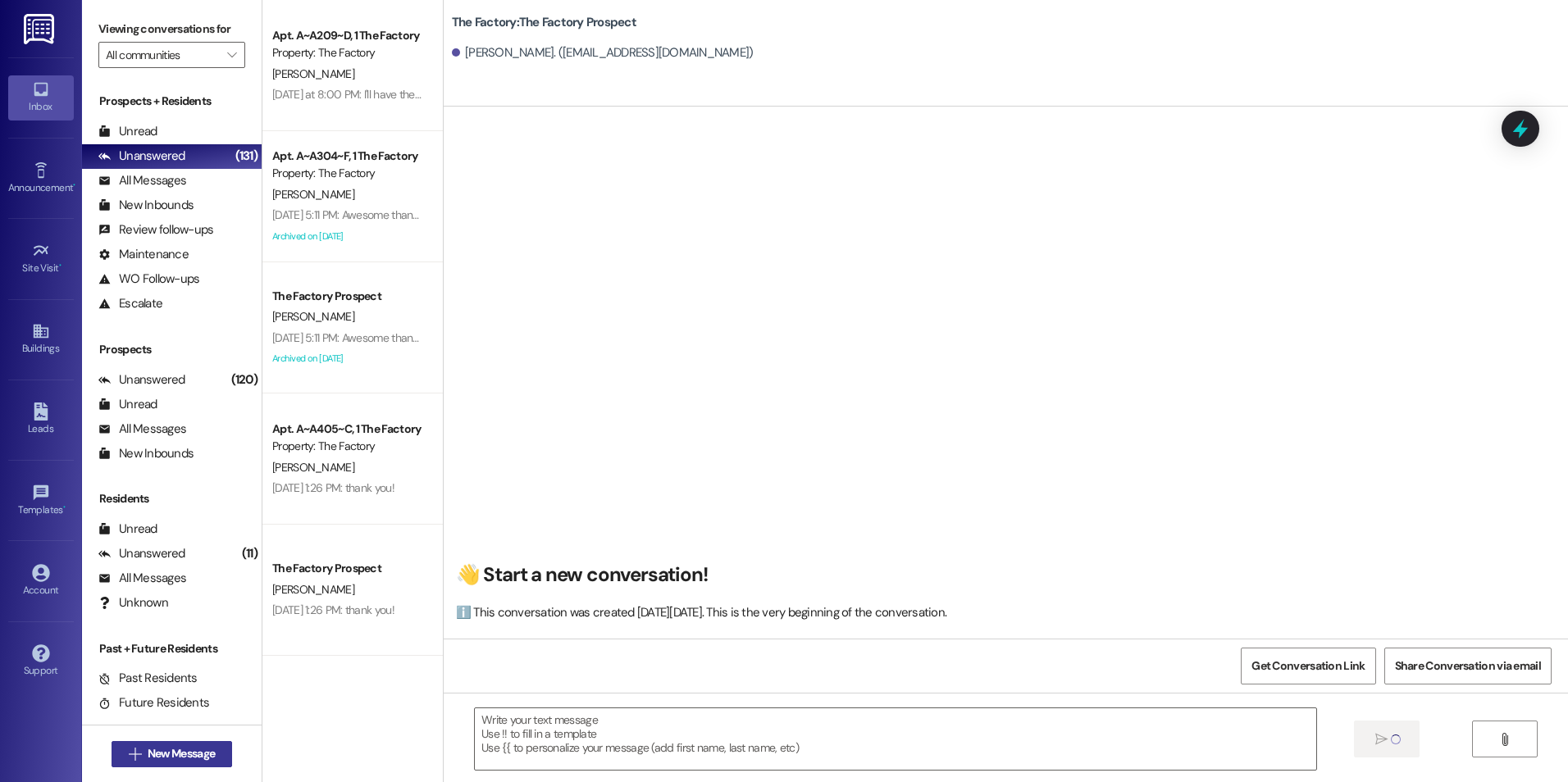
scroll to position [0, 0]
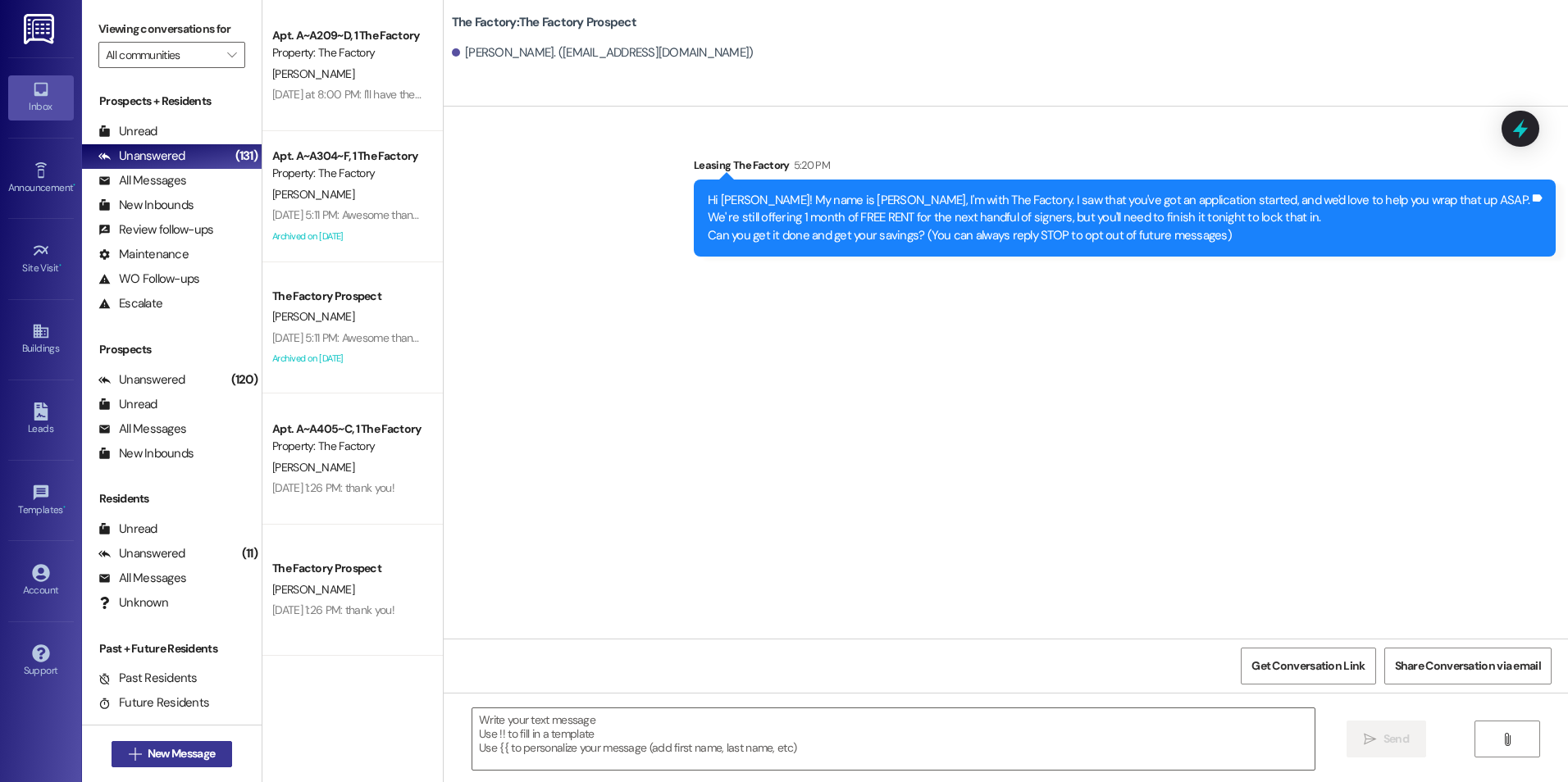
click at [165, 765] on button " New Message" at bounding box center [172, 754] width 122 height 26
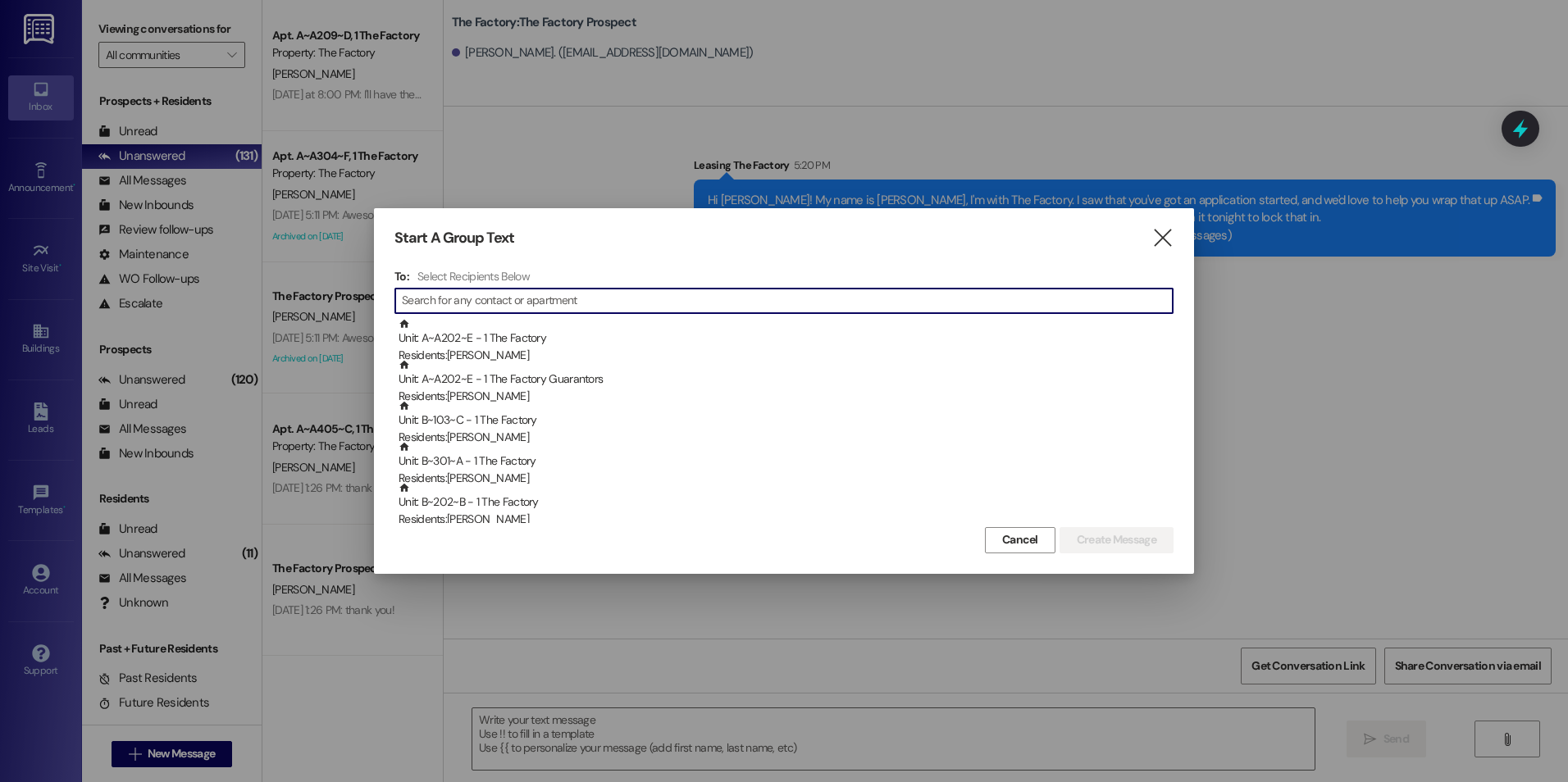
click at [470, 290] on input at bounding box center [788, 300] width 771 height 23
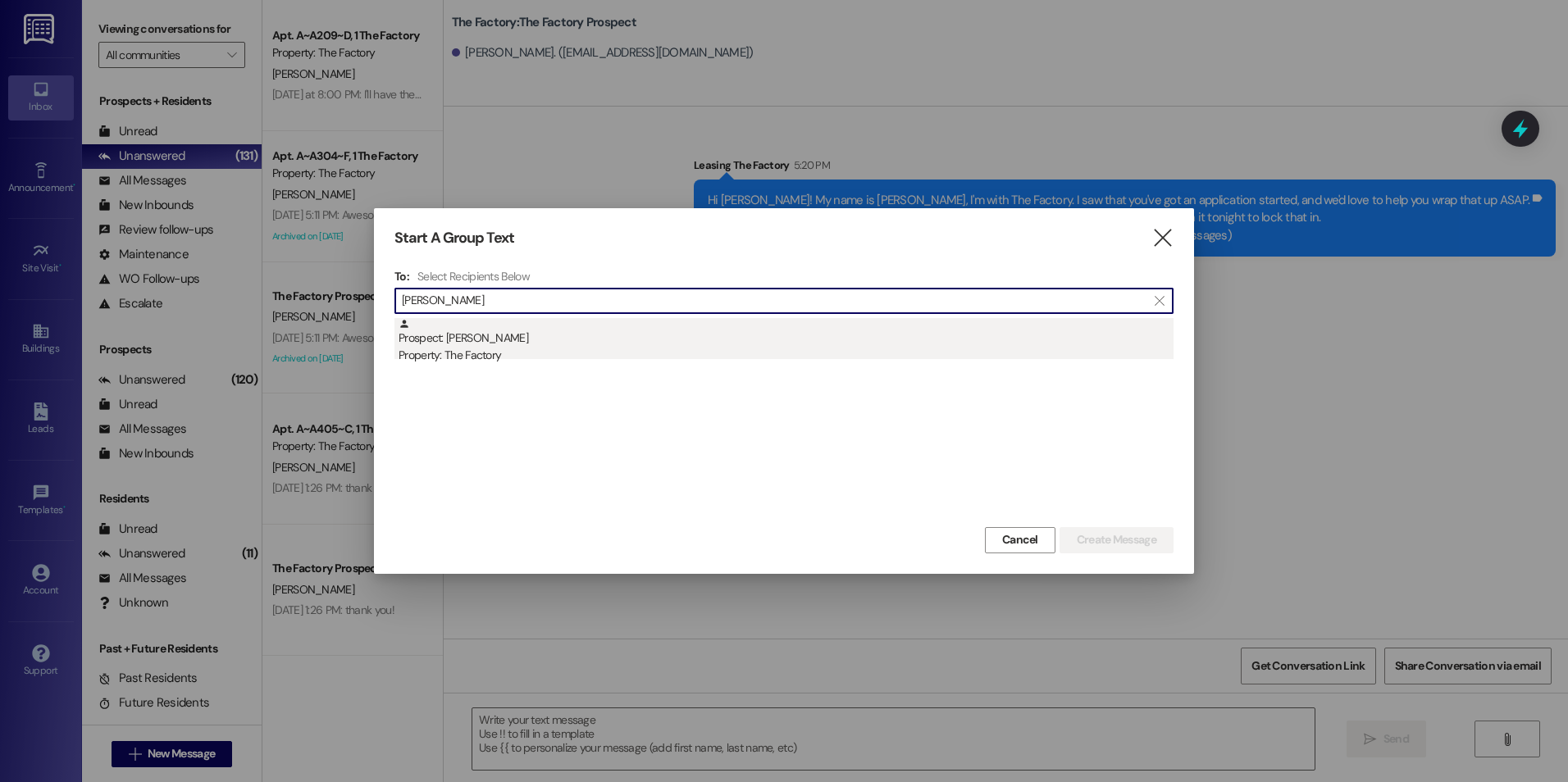
type input "[PERSON_NAME]"
click at [505, 340] on div "Prospect: [PERSON_NAME] Property: The Factory" at bounding box center [786, 341] width 775 height 47
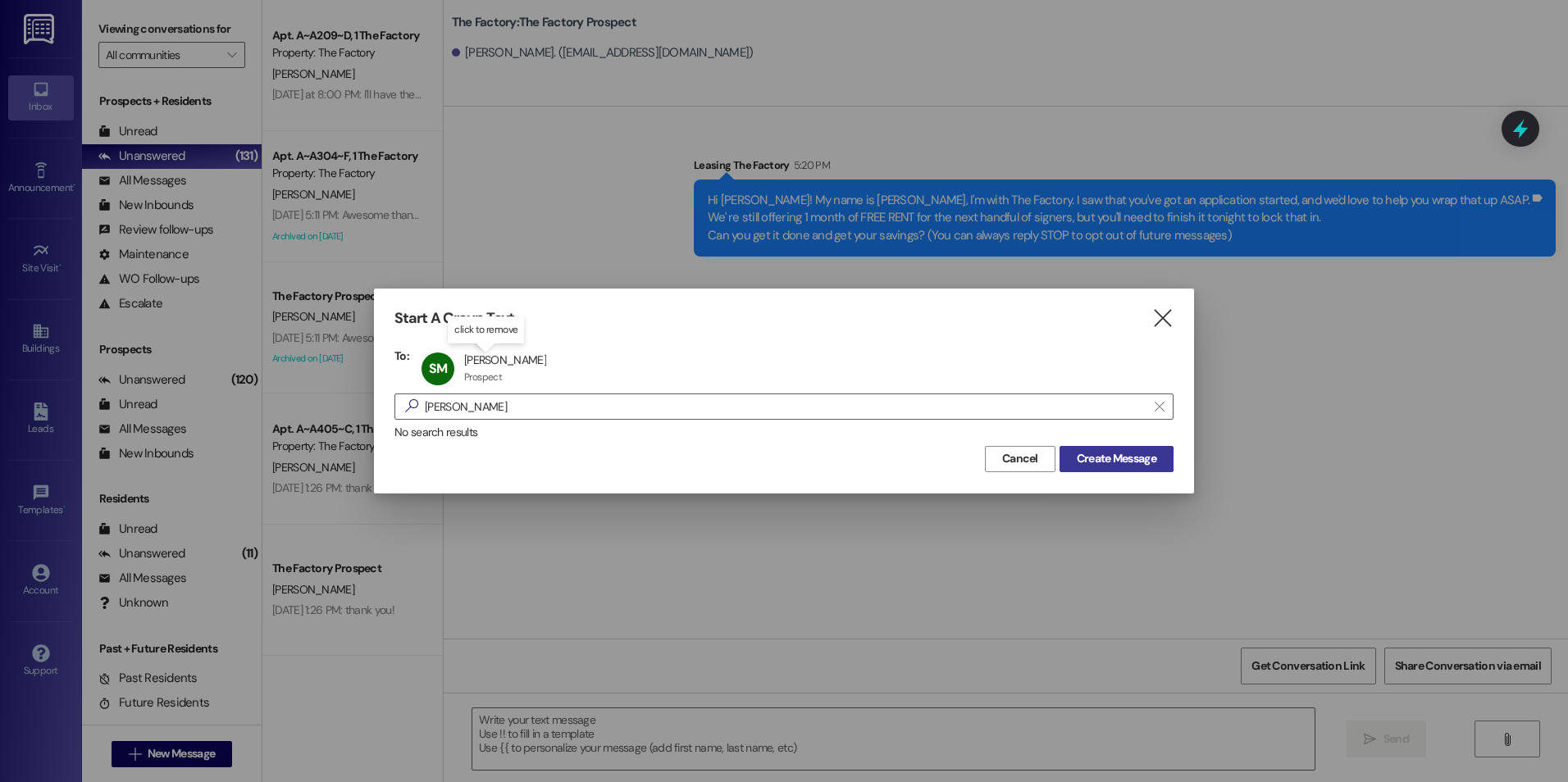
click at [1157, 469] on button "Create Message" at bounding box center [1117, 459] width 114 height 26
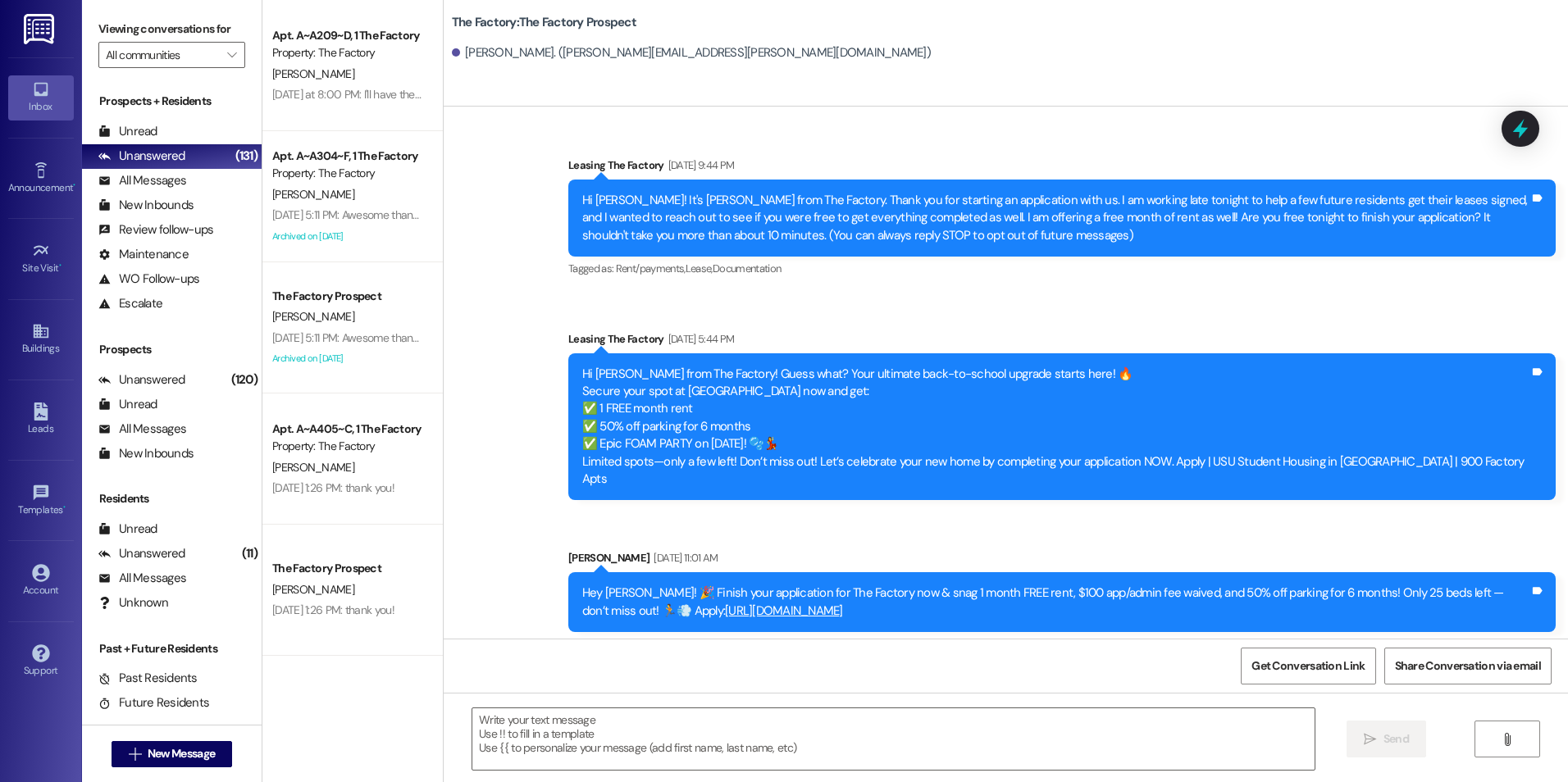
scroll to position [396, 0]
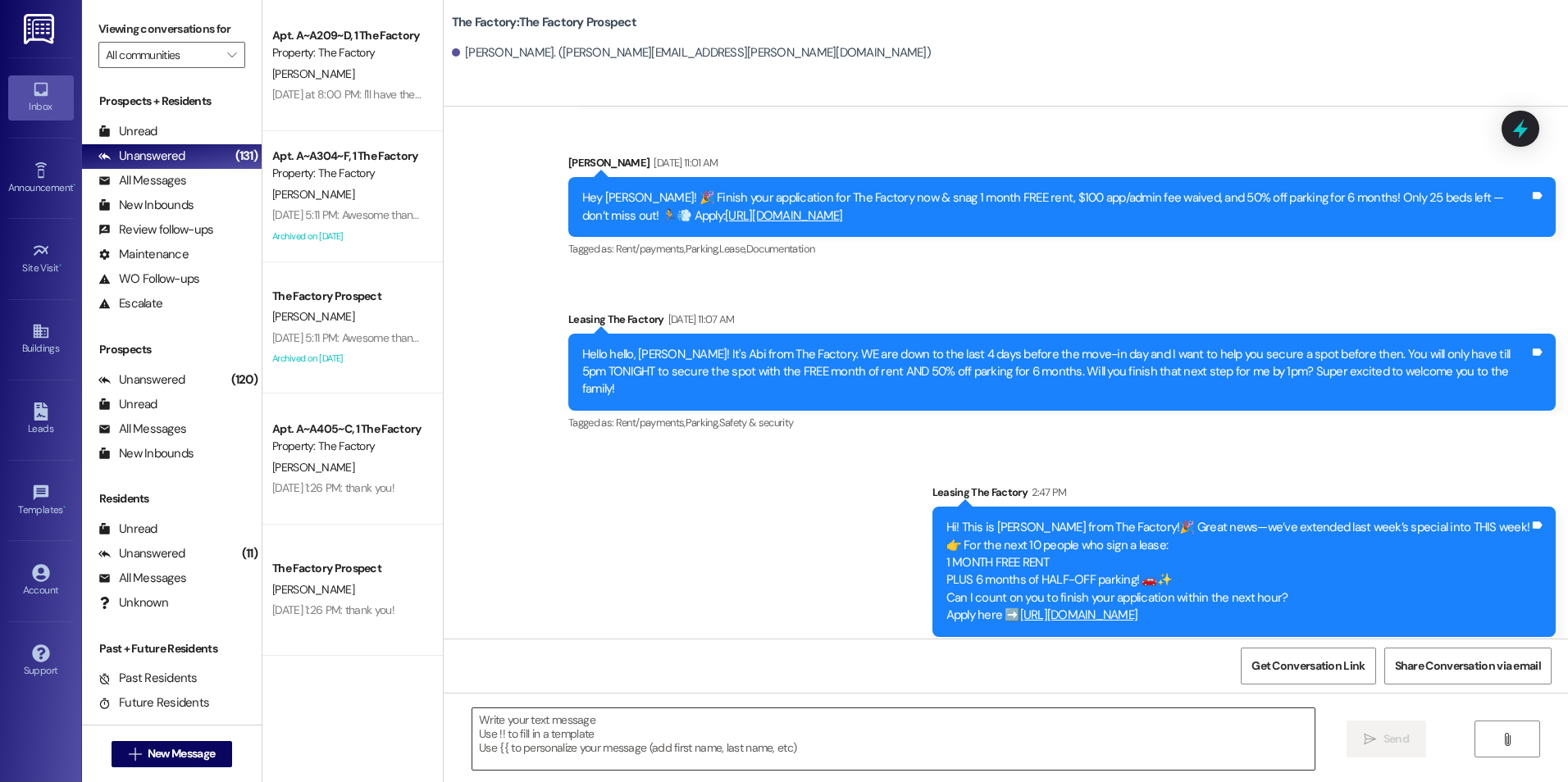
drag, startPoint x: 808, startPoint y: 462, endPoint x: 797, endPoint y: 710, distance: 248.2
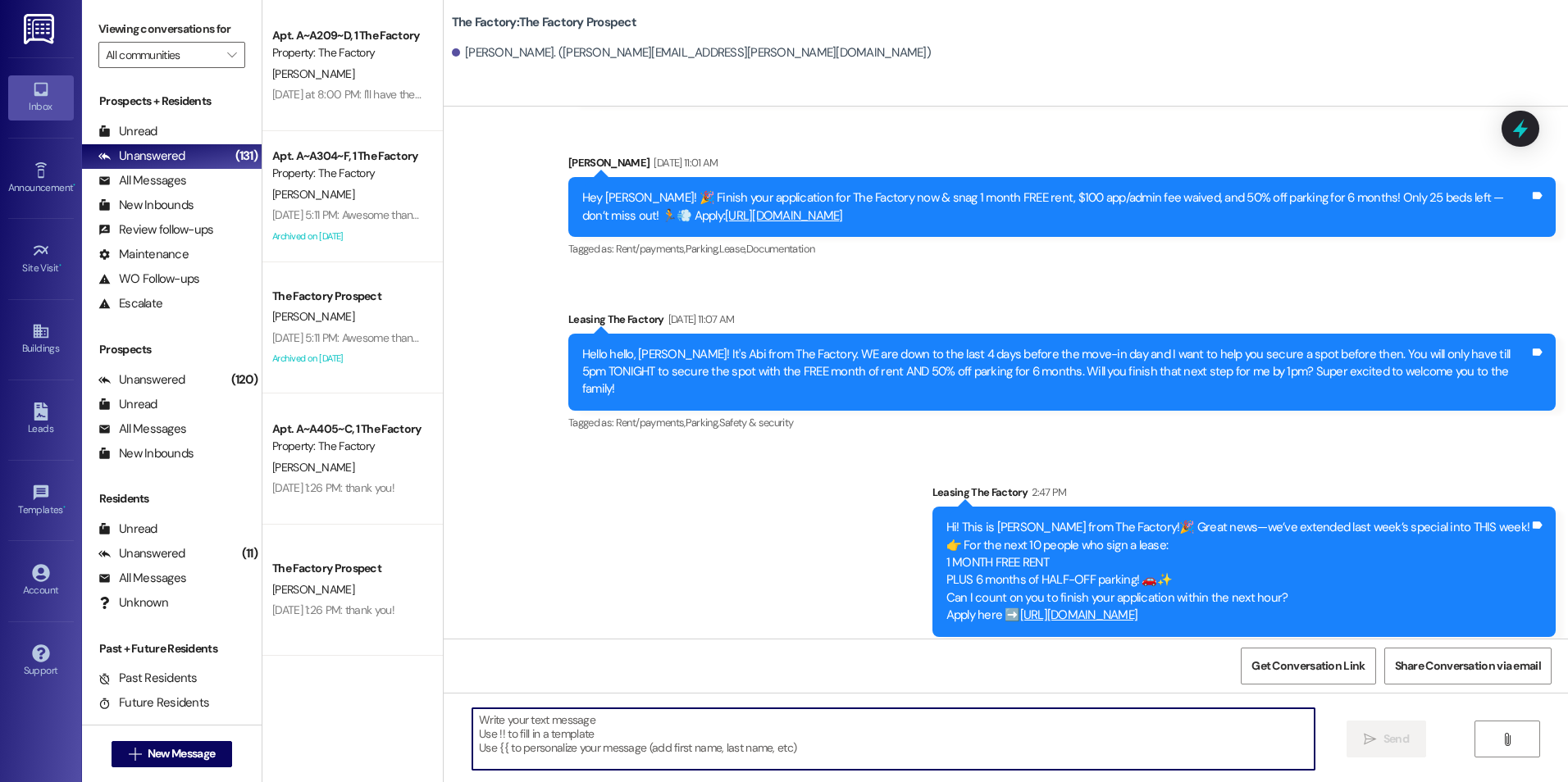
click at [787, 735] on textarea at bounding box center [893, 739] width 841 height 62
paste textarea "Hi {{first_name}}! My name is [PERSON_NAME], I'm with The Factory. I saw that y…"
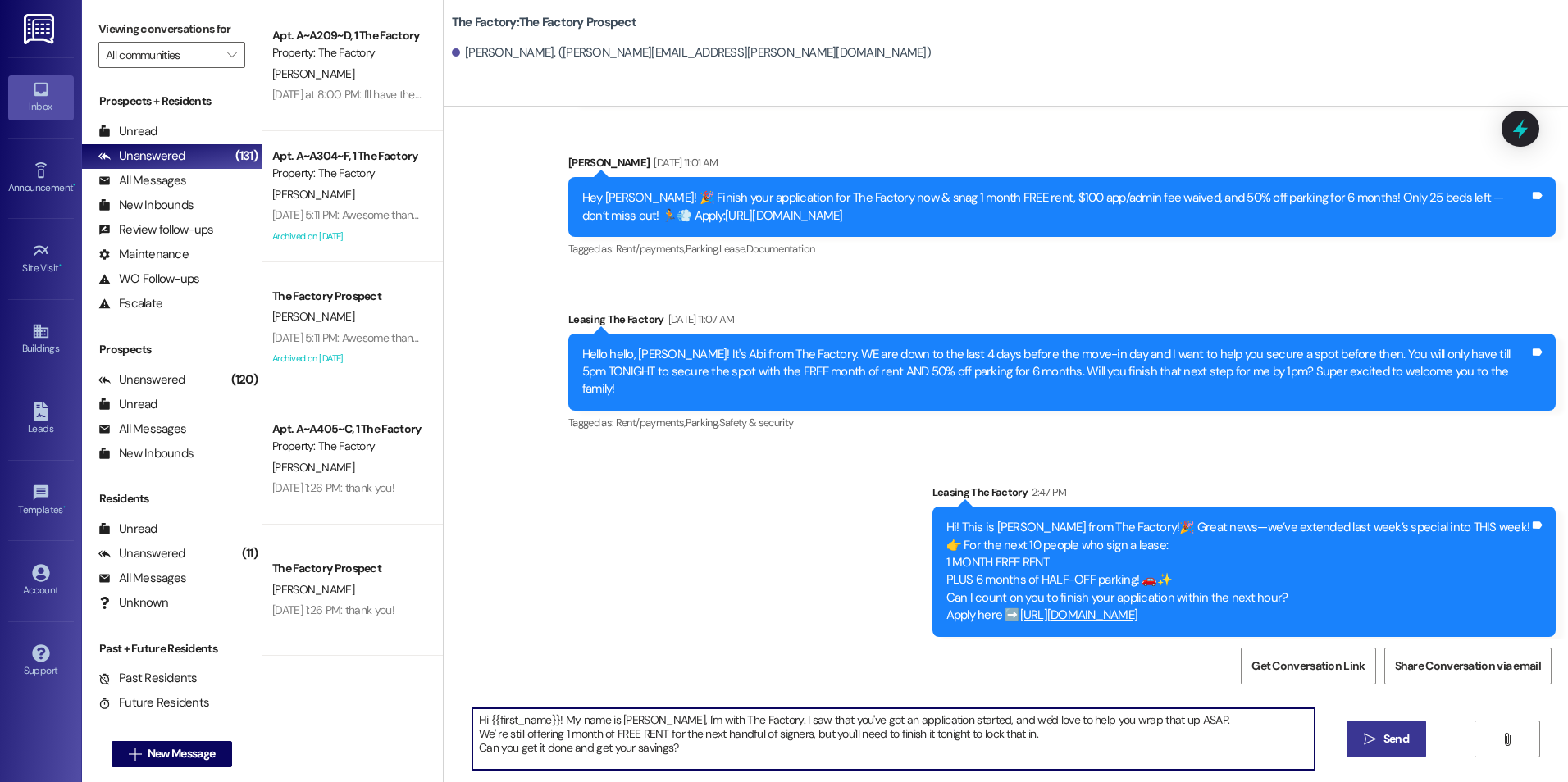
type textarea "Hi {{first_name}}! My name is [PERSON_NAME], I'm with The Factory. I saw that y…"
click at [1369, 745] on icon "" at bounding box center [1370, 740] width 12 height 13
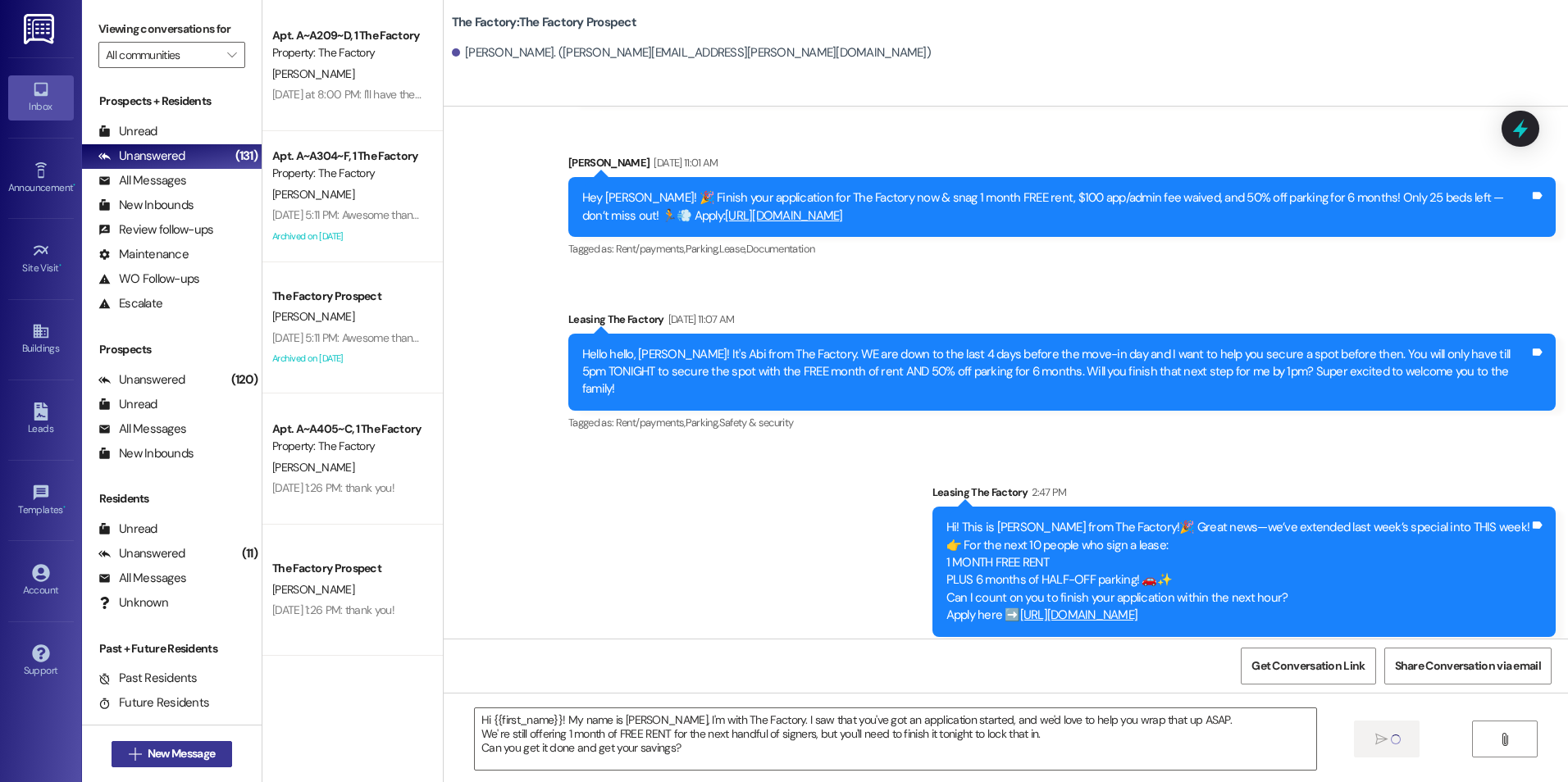
click at [200, 747] on span "New Message" at bounding box center [181, 754] width 67 height 17
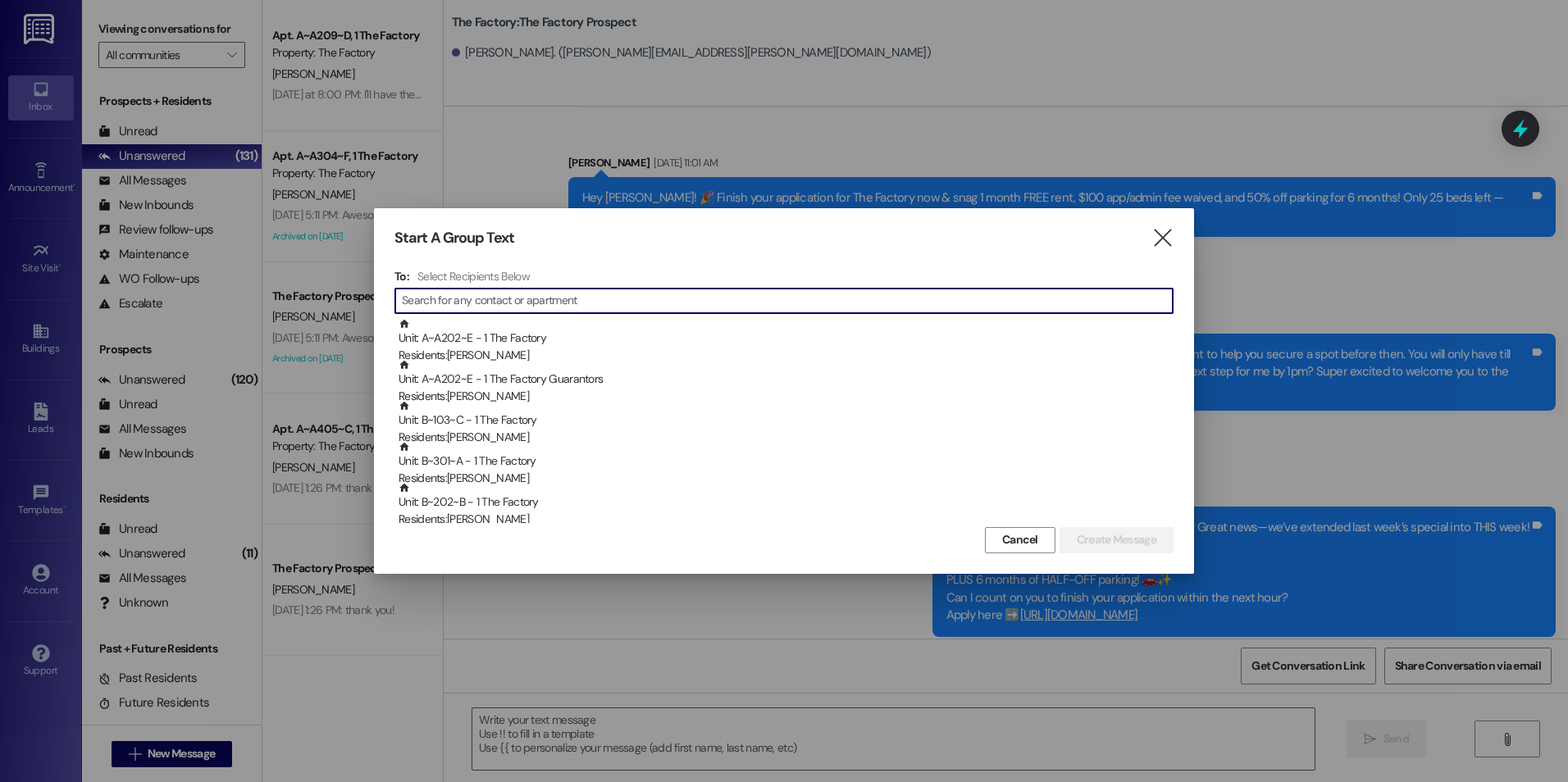
click at [466, 301] on input at bounding box center [788, 300] width 771 height 23
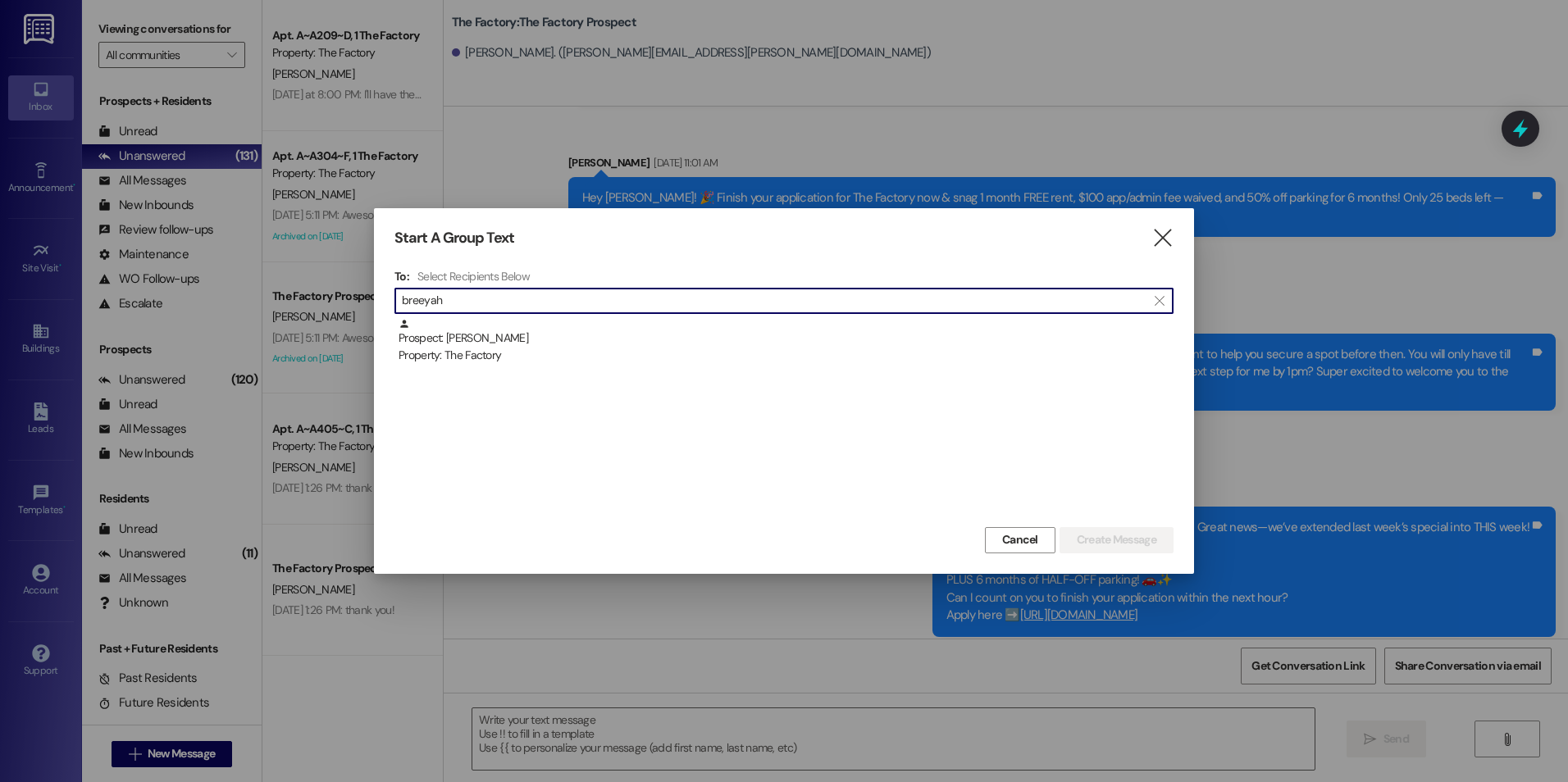
type input "breeyah"
click at [472, 339] on div "Prospect: Breeyah badibanga Property: The Factory" at bounding box center [786, 341] width 775 height 47
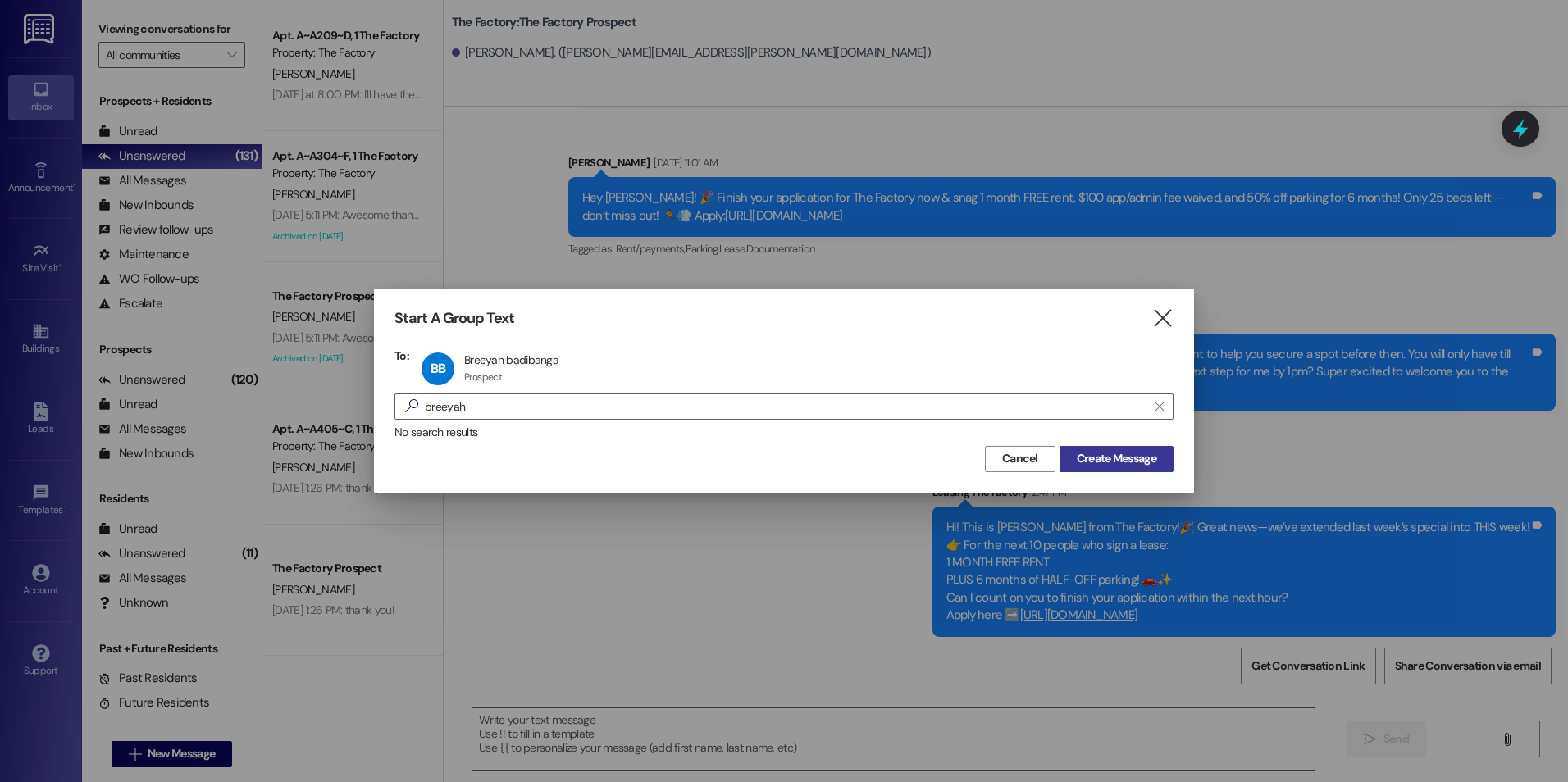
click at [1154, 462] on span "Create Message" at bounding box center [1116, 458] width 80 height 17
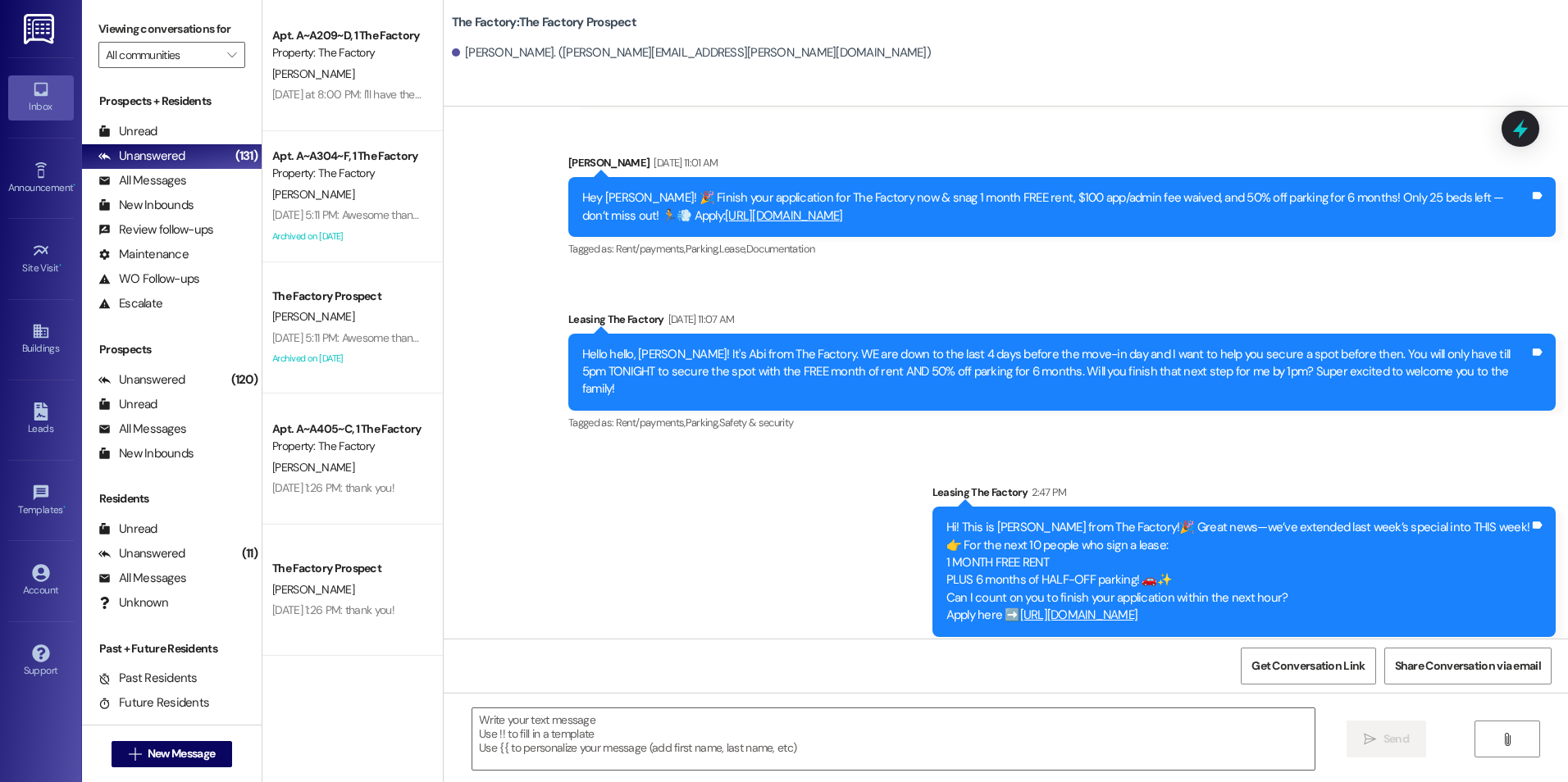
scroll to position [20, 0]
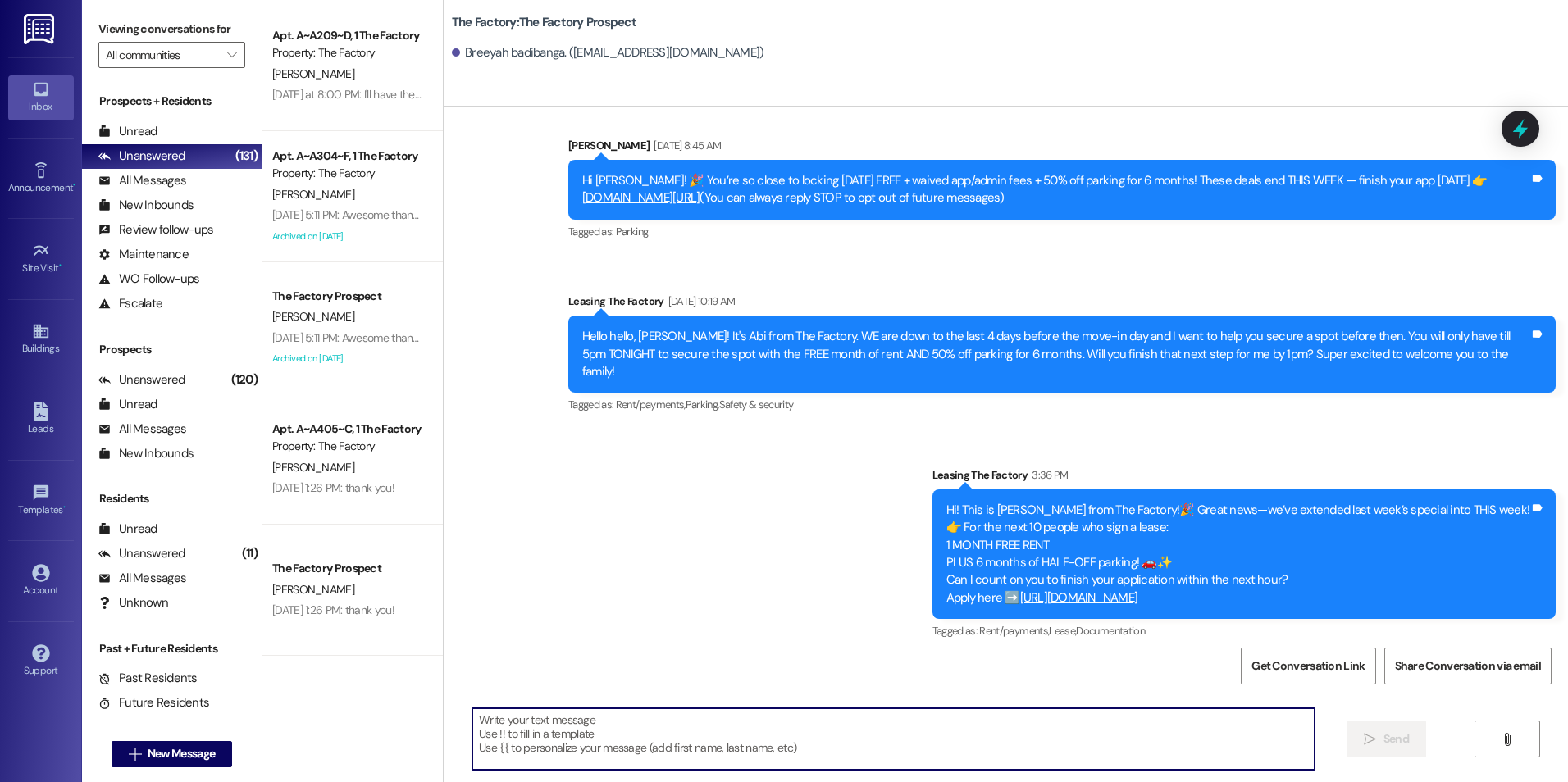
click at [644, 728] on textarea at bounding box center [893, 739] width 841 height 62
paste textarea "Hi {{first_name}}! My name is [PERSON_NAME], I'm with The Factory. I saw that y…"
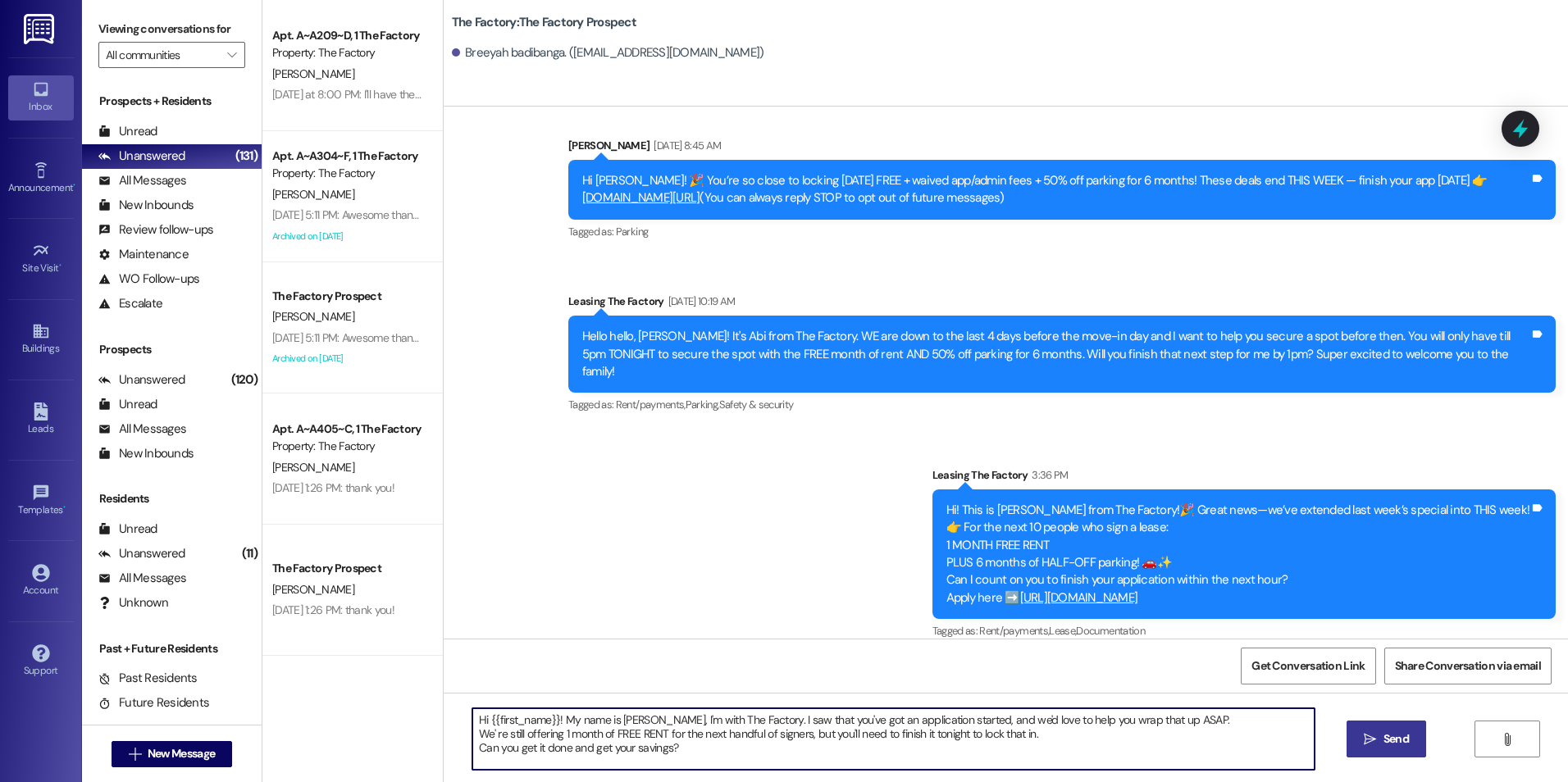
type textarea "Hi {{first_name}}! My name is [PERSON_NAME], I'm with The Factory. I saw that y…"
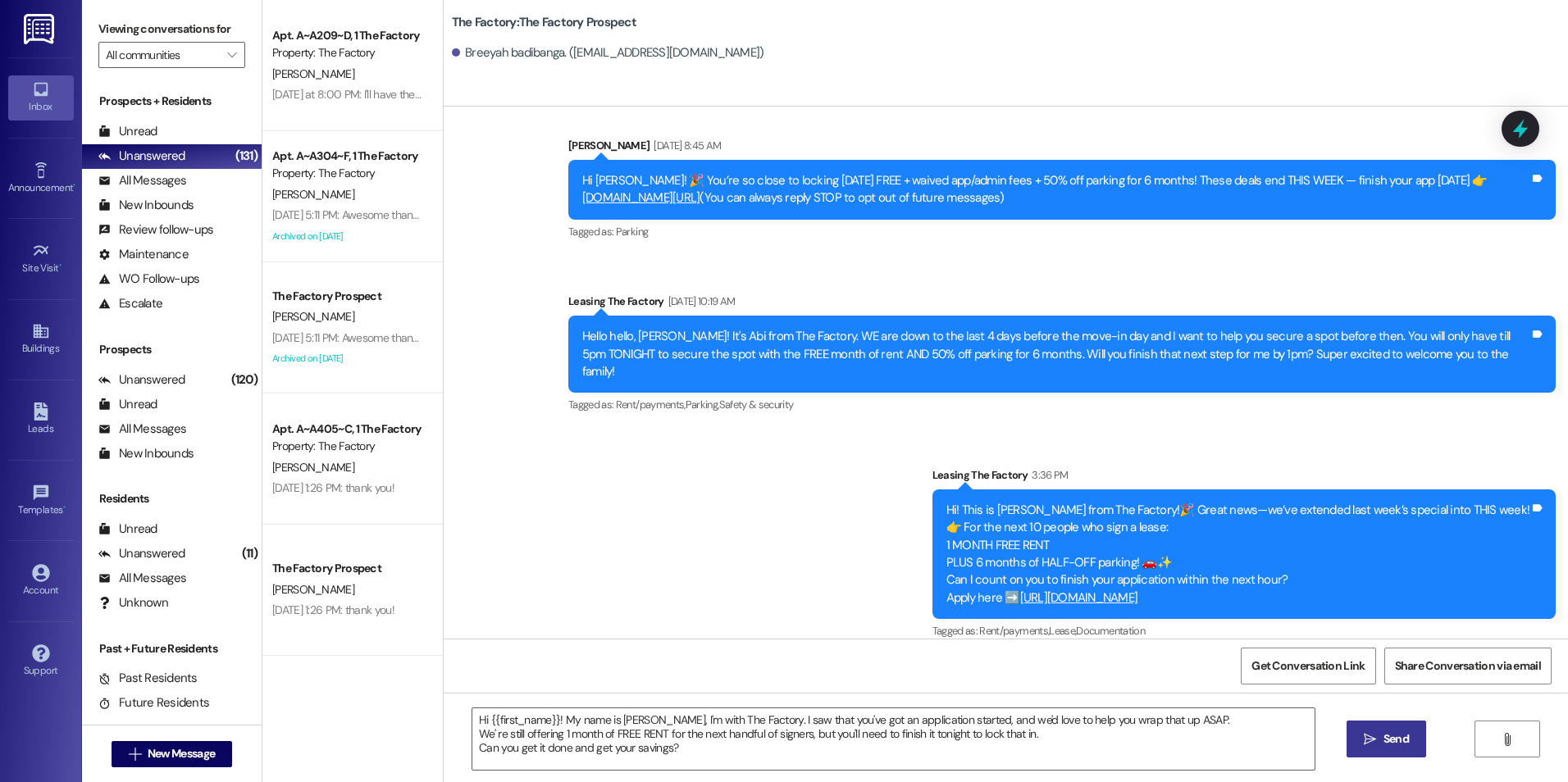
click at [1357, 739] on button " Send" at bounding box center [1386, 739] width 80 height 36
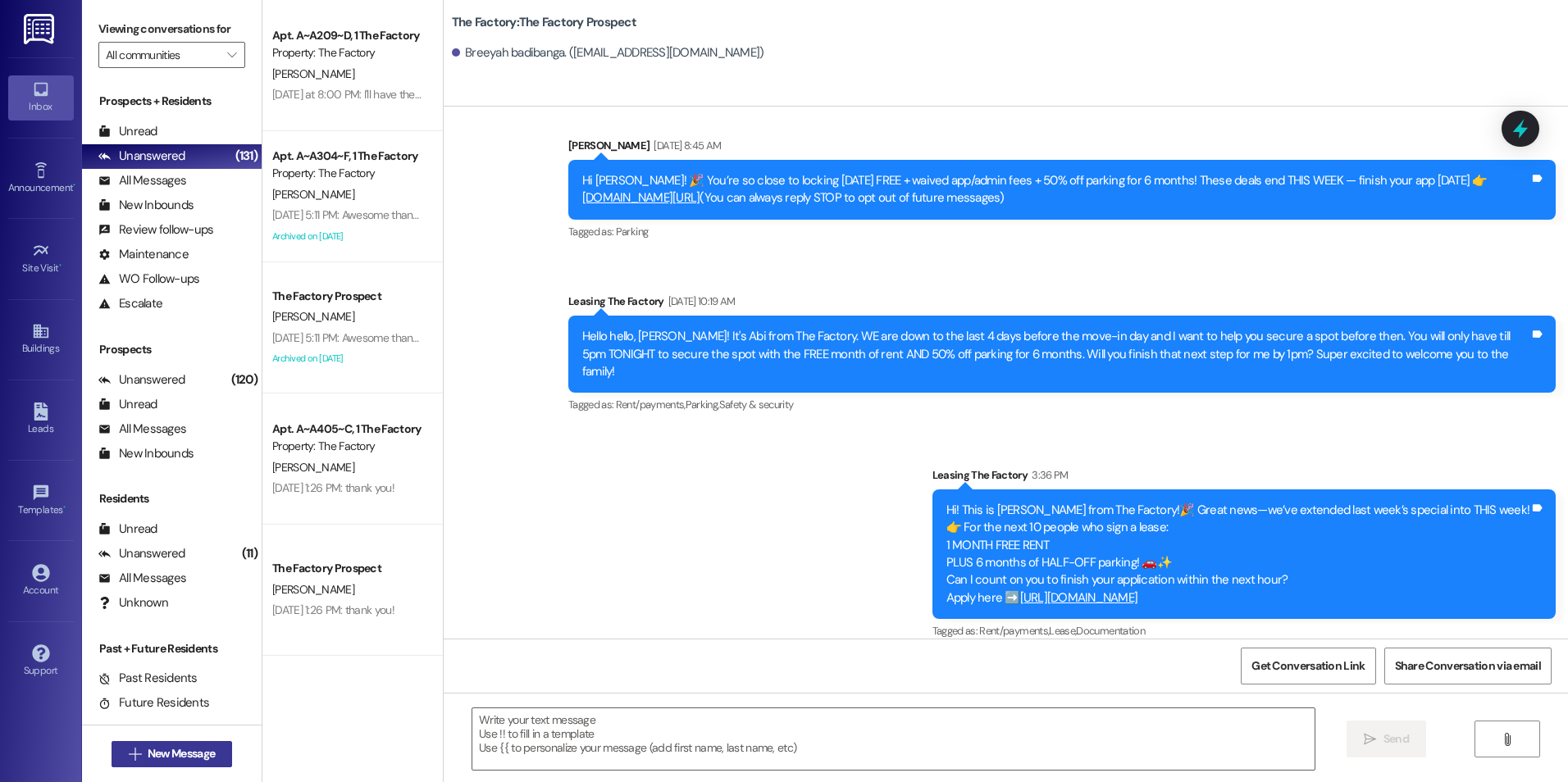
click at [193, 754] on span "New Message" at bounding box center [181, 754] width 67 height 17
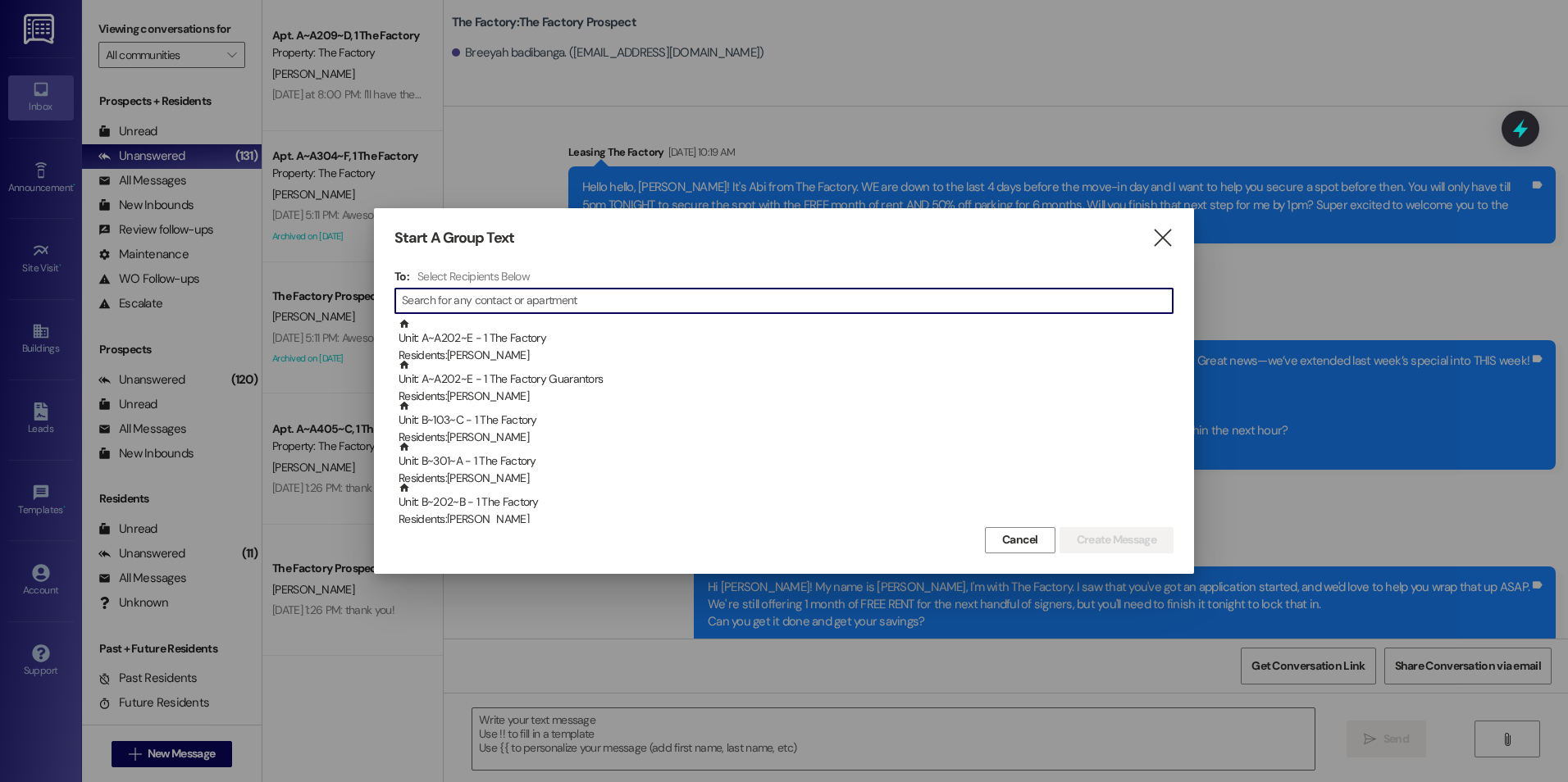
click at [446, 297] on input at bounding box center [788, 300] width 771 height 23
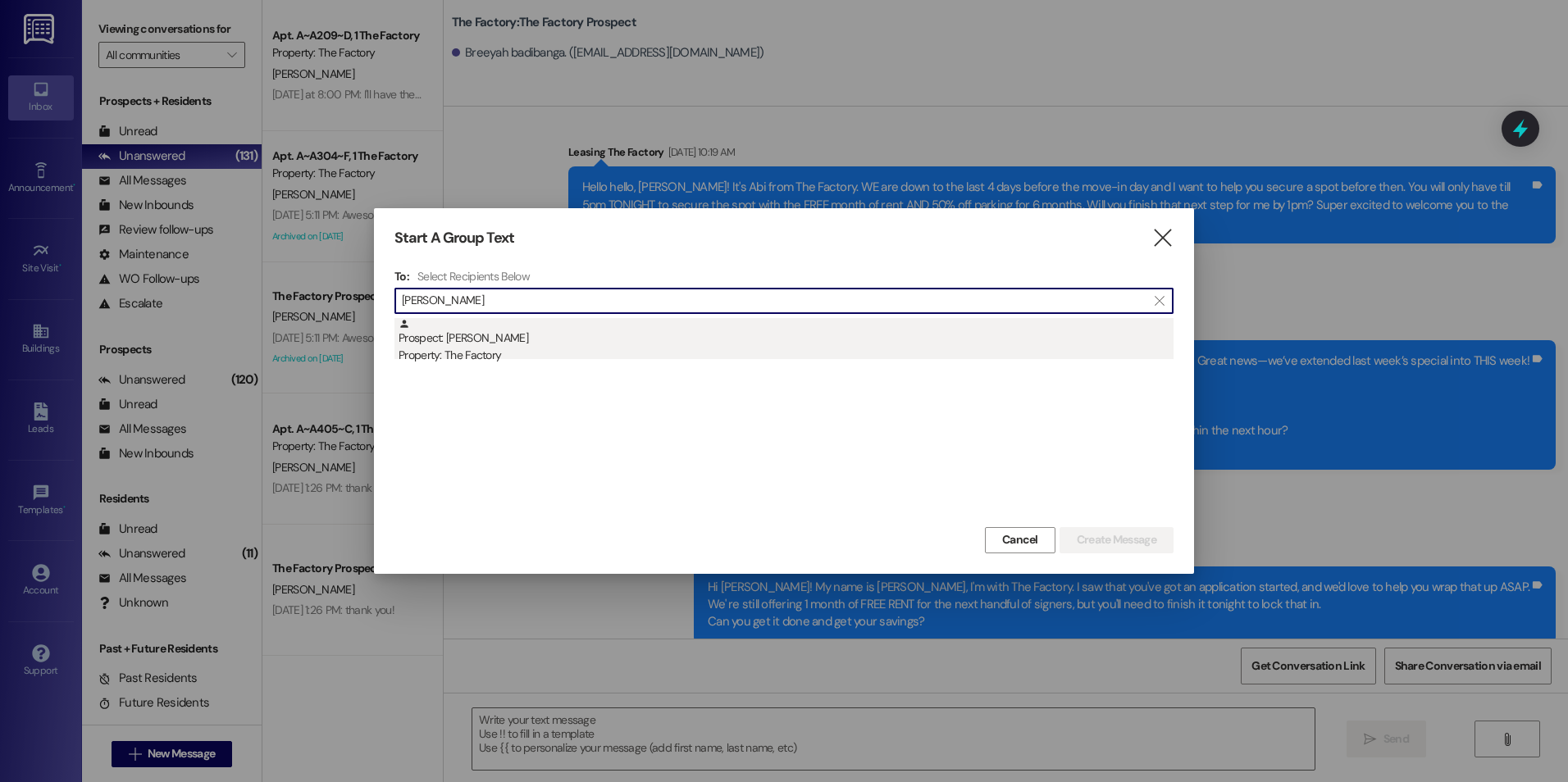
type input "[PERSON_NAME]"
click at [464, 342] on div "Prospect: [PERSON_NAME] Property: The Factory" at bounding box center [786, 341] width 775 height 47
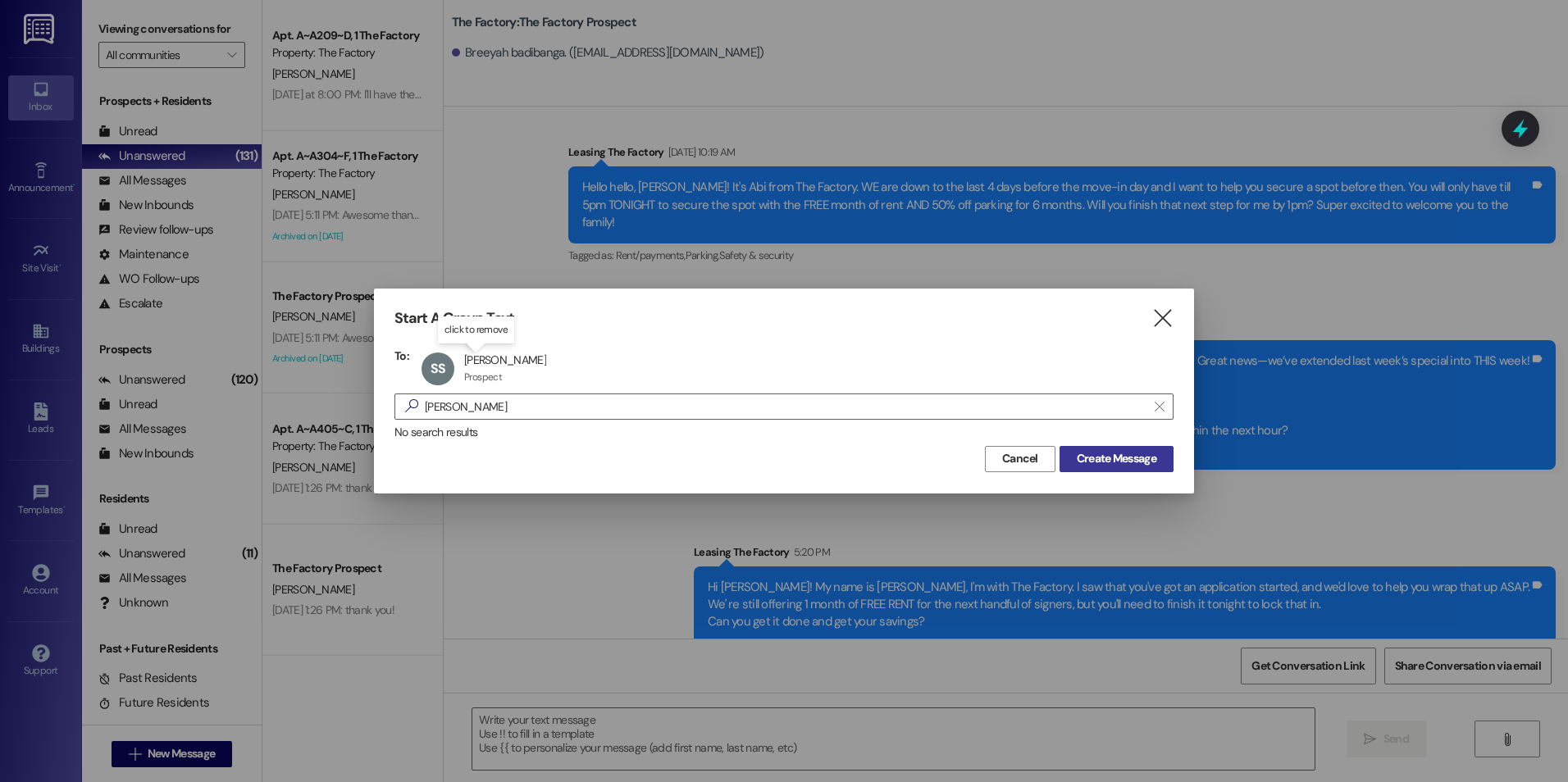
click at [1096, 450] on span "Create Message" at bounding box center [1116, 458] width 80 height 17
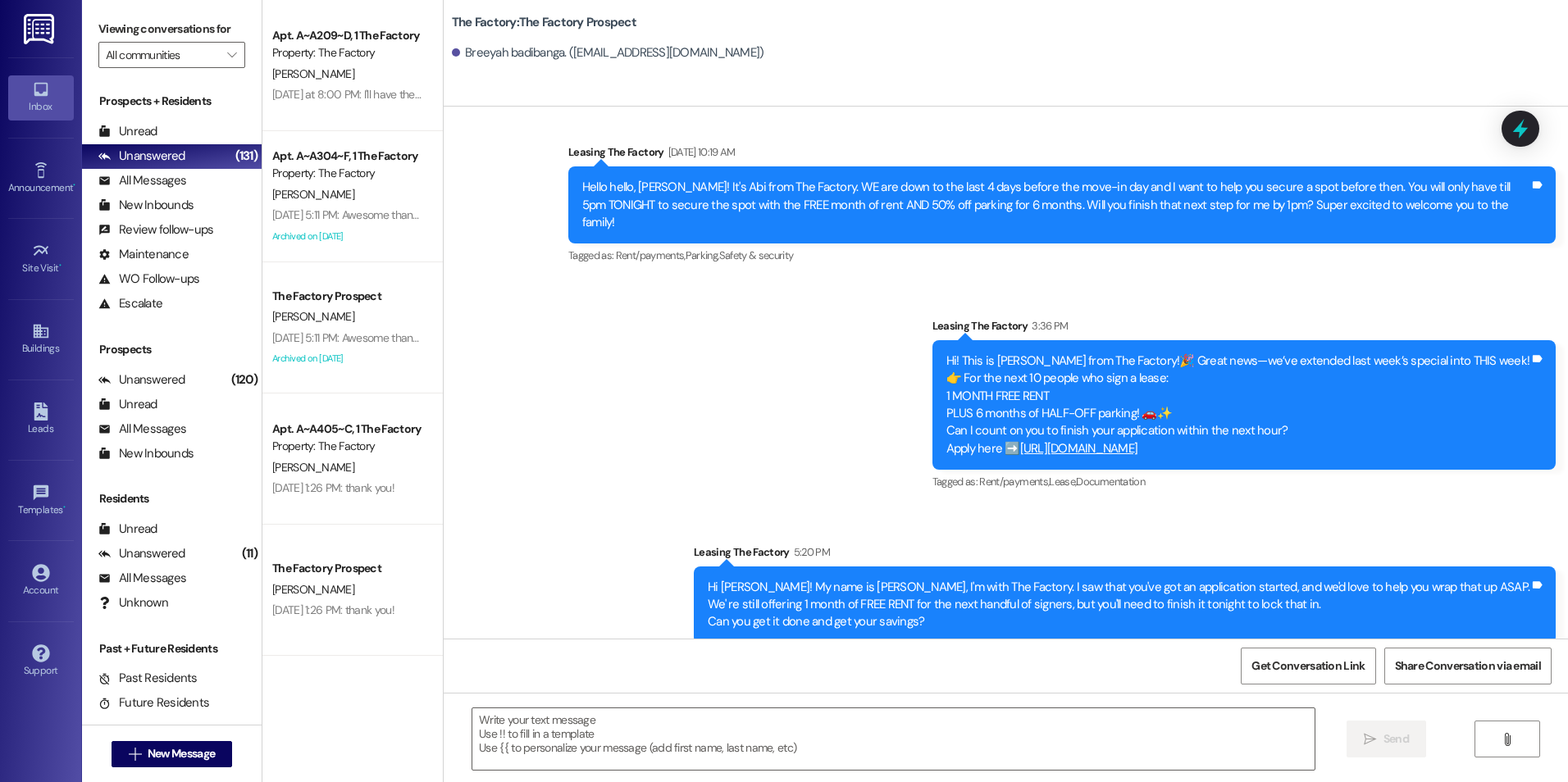
scroll to position [1, 0]
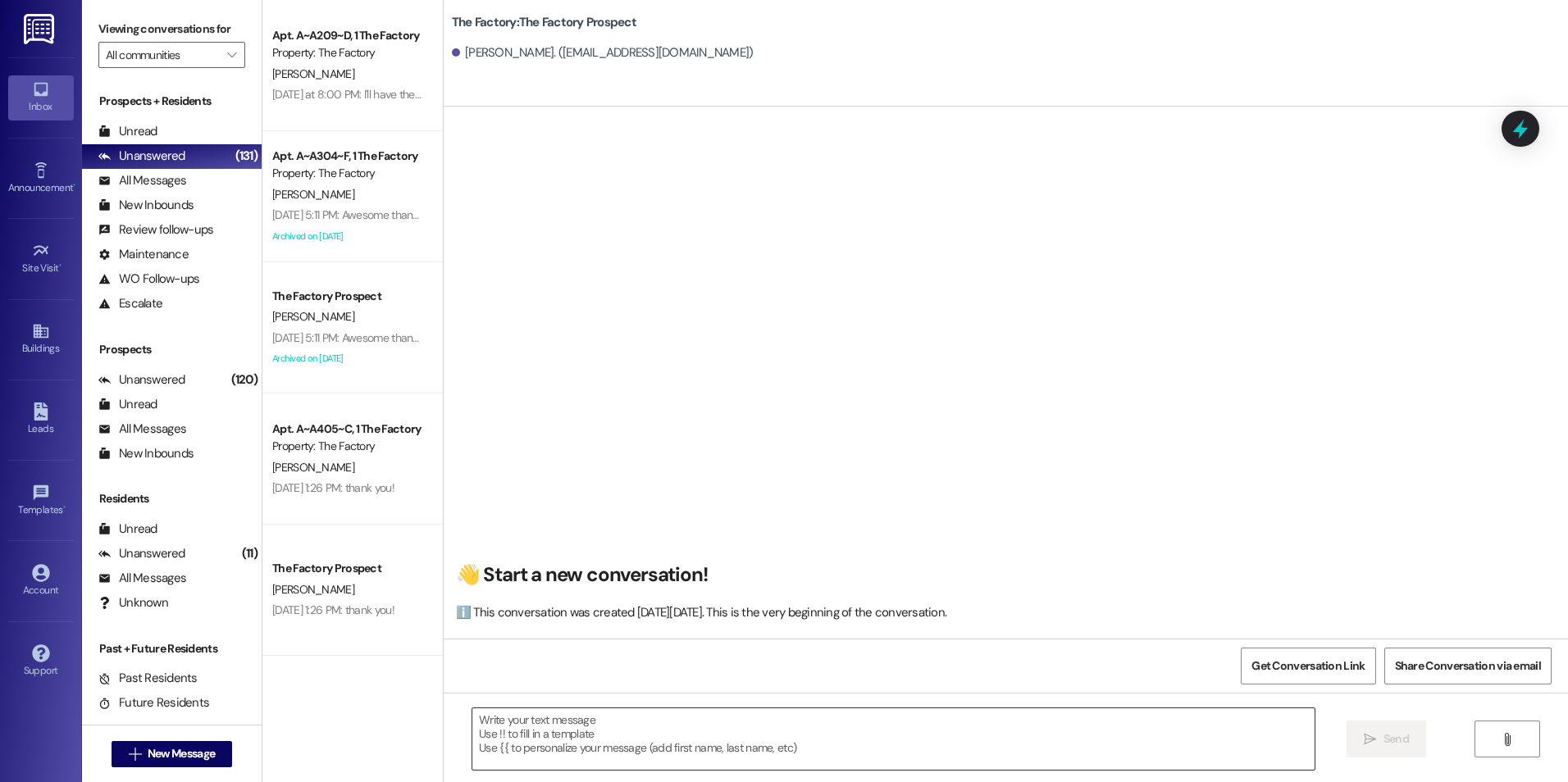
click at [566, 737] on textarea at bounding box center [893, 739] width 841 height 62
paste textarea "Hi {{first_name}}! My name is [PERSON_NAME], I'm with The Factory. I saw that y…"
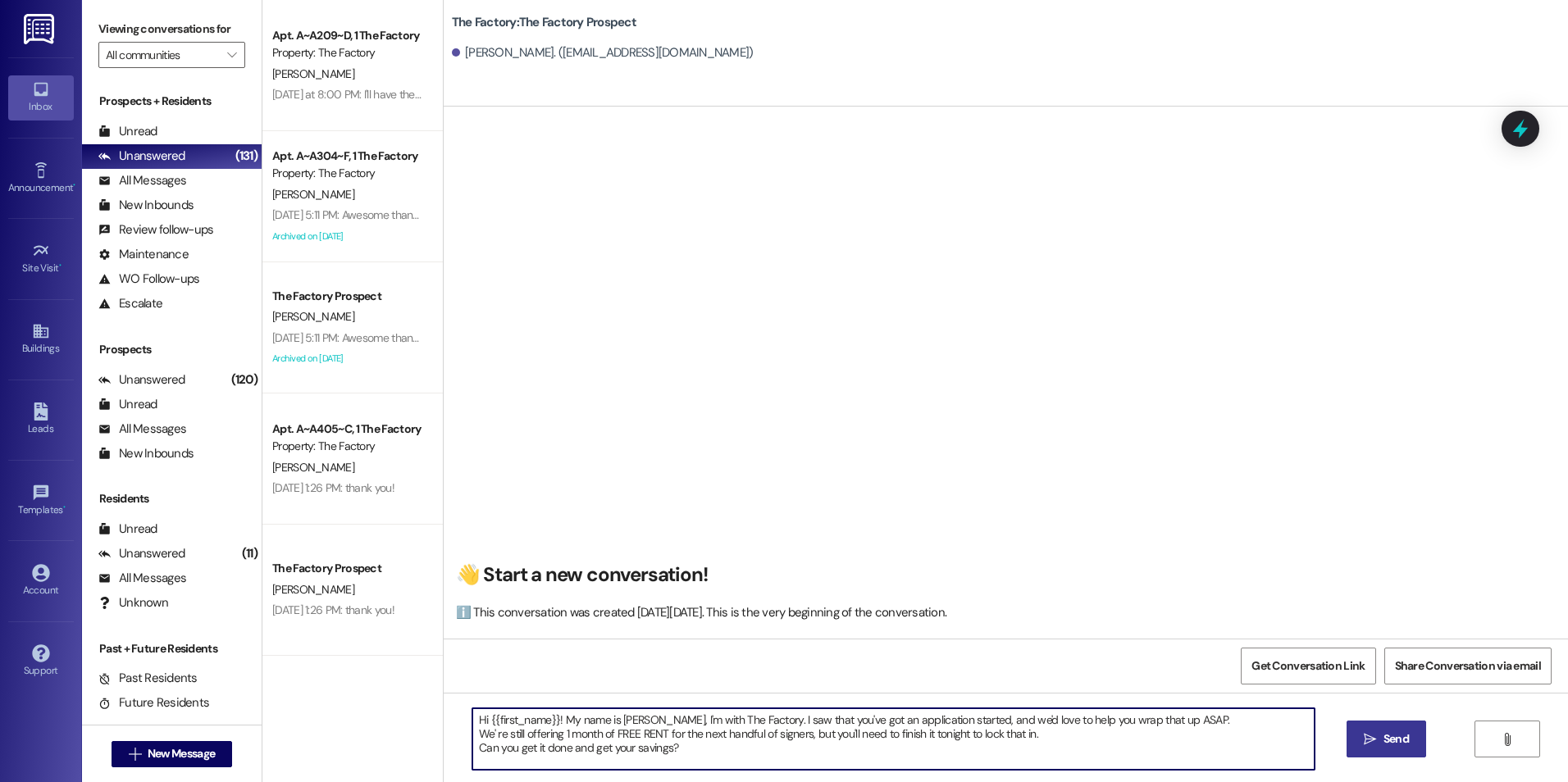
type textarea "Hi {{first_name}}! My name is [PERSON_NAME], I'm with The Factory. I saw that y…"
click at [1386, 749] on button " Send" at bounding box center [1386, 739] width 80 height 36
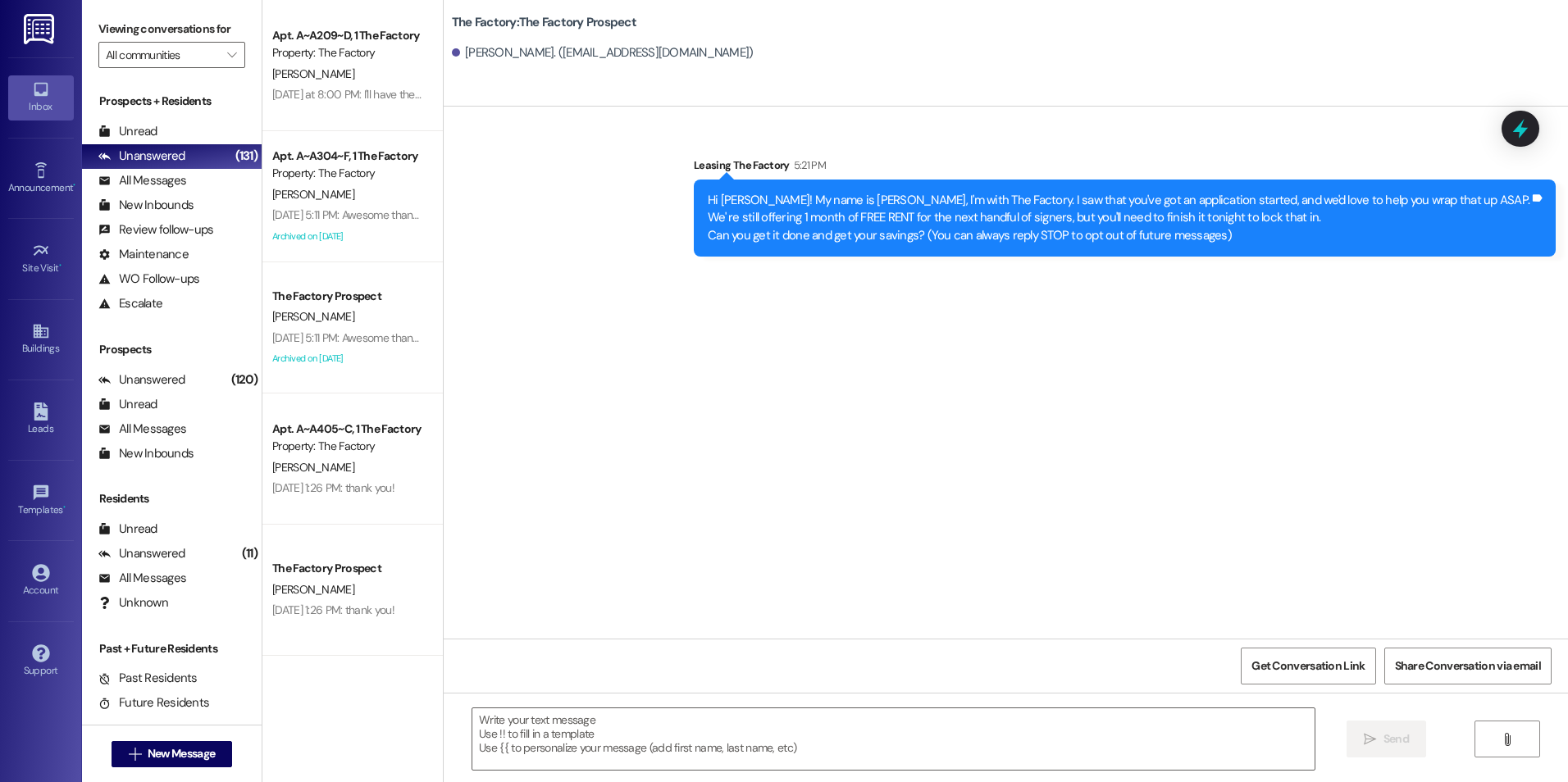
scroll to position [0, 0]
click at [165, 736] on div " New Message" at bounding box center [172, 755] width 122 height 41
click at [165, 742] on button " New Message" at bounding box center [172, 754] width 122 height 26
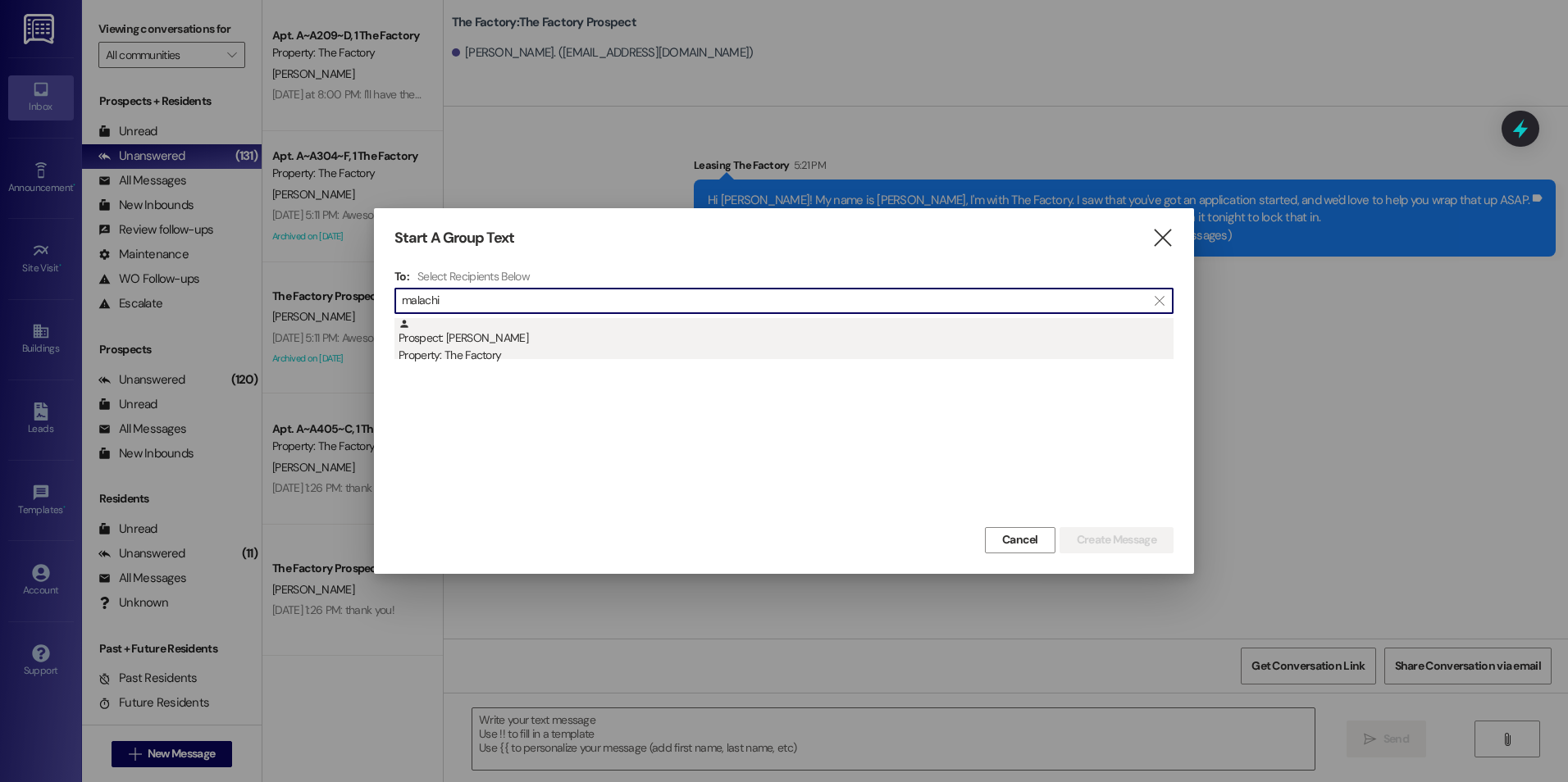
type input "malachi"
click at [495, 354] on div "Property: The Factory" at bounding box center [786, 355] width 775 height 17
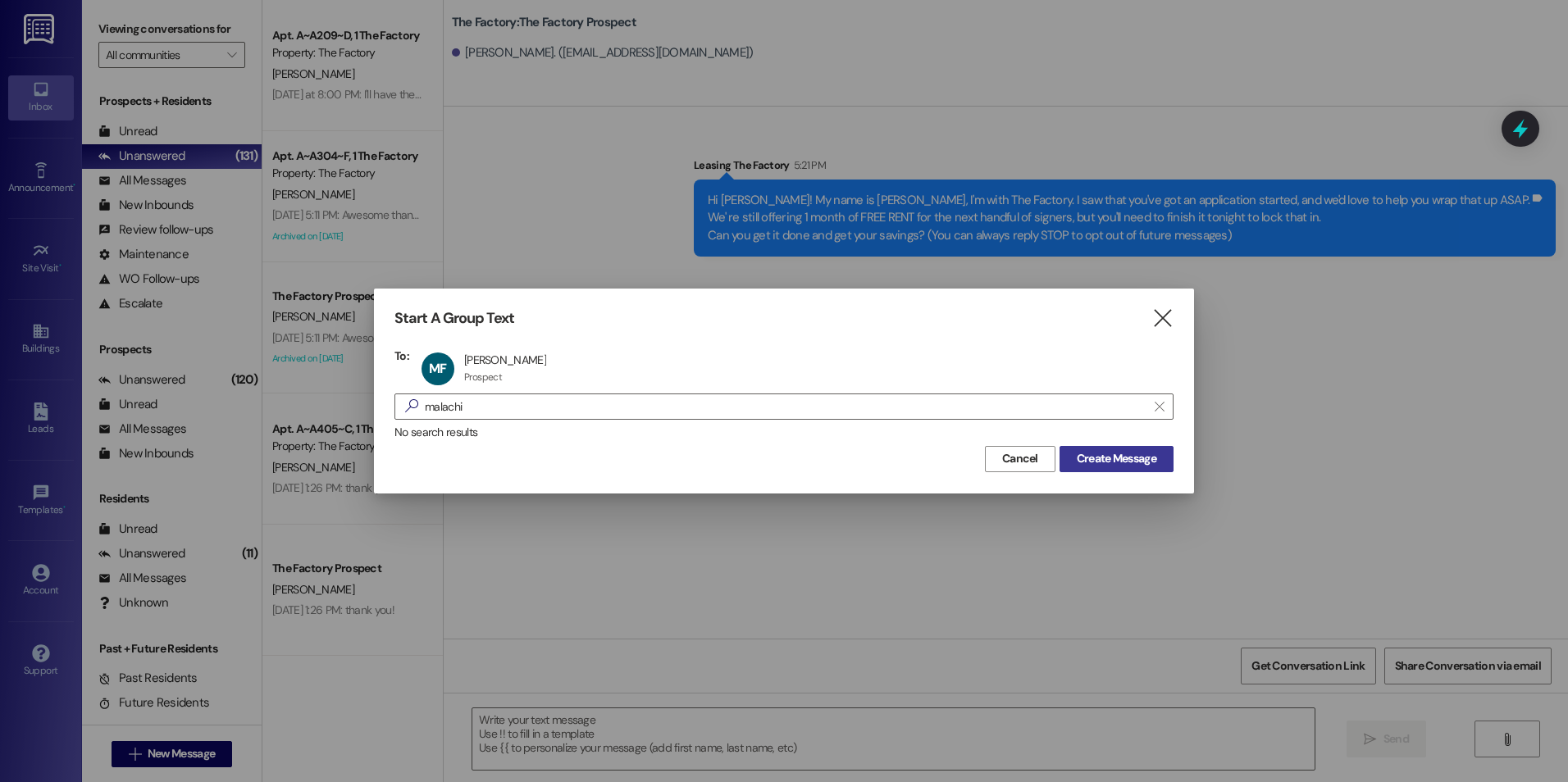
click at [1091, 462] on span "Create Message" at bounding box center [1116, 458] width 80 height 17
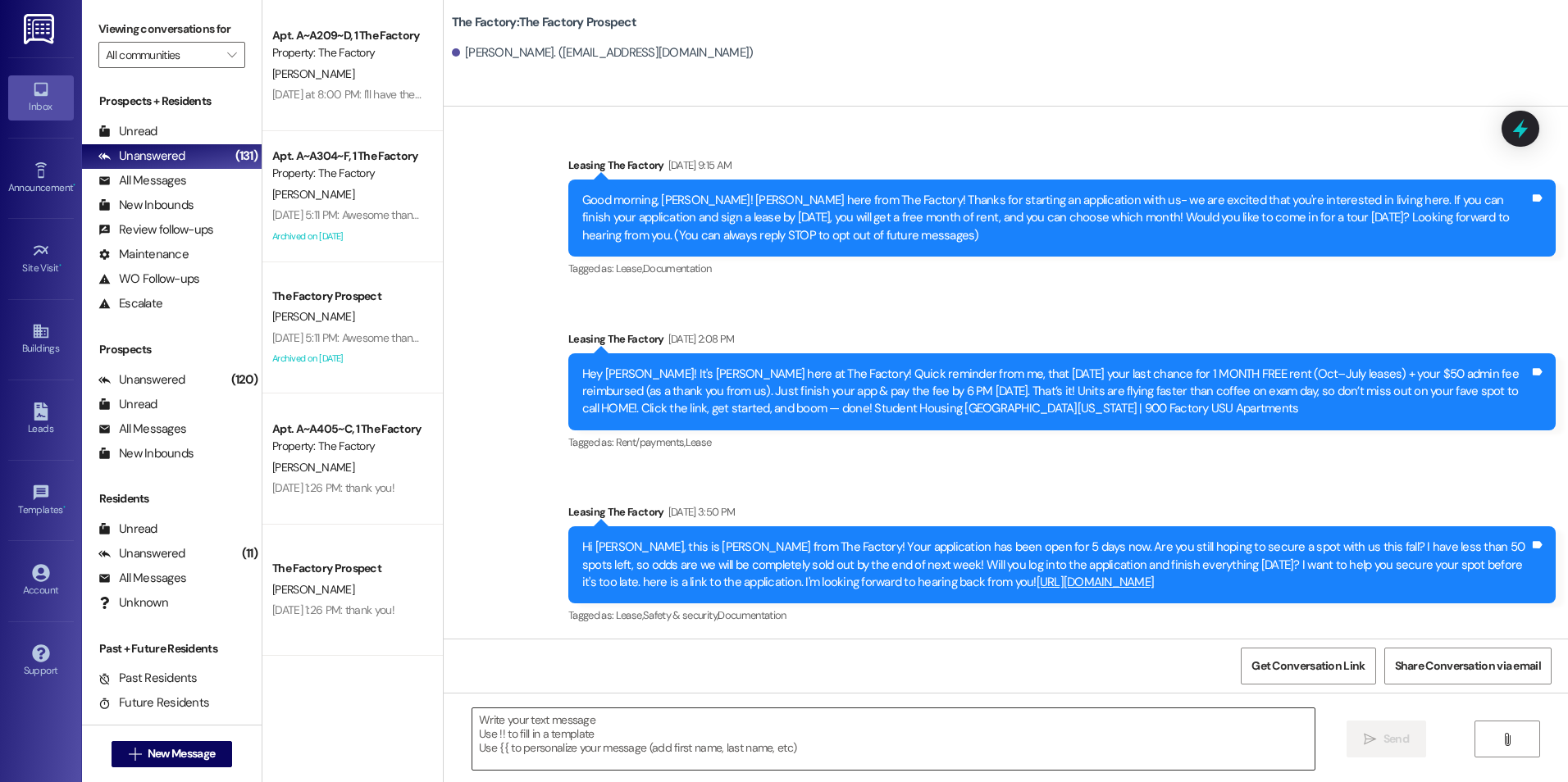
click at [680, 750] on textarea at bounding box center [893, 739] width 841 height 62
paste textarea "Hi {{first_name}}! My name is [PERSON_NAME], I'm with The Factory. I saw that y…"
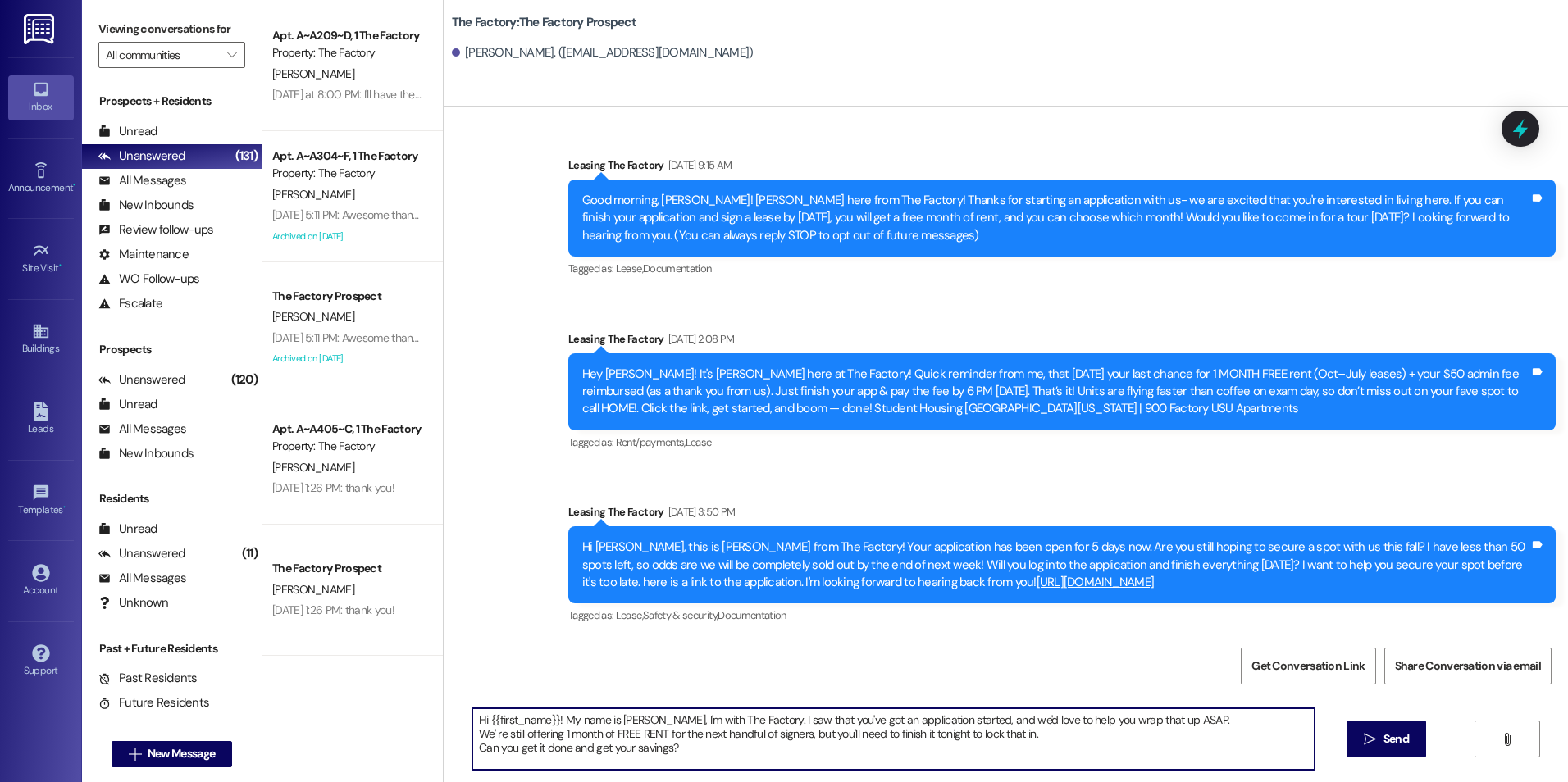
type textarea "Hi {{first_name}}! My name is [PERSON_NAME], I'm with The Factory. I saw that y…"
click at [1346, 738] on button " Send" at bounding box center [1386, 739] width 80 height 36
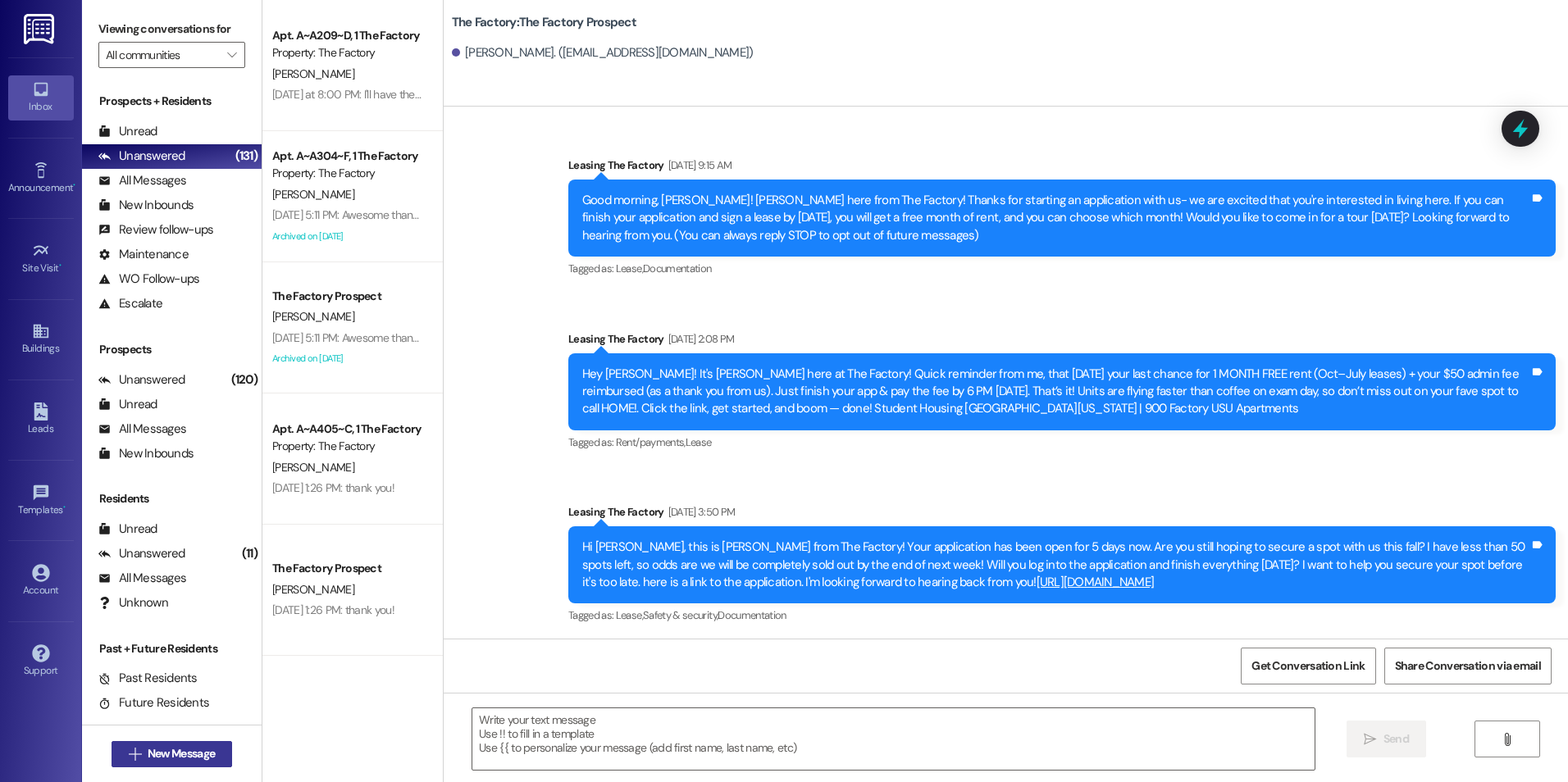
click at [148, 760] on span "New Message" at bounding box center [181, 754] width 67 height 17
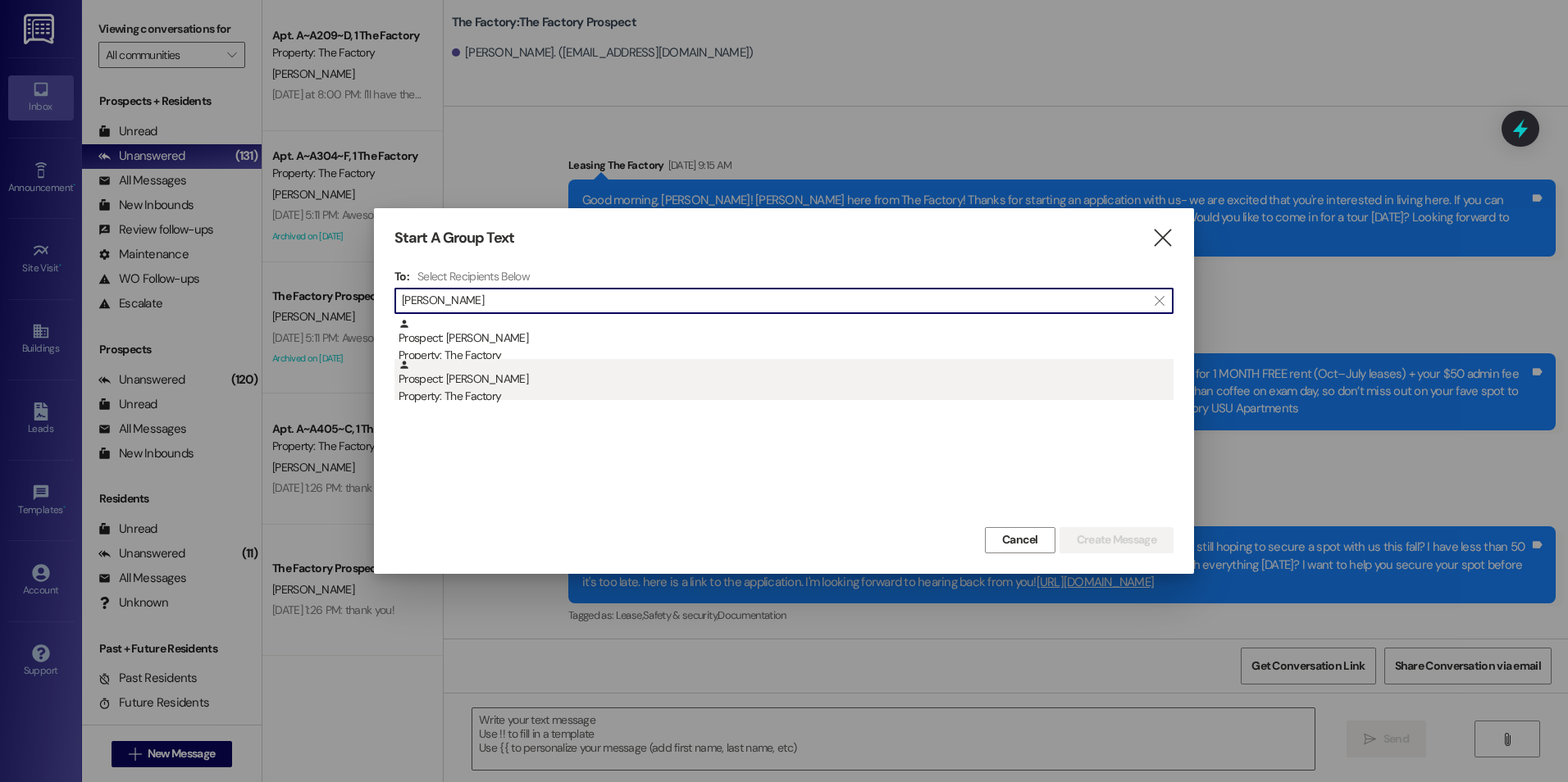
type input "[PERSON_NAME]"
click at [496, 387] on div "Prospect: [PERSON_NAME] Property: The Factory" at bounding box center [786, 383] width 775 height 47
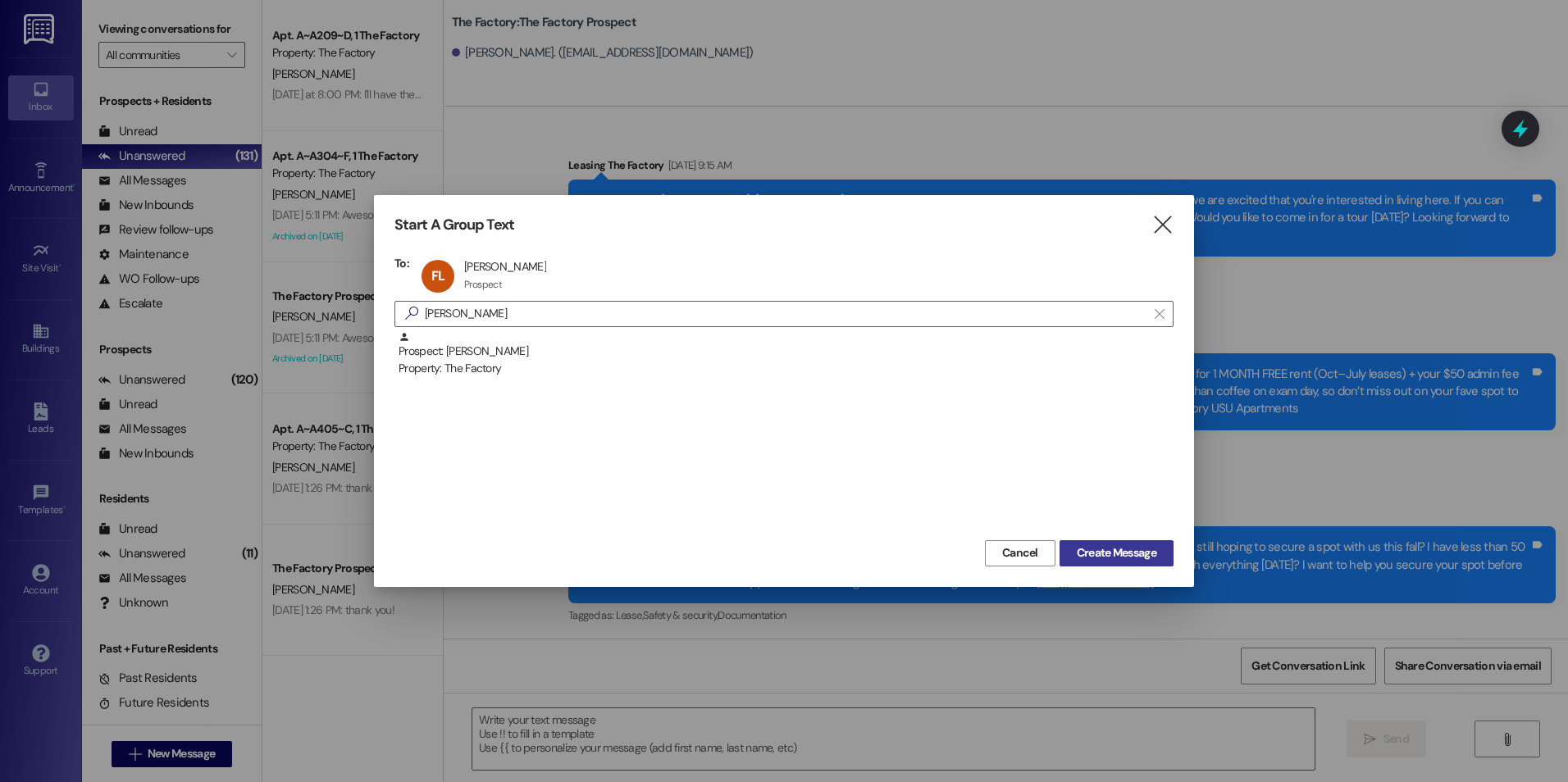
click at [1152, 558] on span "Create Message" at bounding box center [1116, 553] width 80 height 17
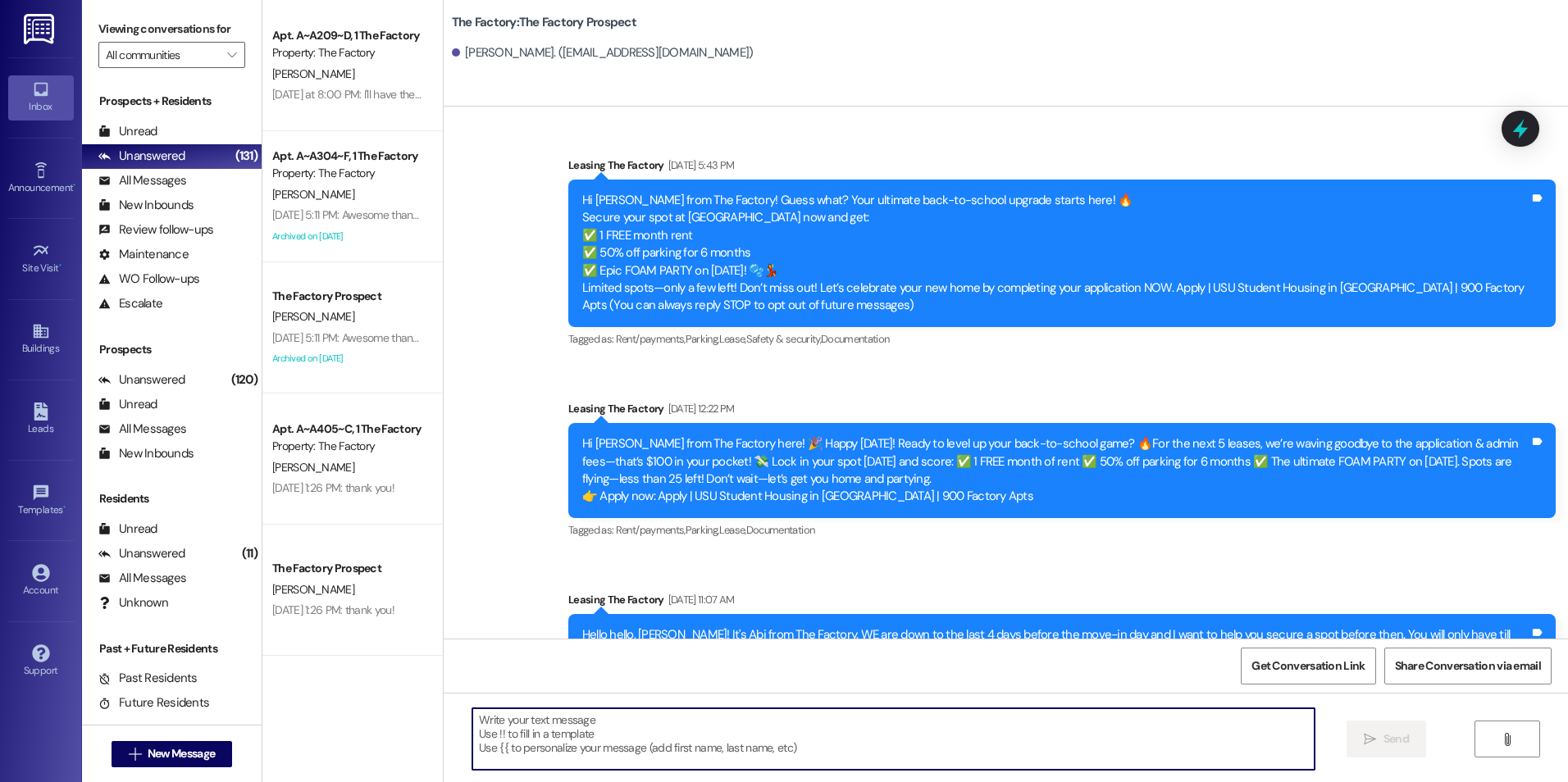
click at [920, 746] on textarea at bounding box center [893, 739] width 841 height 62
paste textarea "Hi {{first_name}}! My name is [PERSON_NAME], I'm with The Factory. I saw that y…"
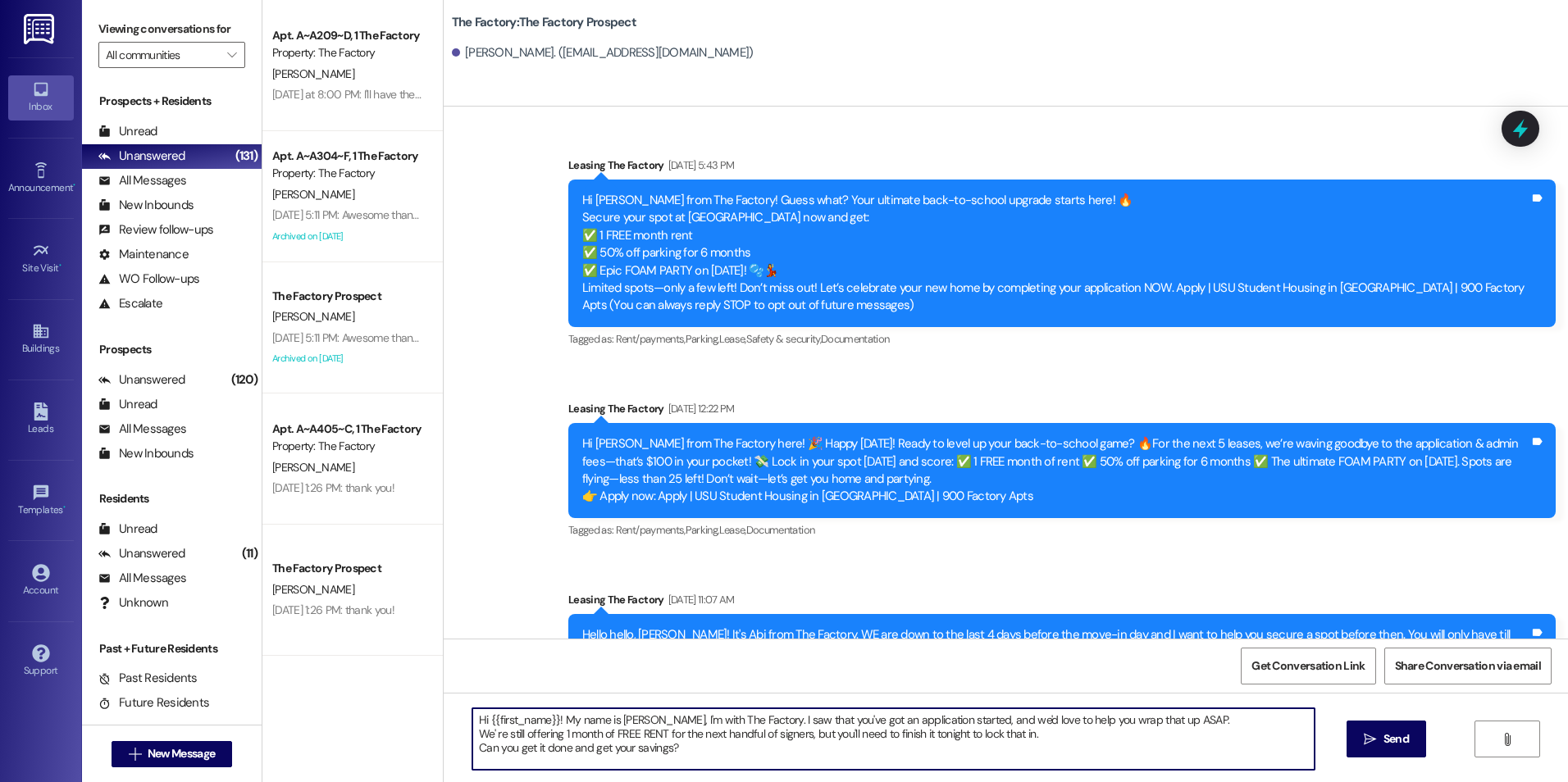
type textarea "Hi {{first_name}}! My name is [PERSON_NAME], I'm with The Factory. I saw that y…"
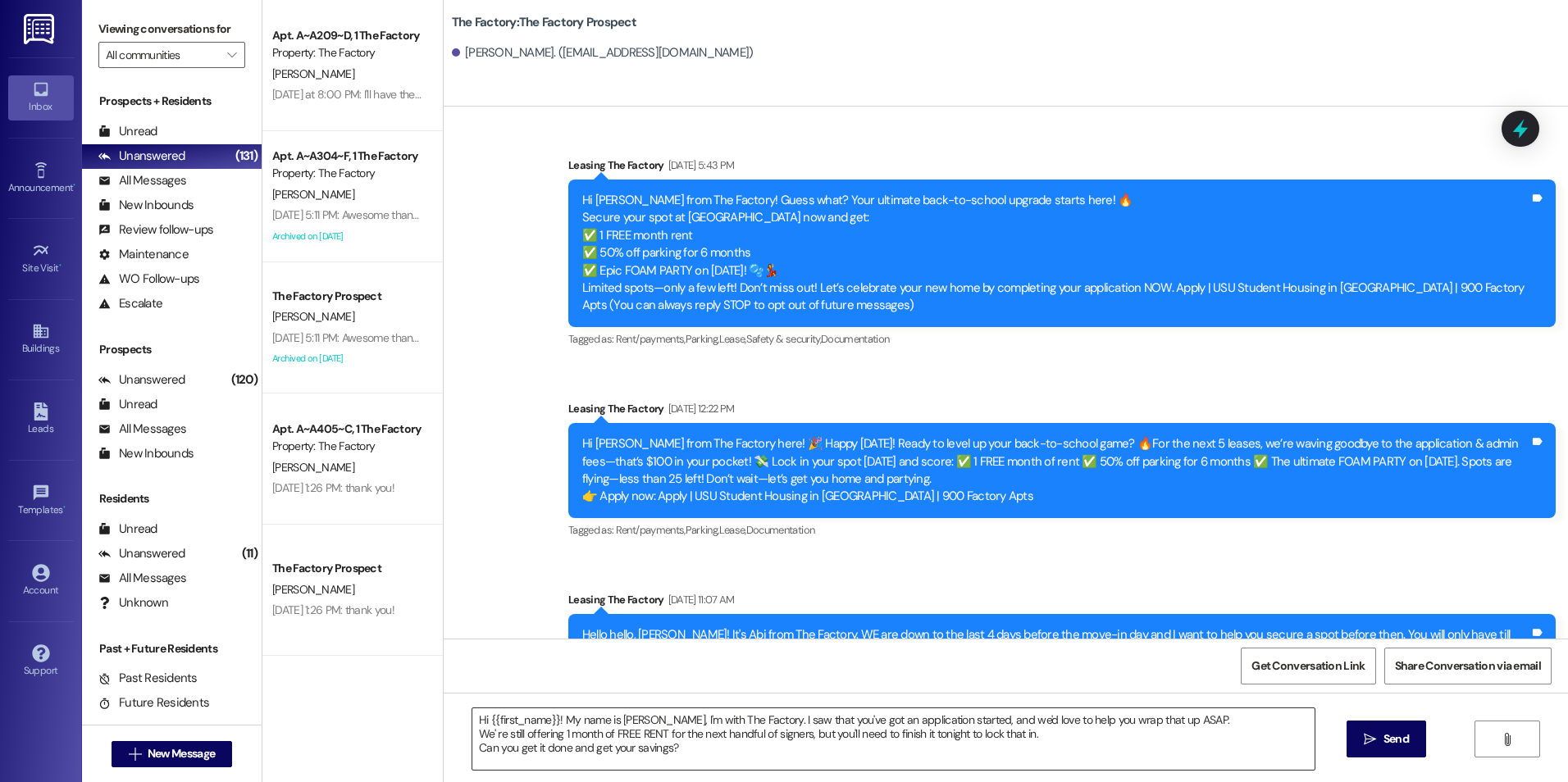
scroll to position [298, 0]
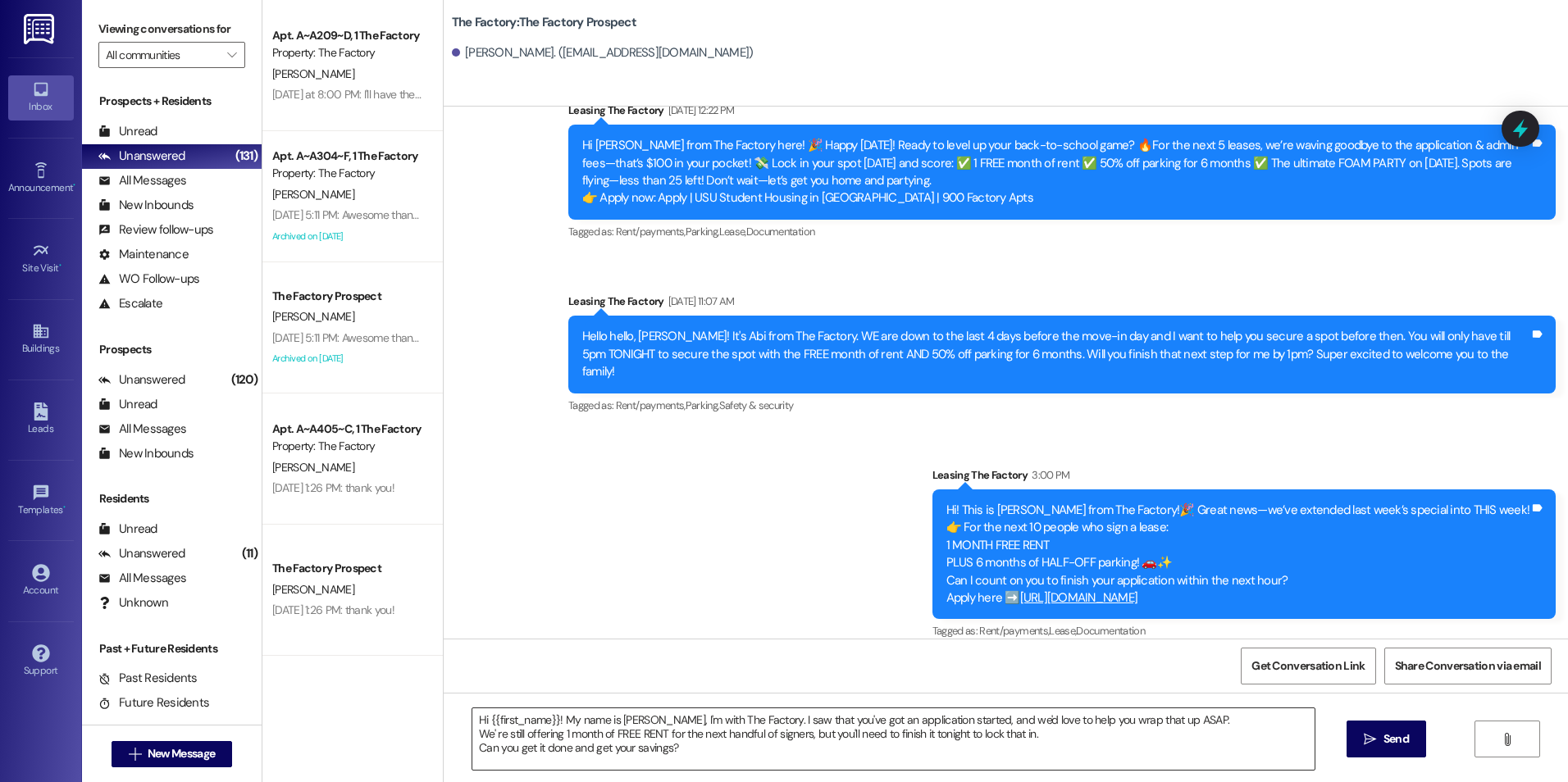
drag, startPoint x: 945, startPoint y: 426, endPoint x: 944, endPoint y: 741, distance: 315.0
click at [1385, 733] on span "Send" at bounding box center [1396, 739] width 25 height 17
click at [177, 748] on span "New Message" at bounding box center [181, 754] width 67 height 17
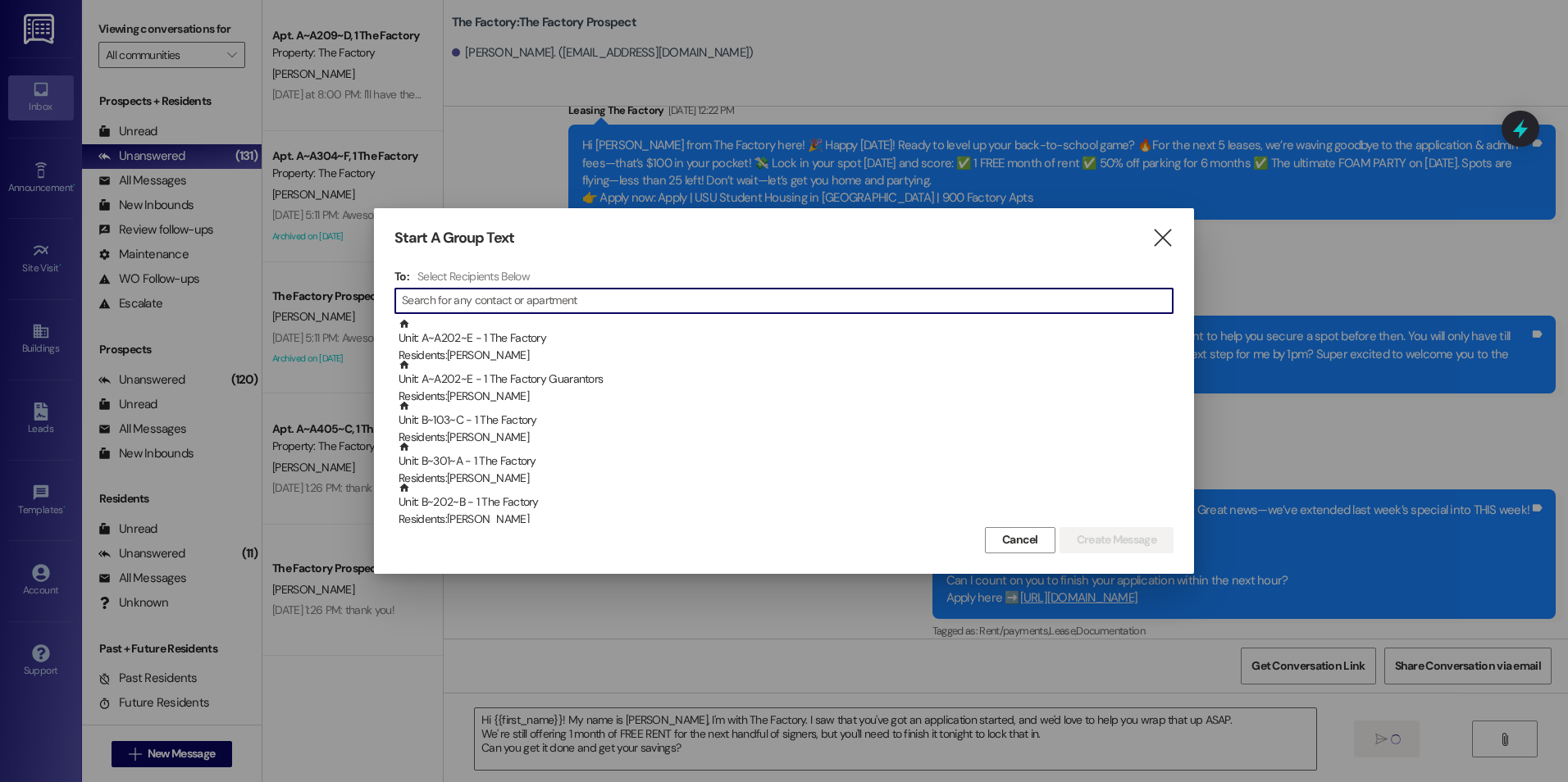
click at [499, 300] on input at bounding box center [788, 300] width 771 height 23
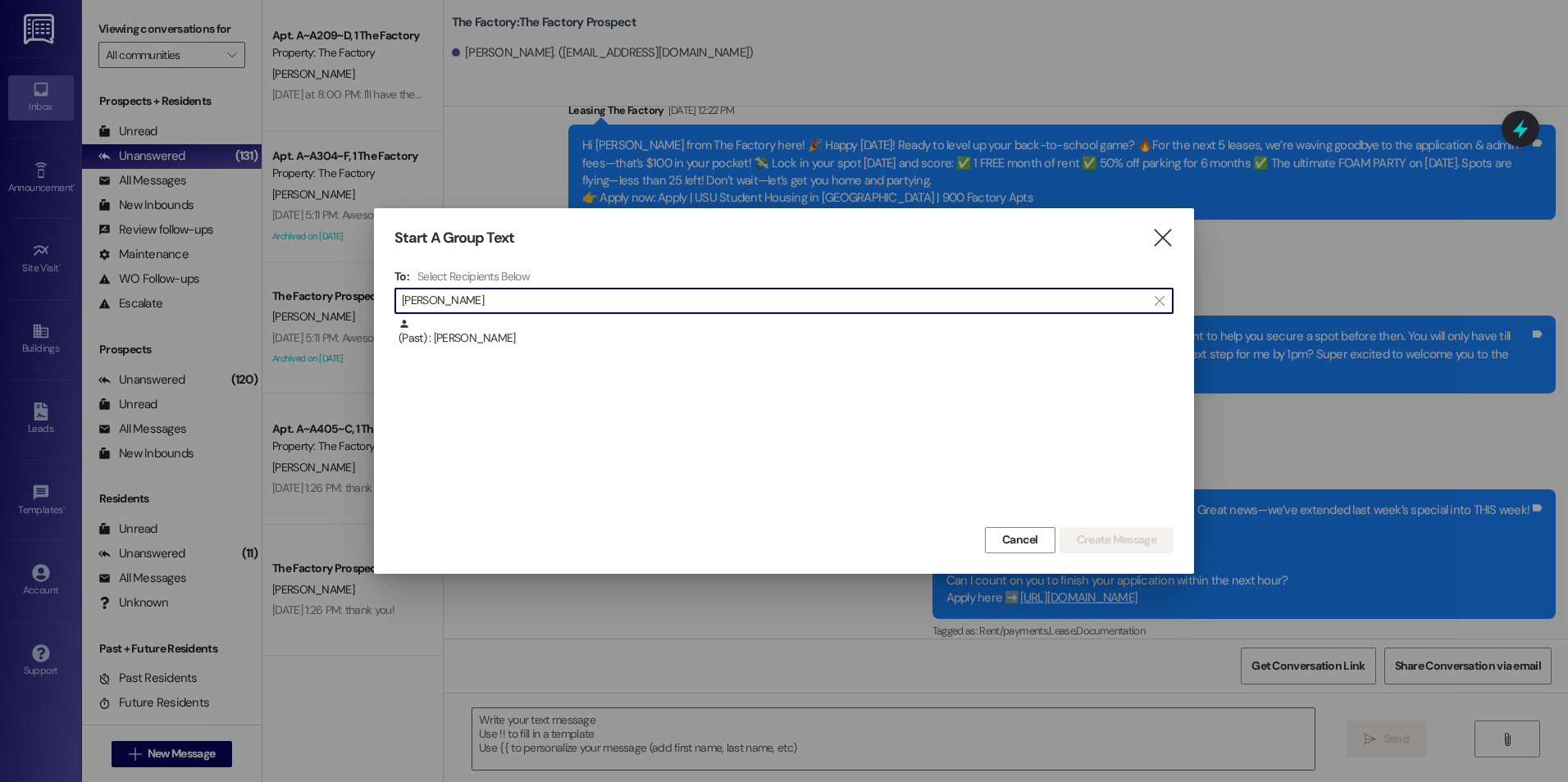
click at [490, 306] on input "[PERSON_NAME]" at bounding box center [775, 300] width 745 height 23
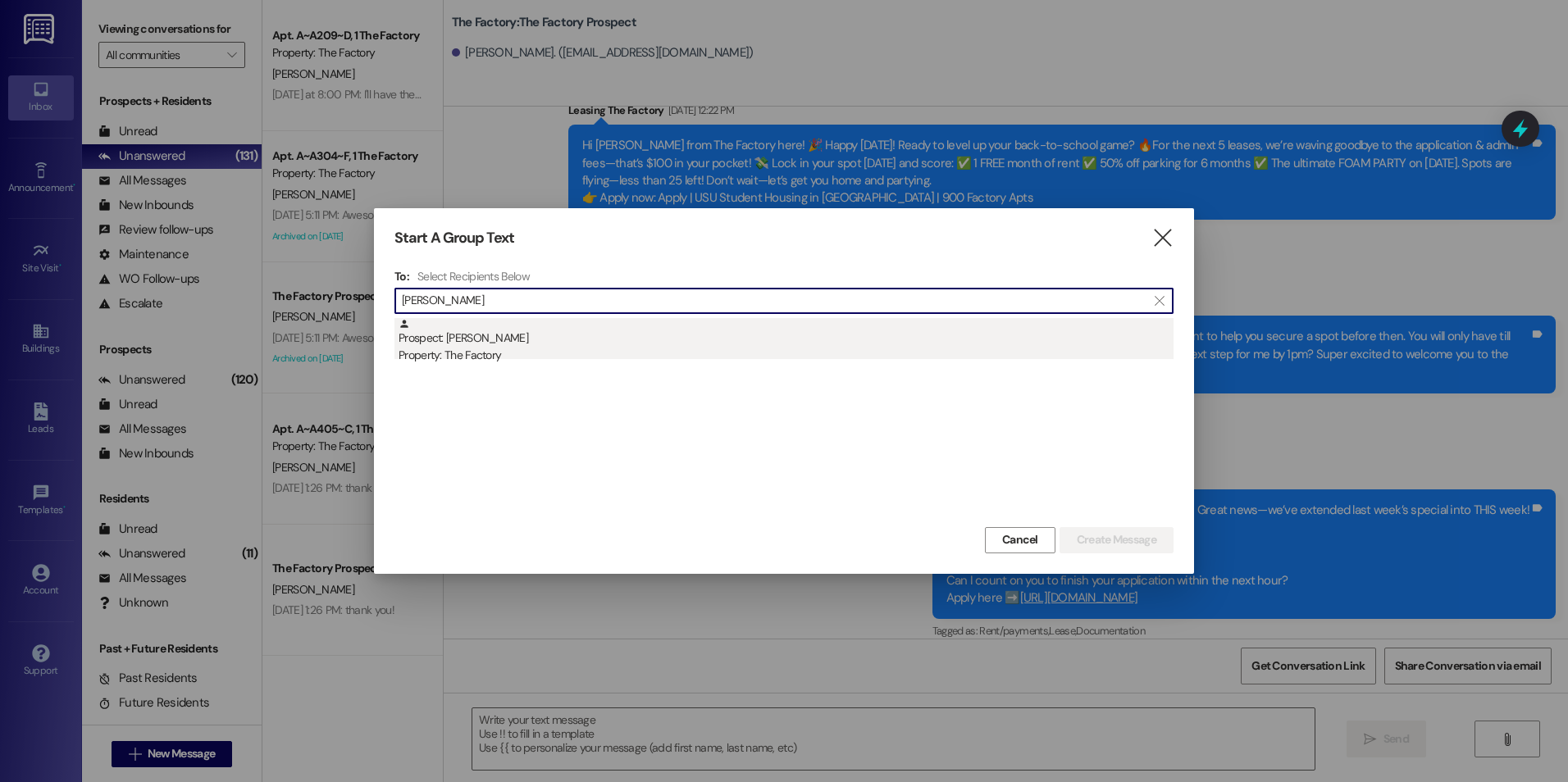
type input "[PERSON_NAME]"
click at [508, 348] on div "Property: The Factory" at bounding box center [786, 355] width 775 height 17
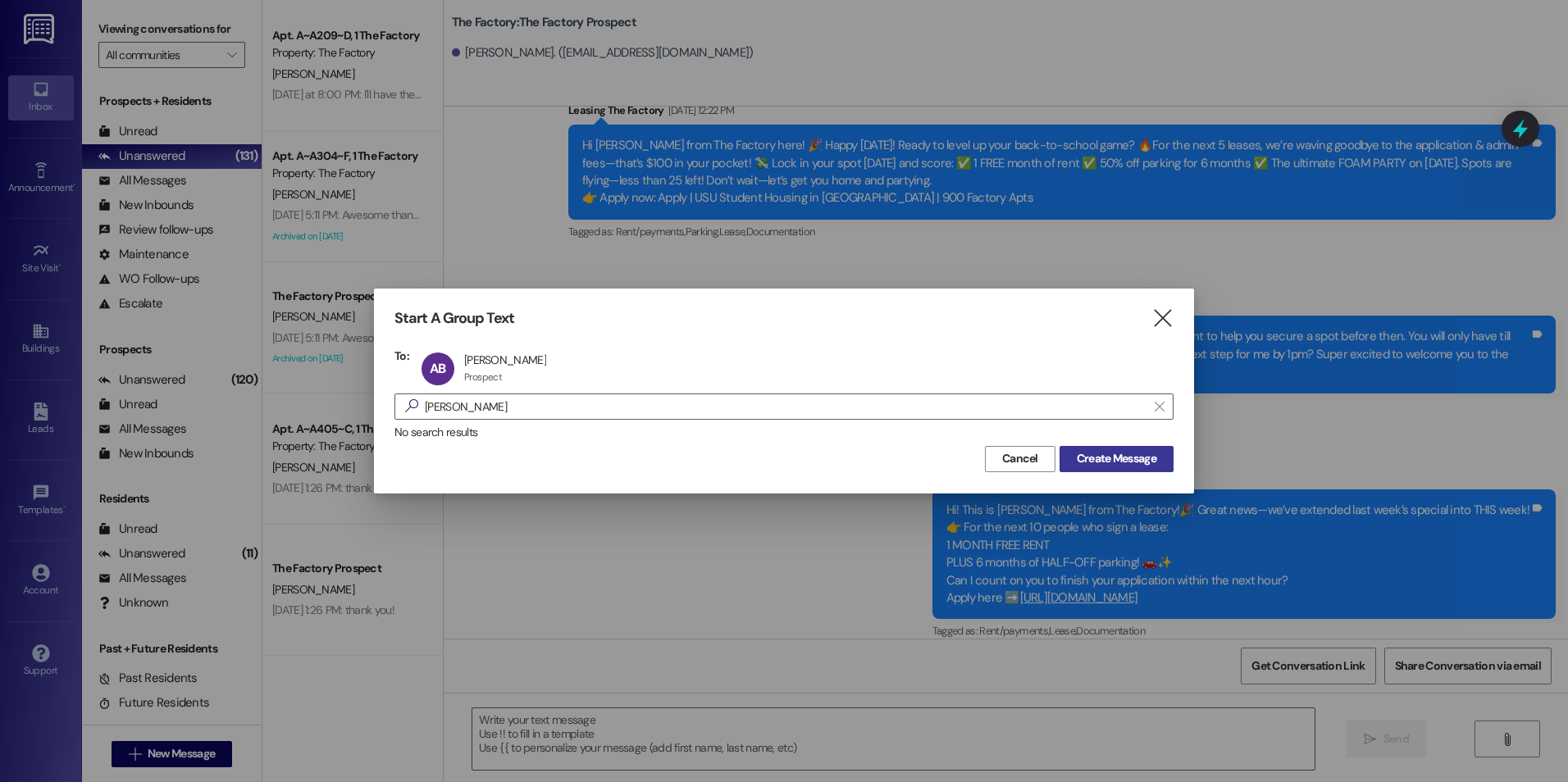
click at [1127, 468] on span "Create Message" at bounding box center [1116, 458] width 80 height 17
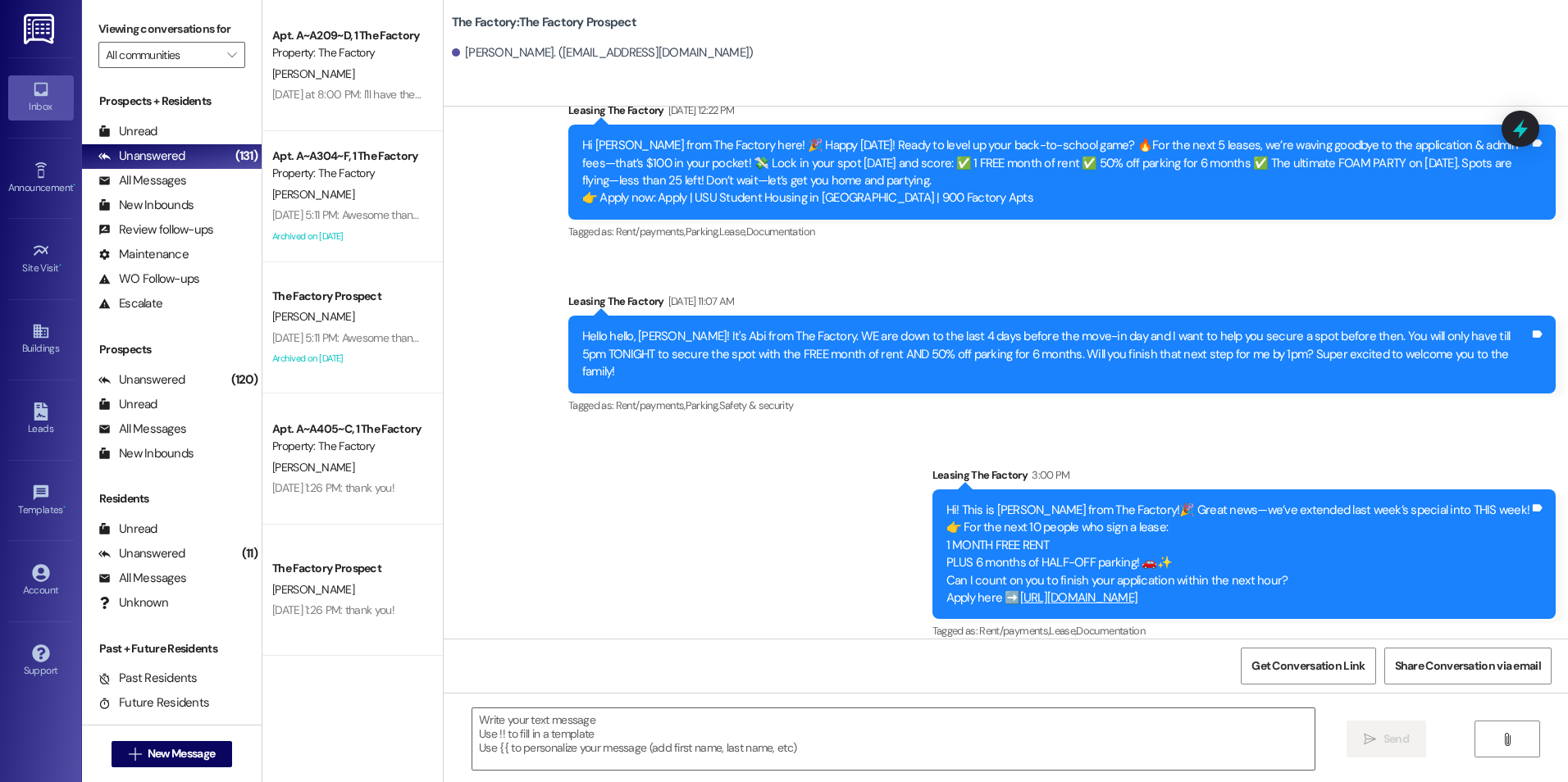
click at [695, 752] on textarea at bounding box center [893, 739] width 841 height 62
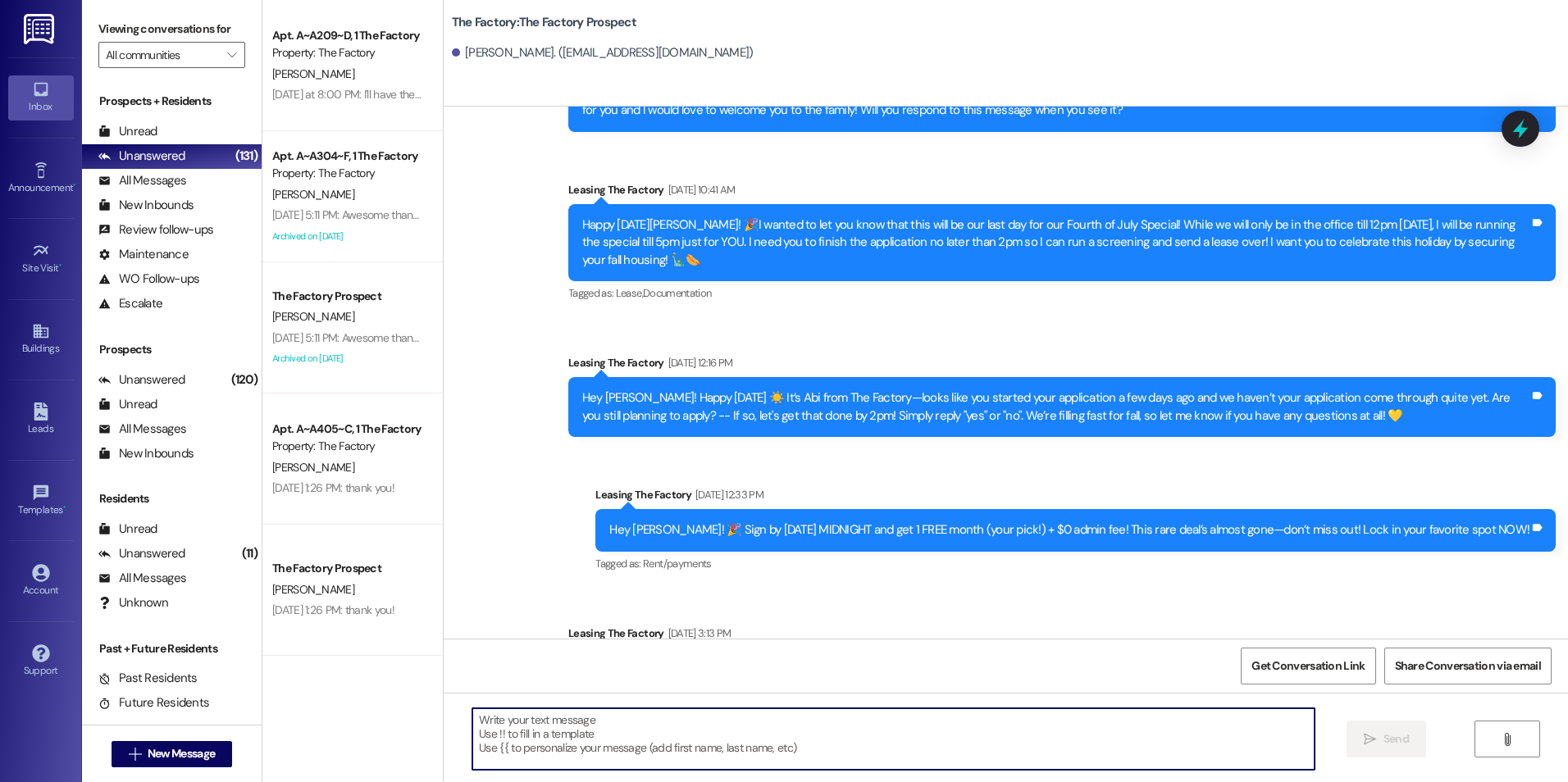
click at [689, 734] on textarea at bounding box center [893, 739] width 841 height 62
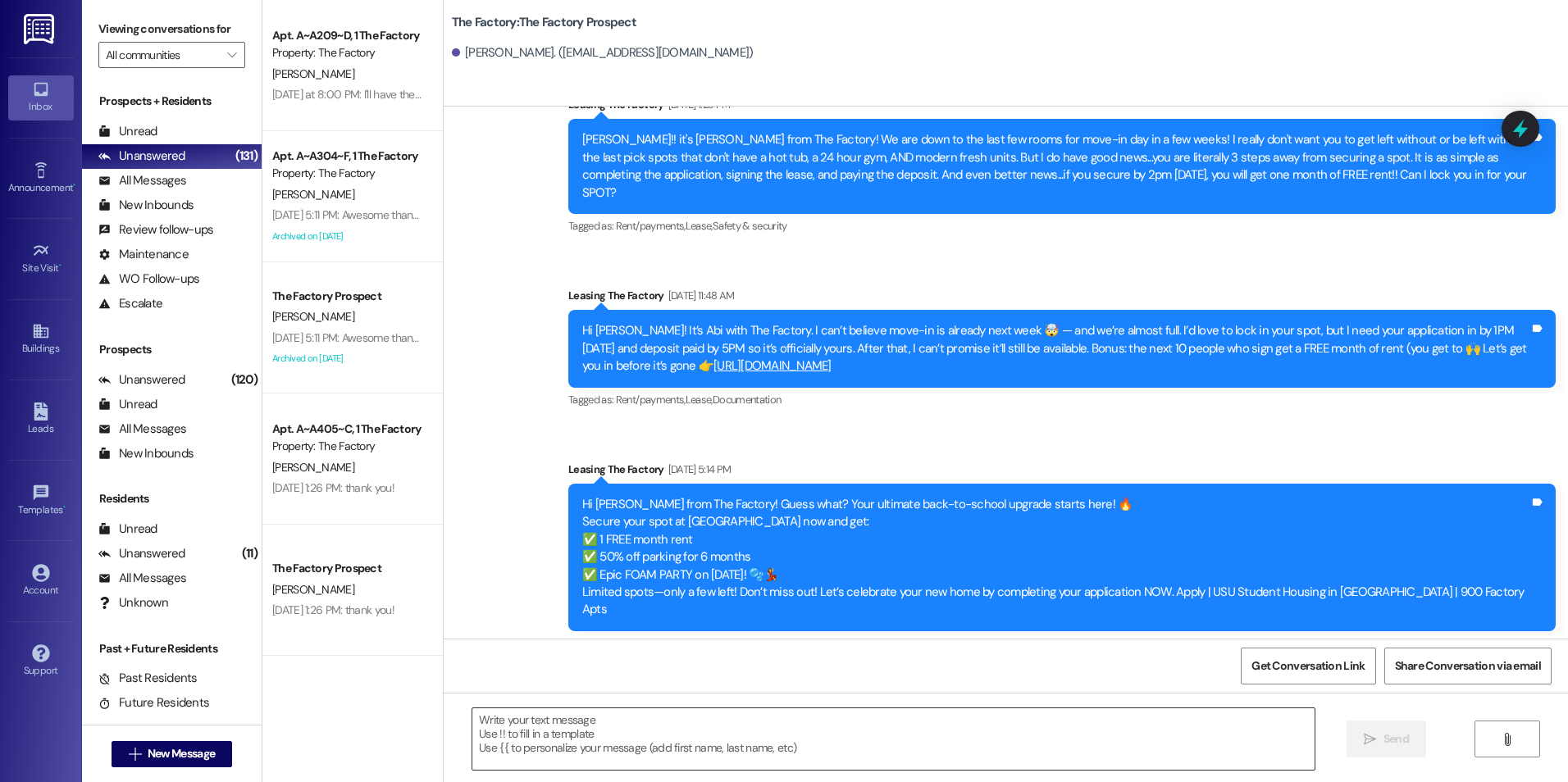
scroll to position [6204, 0]
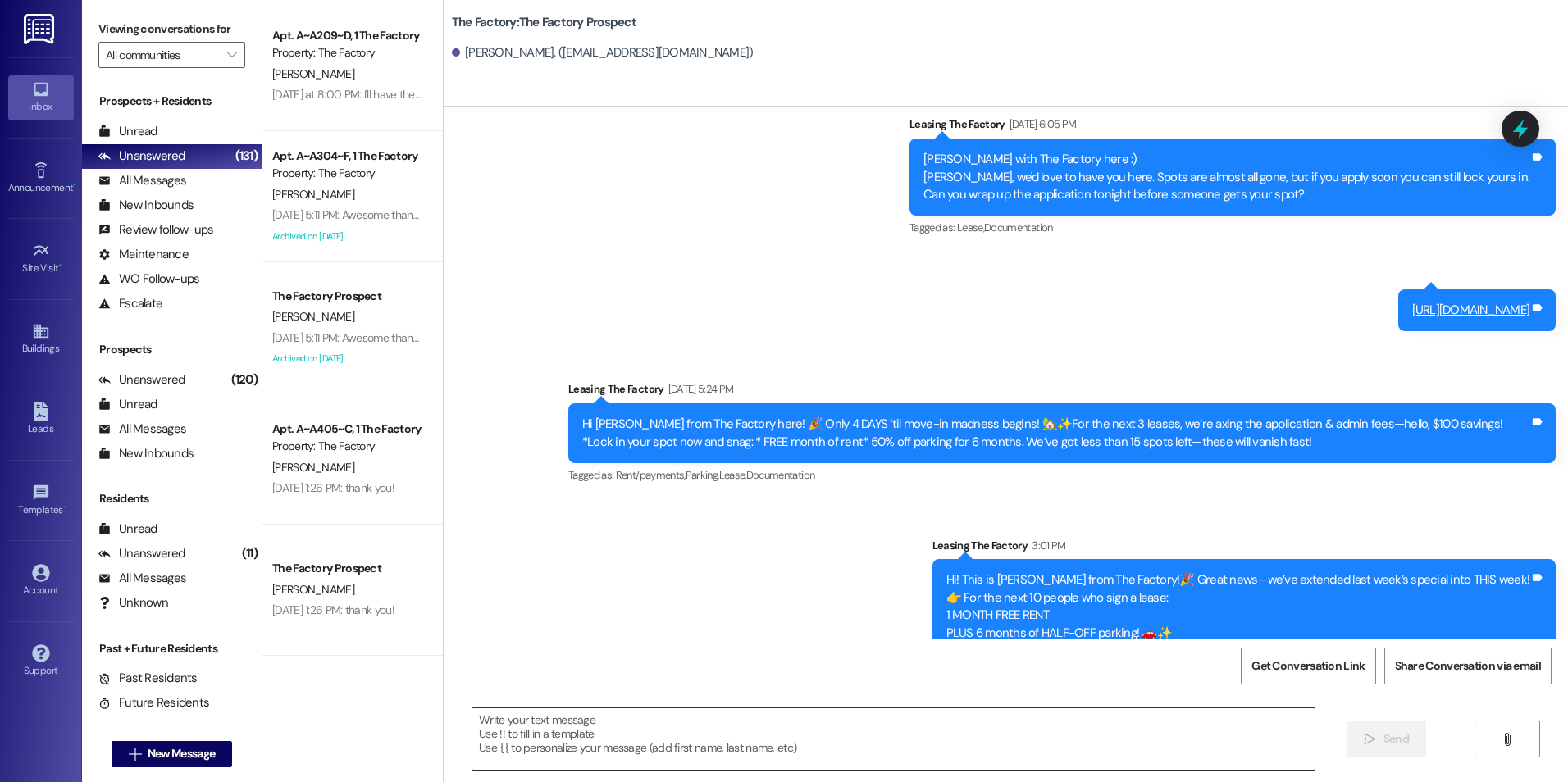
drag, startPoint x: 813, startPoint y: 680, endPoint x: 805, endPoint y: 746, distance: 66.5
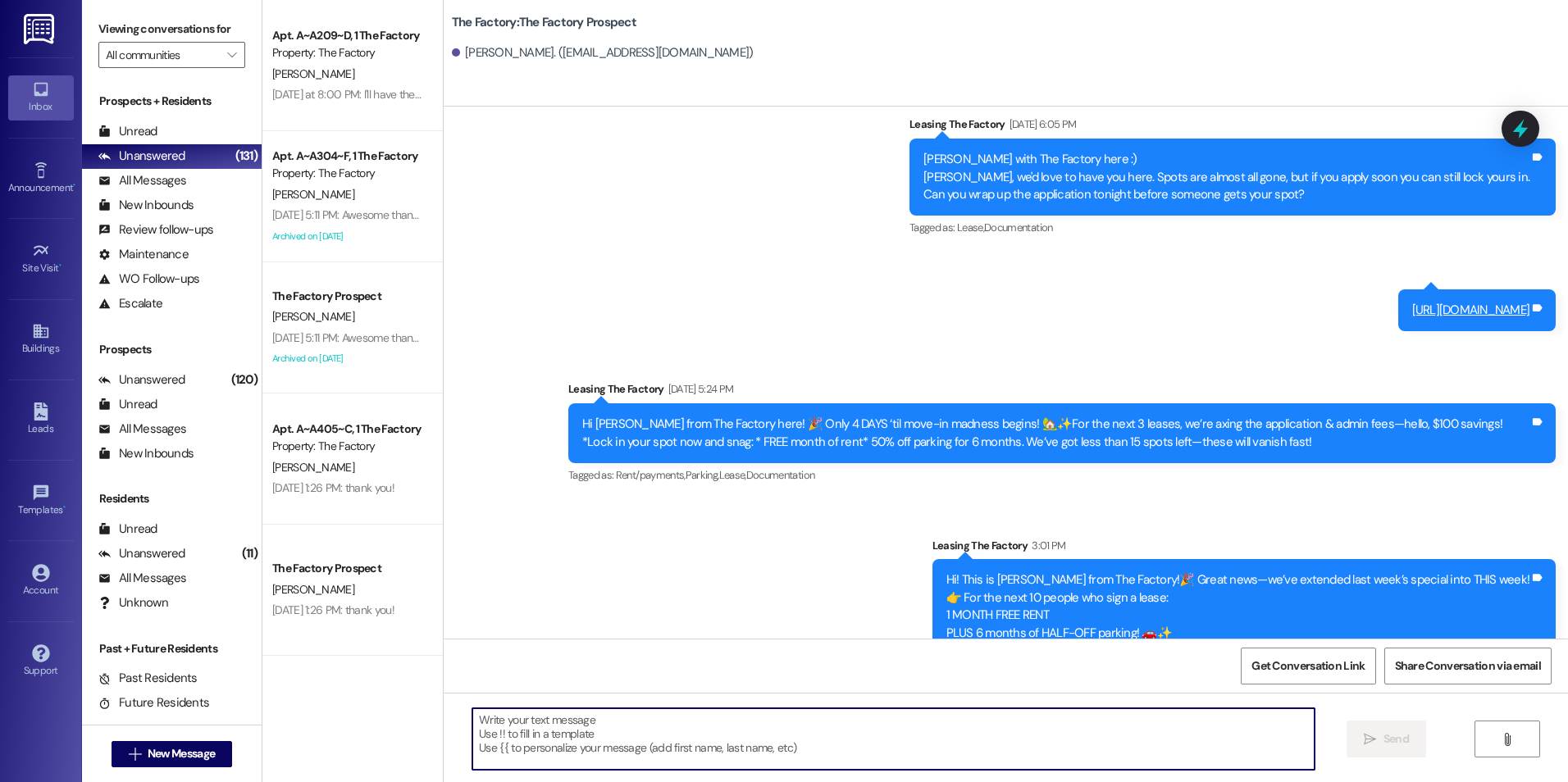
click at [791, 761] on textarea at bounding box center [893, 739] width 841 height 62
paste textarea "Hi {{first_name}}! My name is [PERSON_NAME], I'm with The Factory. I saw that y…"
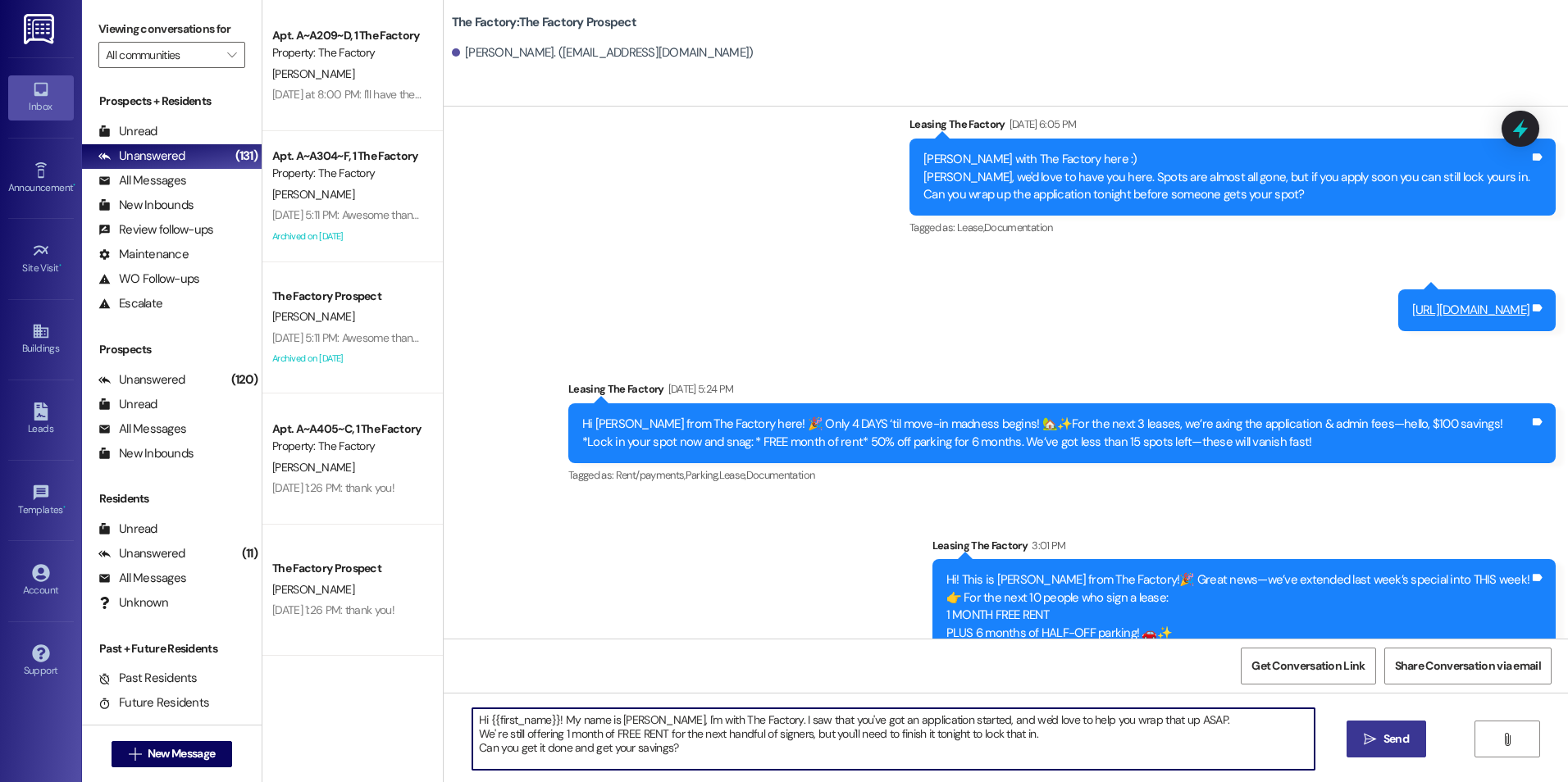
type textarea "Hi {{first_name}}! My name is [PERSON_NAME], I'm with The Factory. I saw that y…"
click at [1392, 752] on button " Send" at bounding box center [1386, 739] width 80 height 36
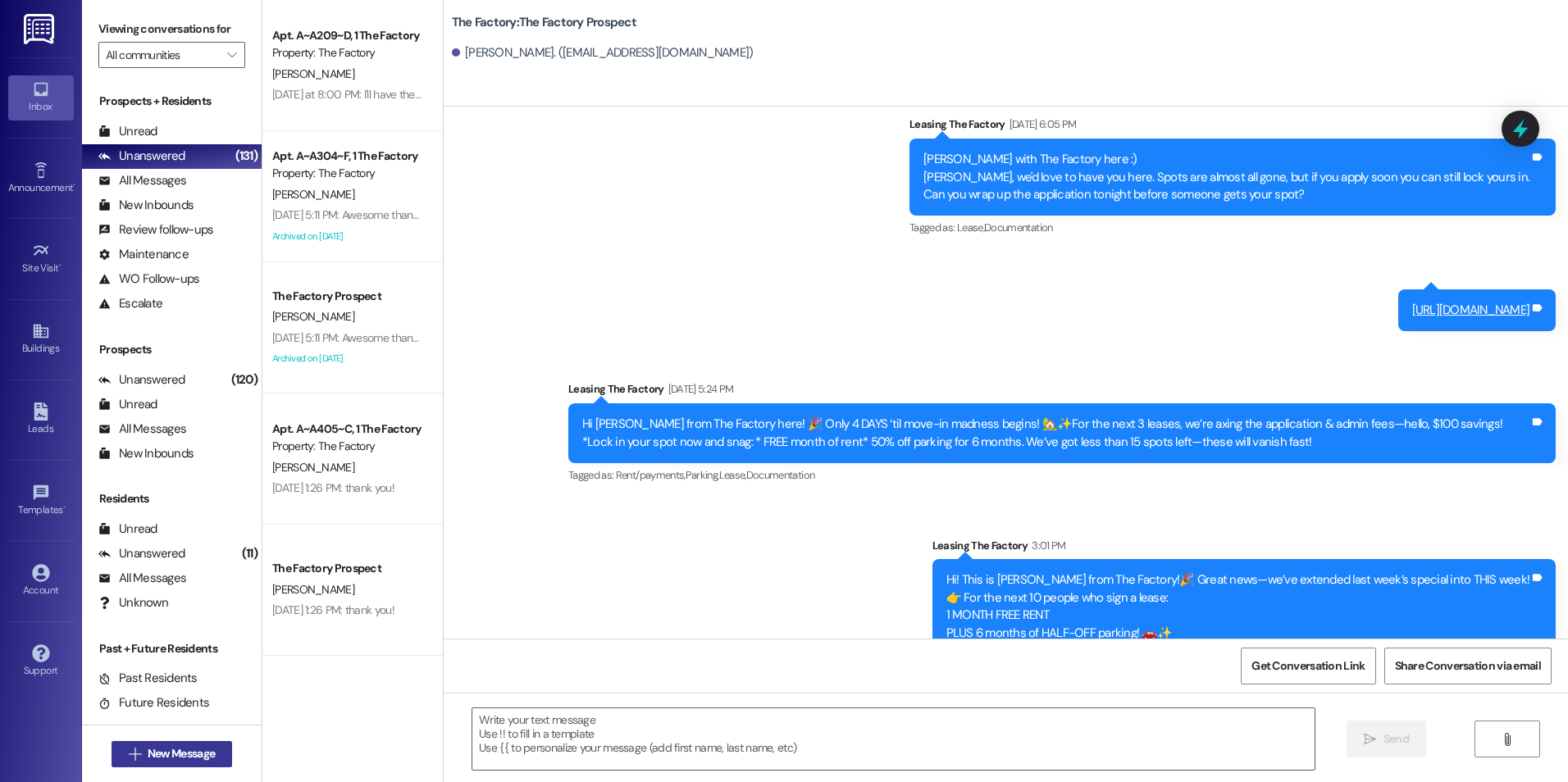
click at [156, 758] on span "New Message" at bounding box center [181, 754] width 67 height 17
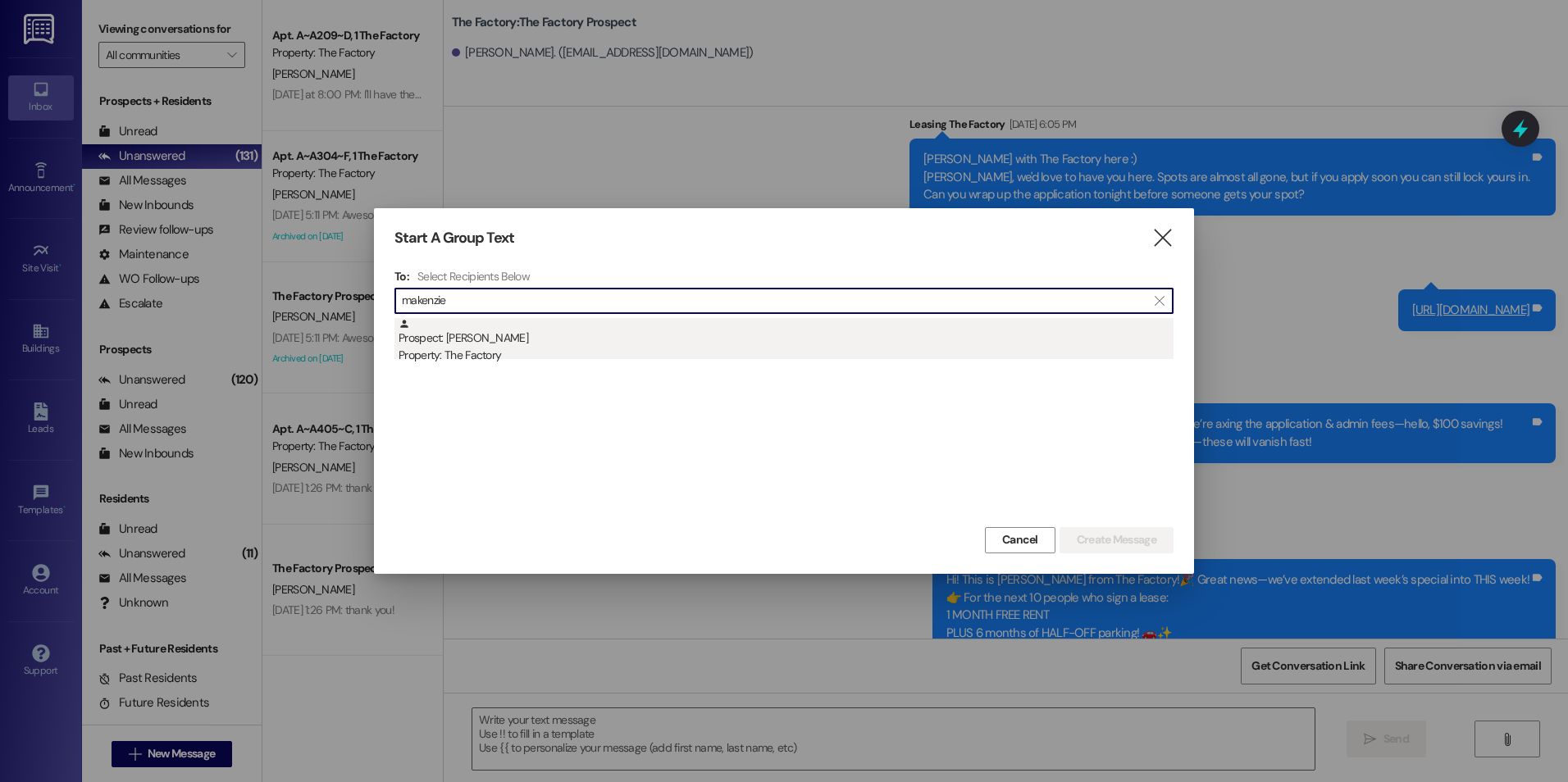
type input "makenzie"
click at [455, 358] on div "Property: The Factory" at bounding box center [786, 355] width 775 height 17
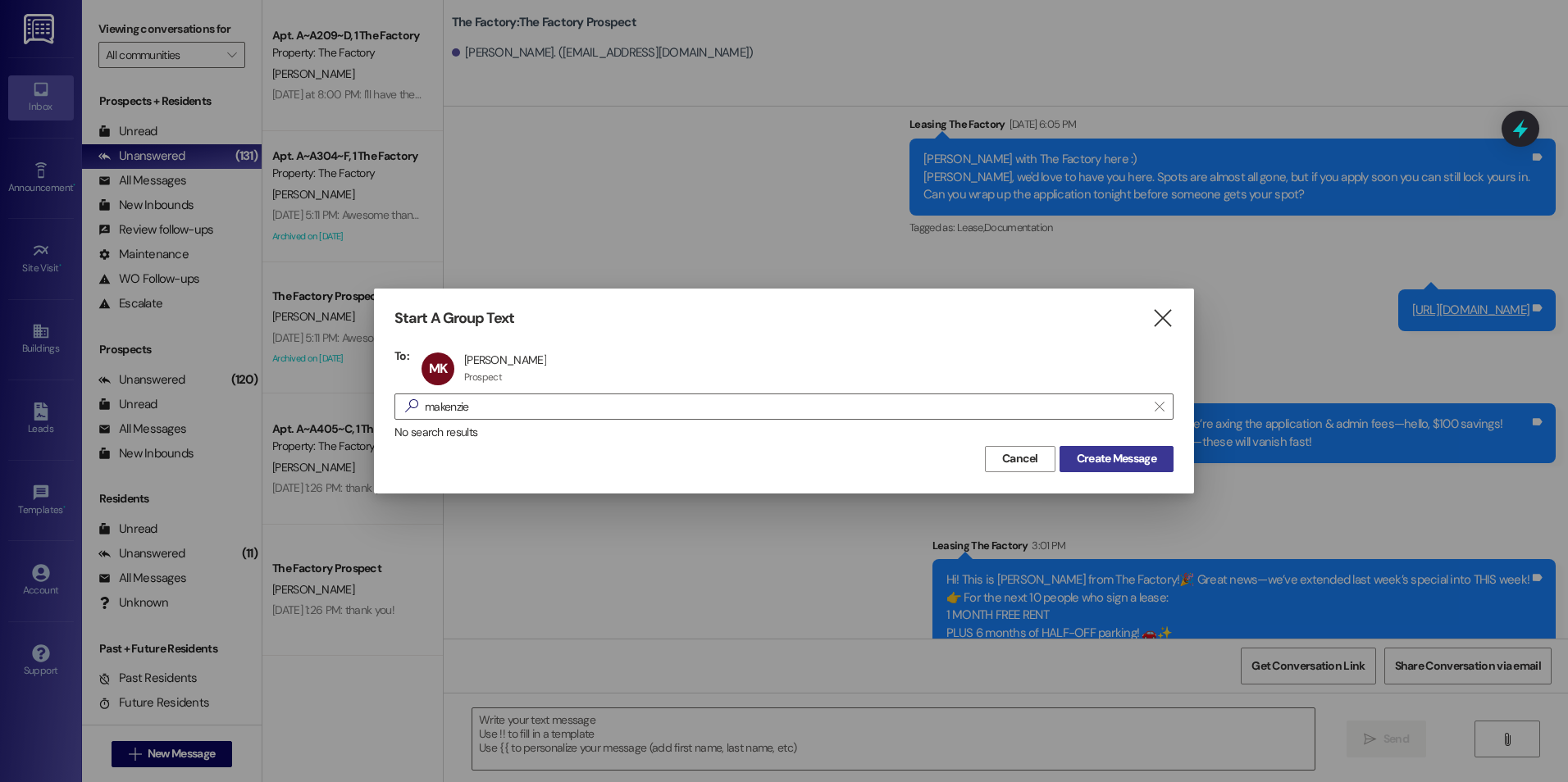
click at [1064, 465] on button "Create Message" at bounding box center [1117, 459] width 114 height 26
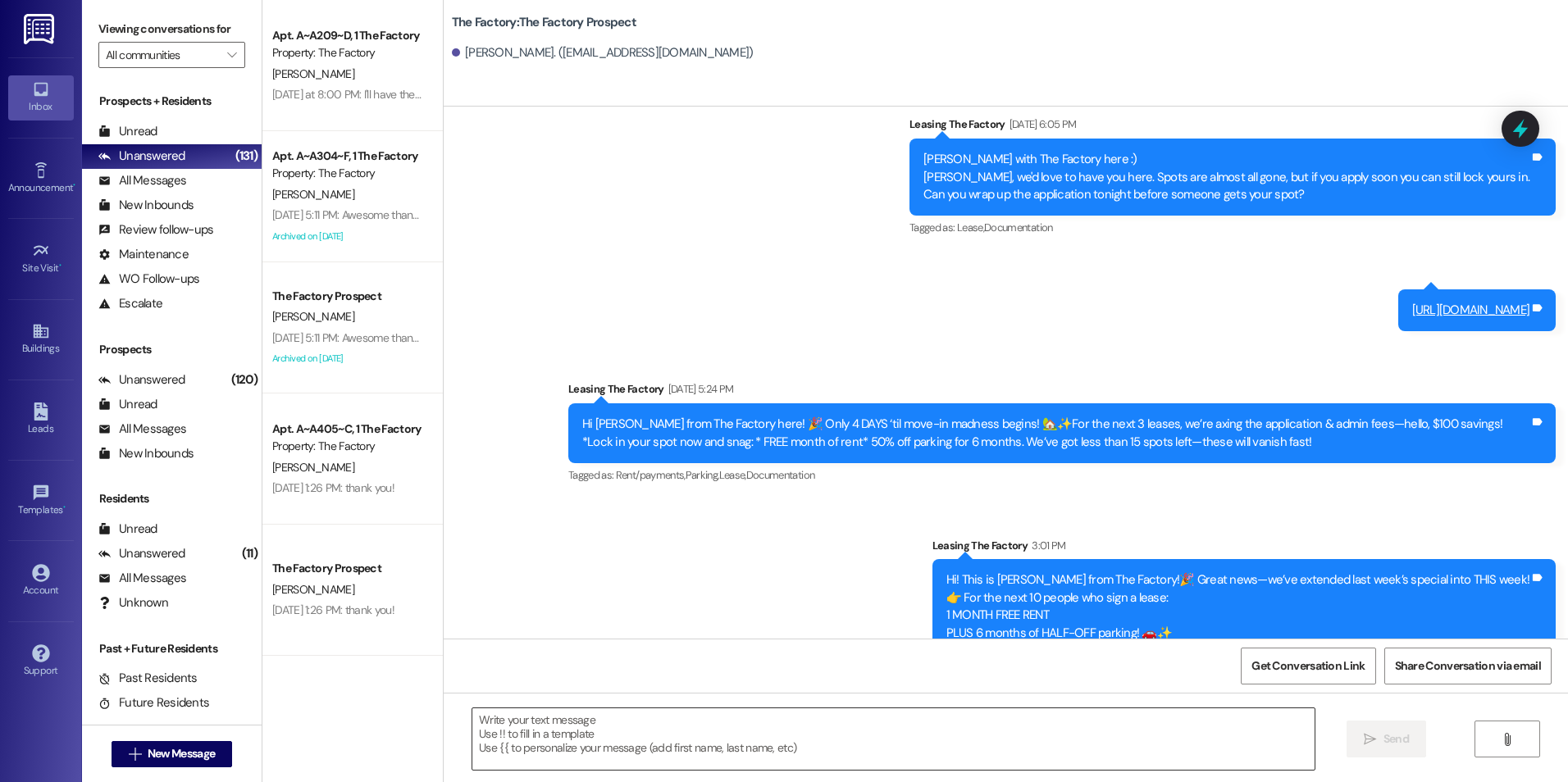
scroll to position [628, 0]
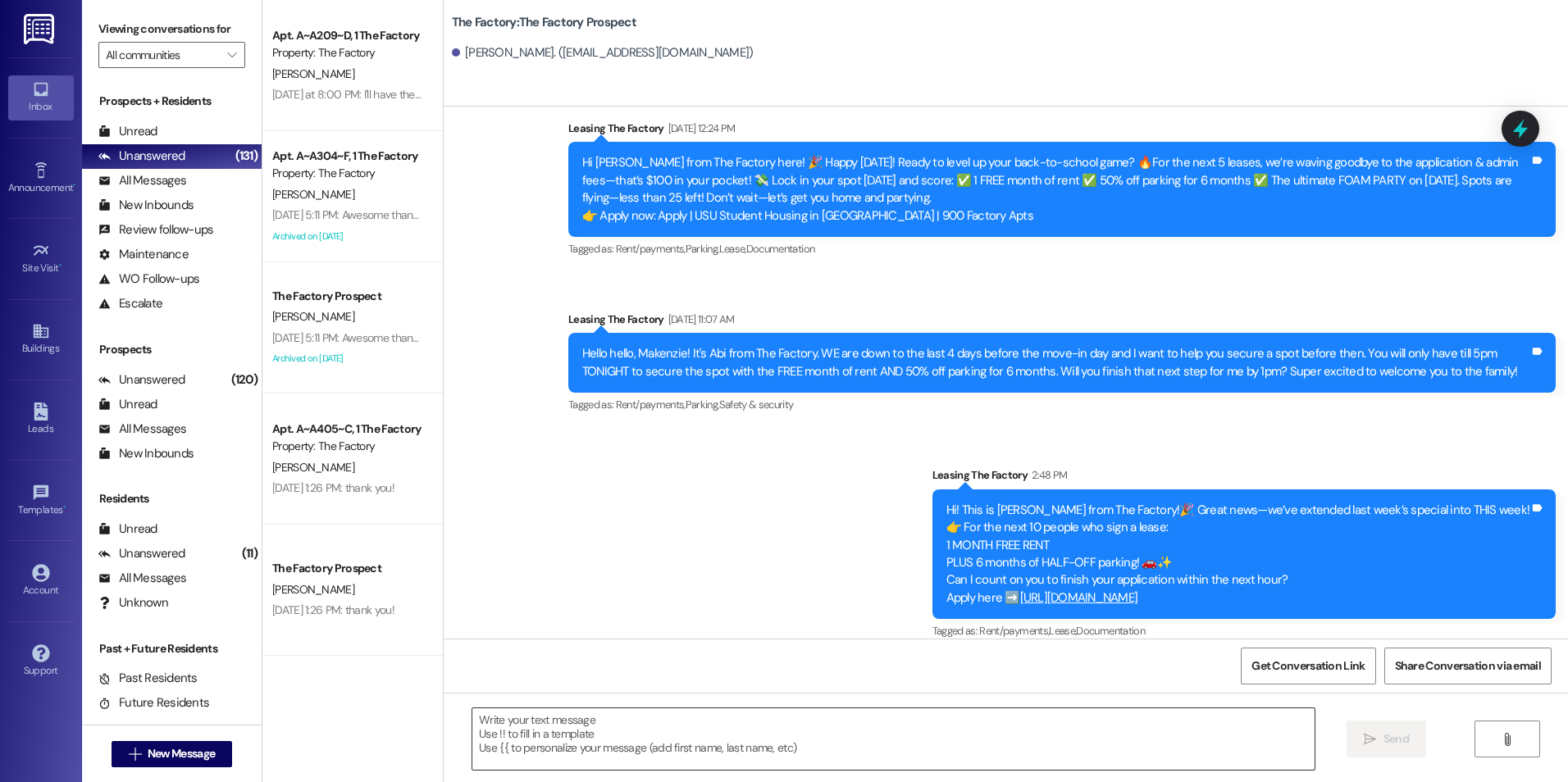
click at [648, 761] on textarea at bounding box center [893, 739] width 841 height 62
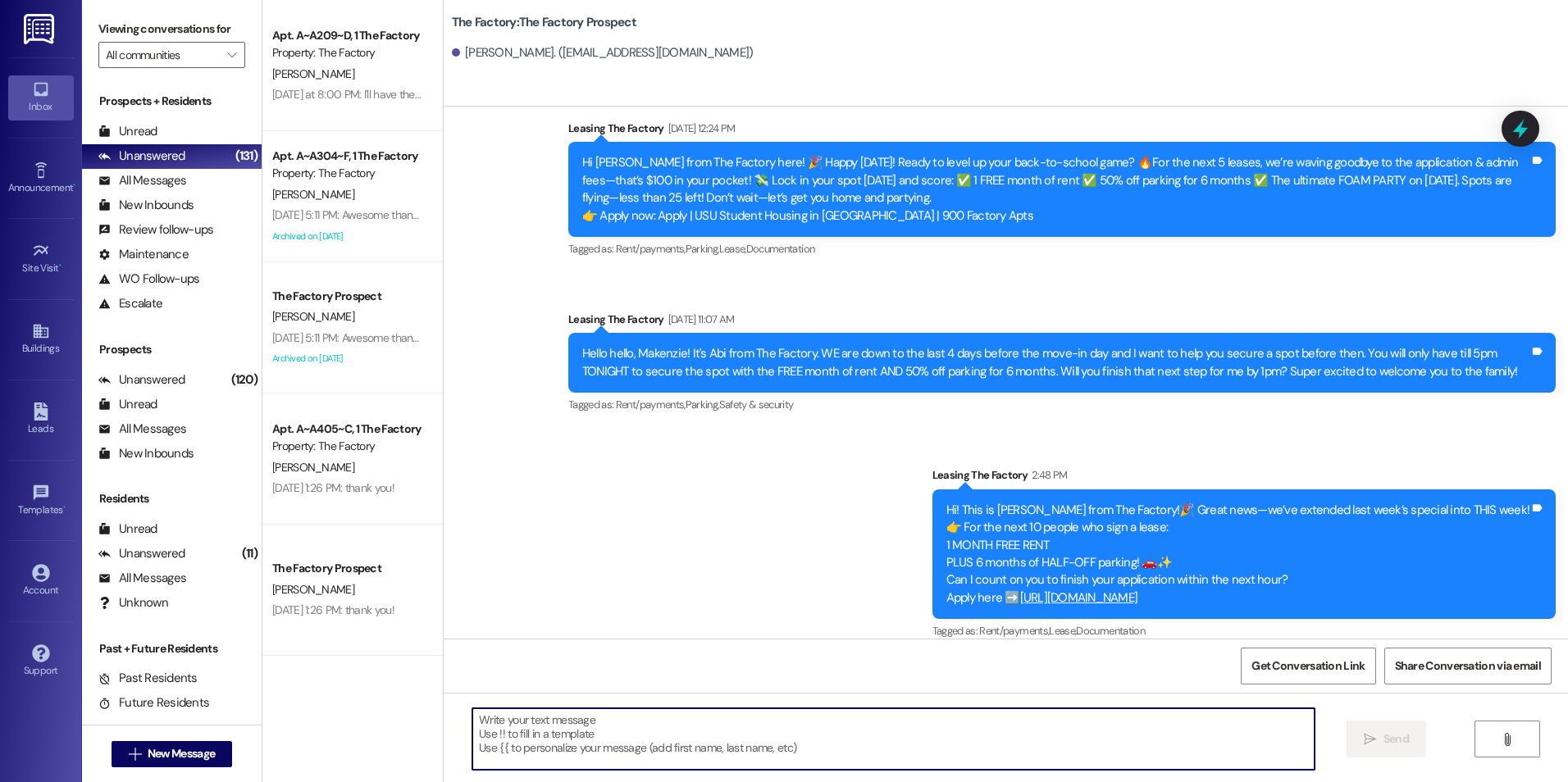
paste textarea "Hi {{first_name}}! My name is [PERSON_NAME], I'm with The Factory. I saw that y…"
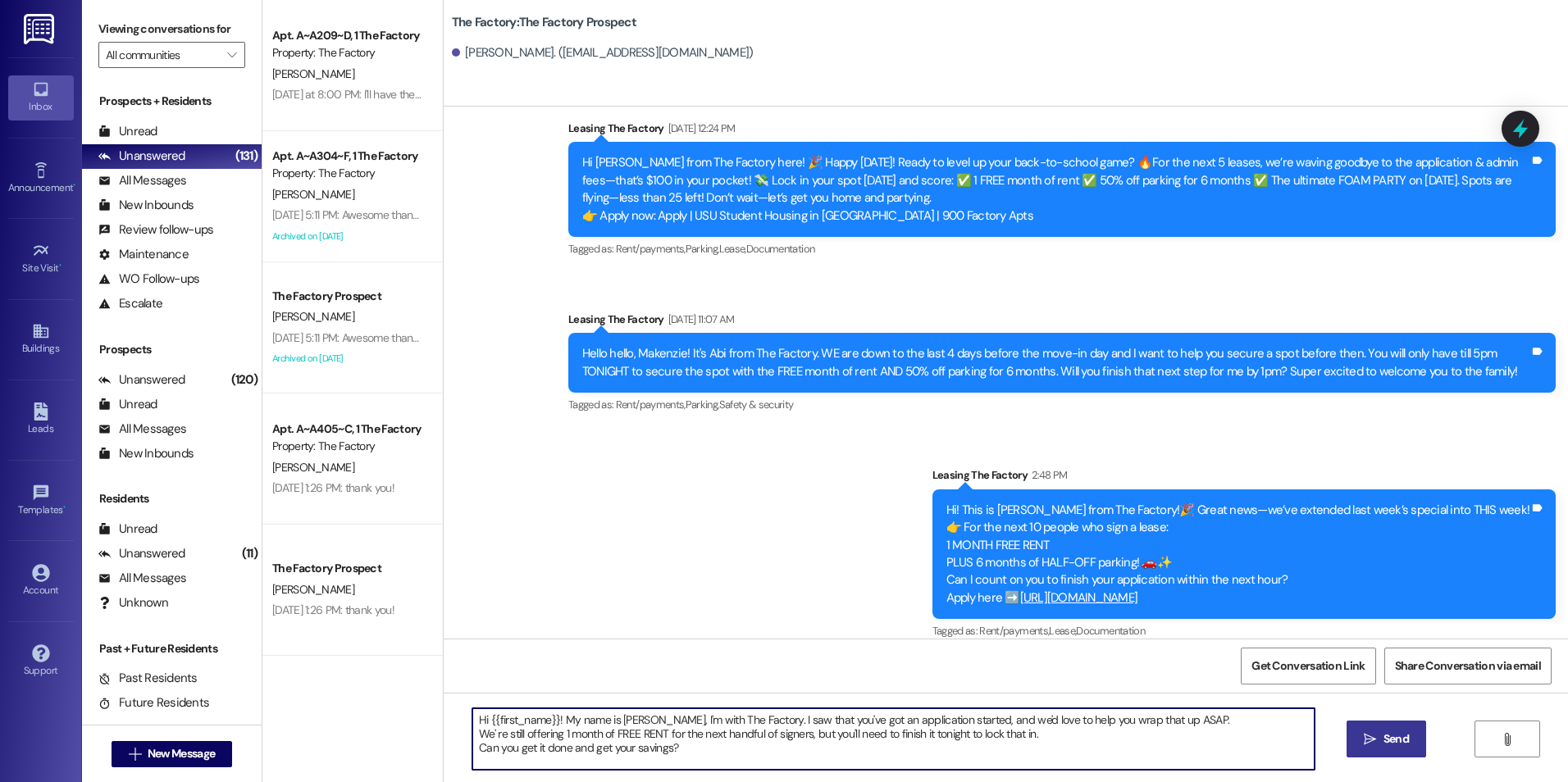
type textarea "Hi {{first_name}}! My name is [PERSON_NAME], I'm with The Factory. I saw that y…"
click at [1415, 746] on button " Send" at bounding box center [1386, 739] width 80 height 36
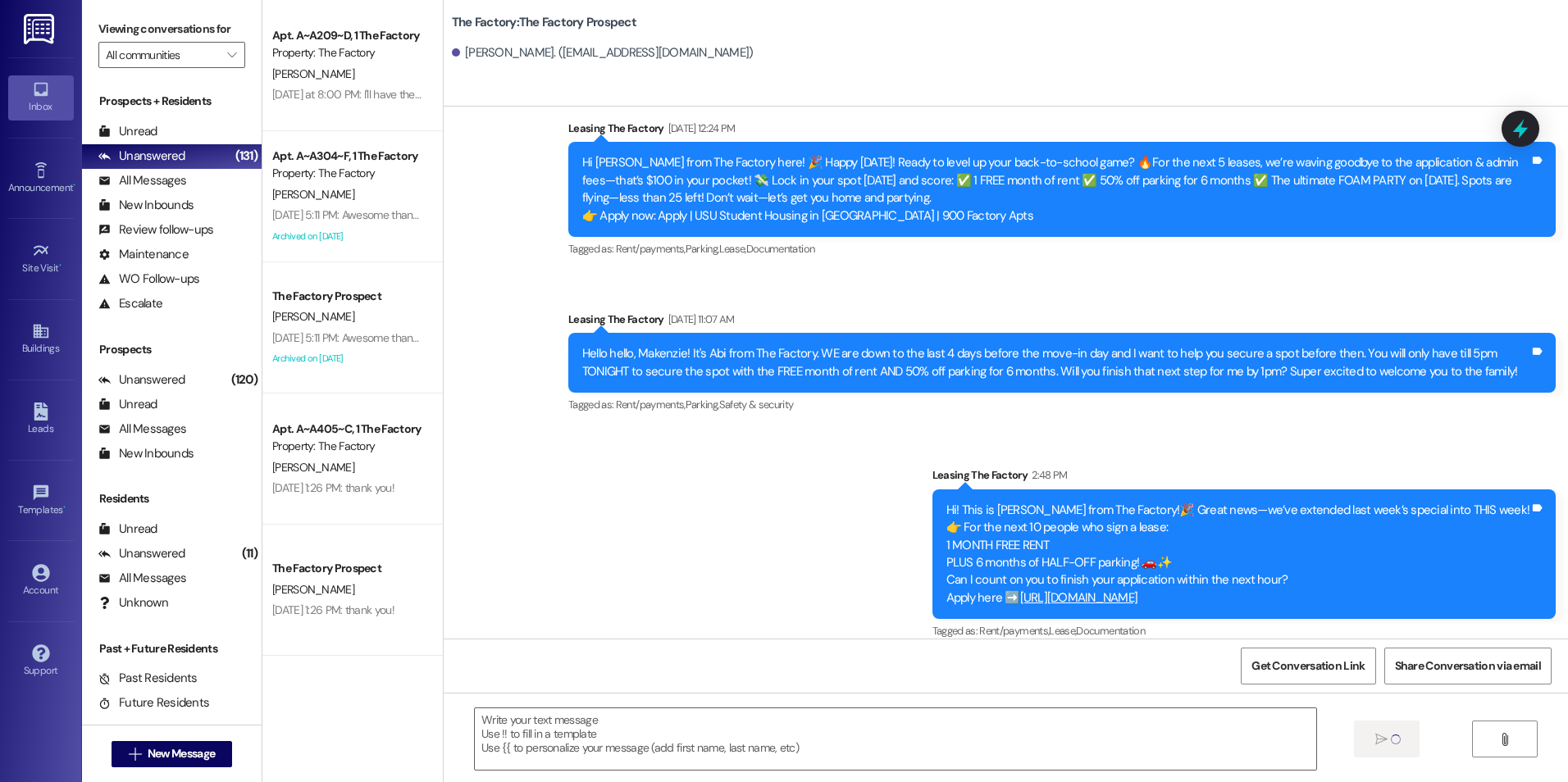
scroll to position [777, 0]
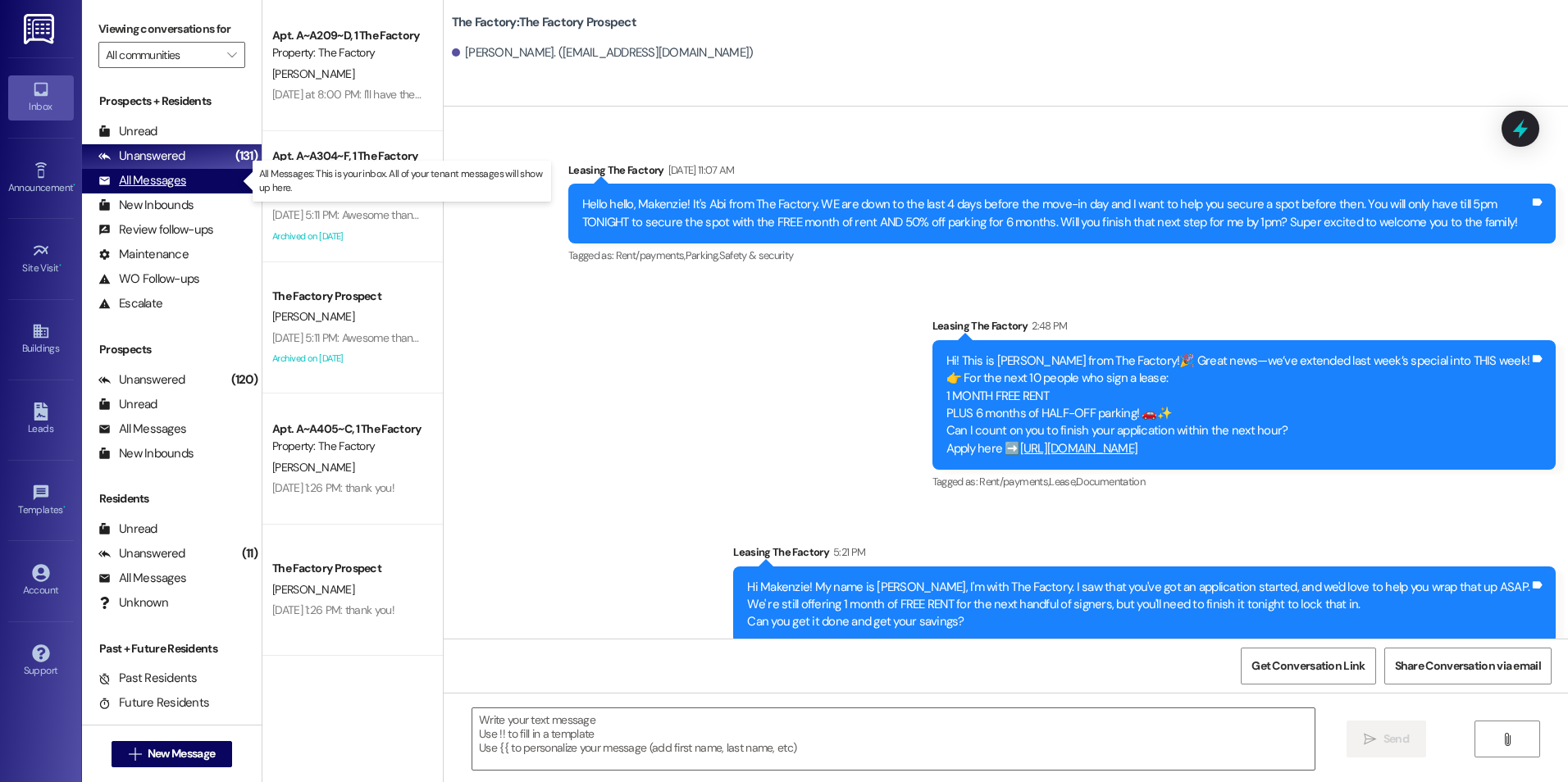
click at [167, 181] on div "All Messages" at bounding box center [142, 181] width 88 height 17
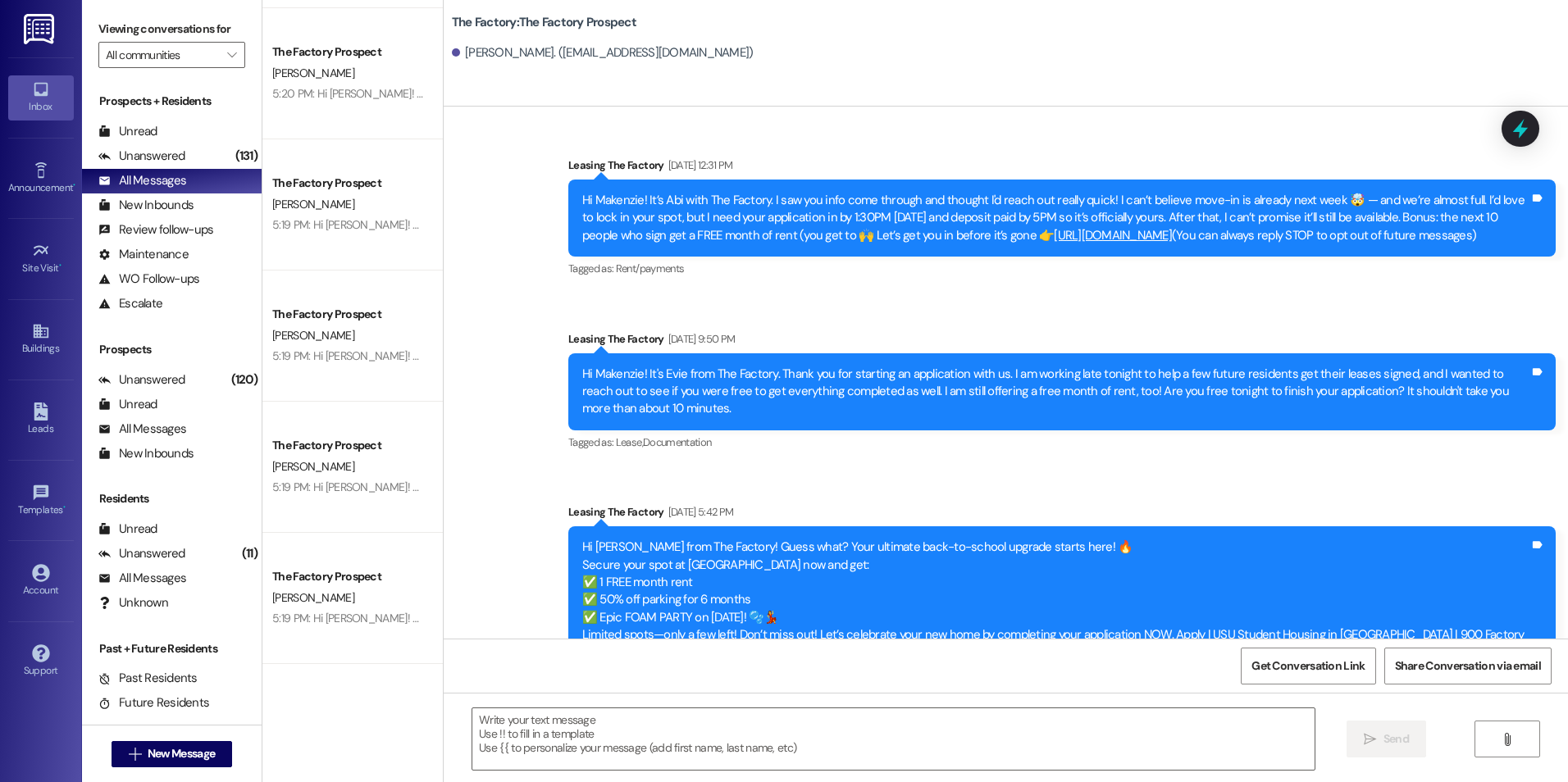
scroll to position [1148, 0]
